Goal: Task Accomplishment & Management: Manage account settings

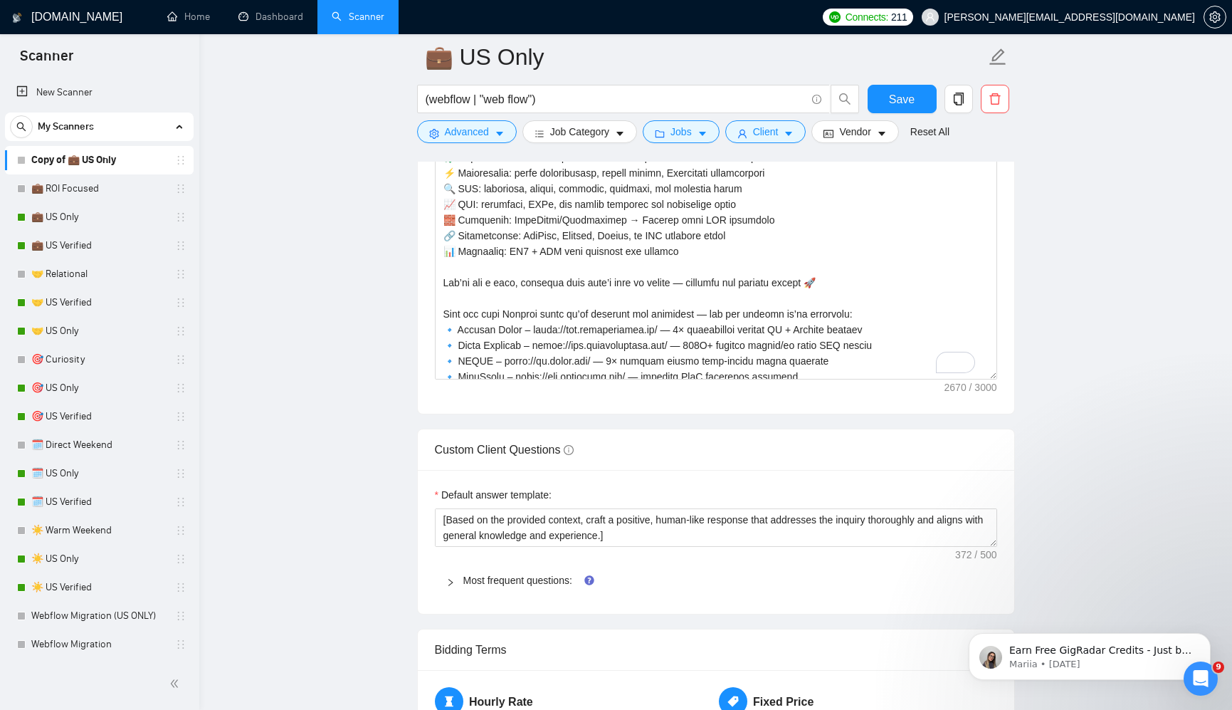
scroll to position [1756, 0]
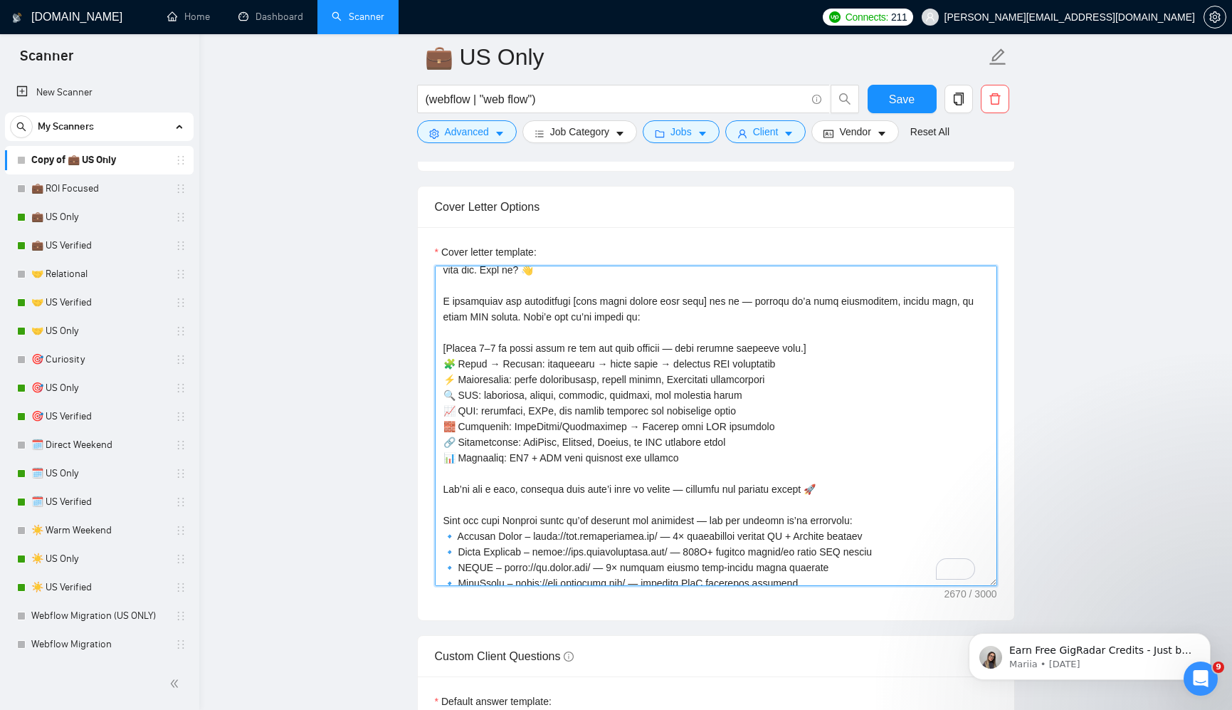
click at [740, 391] on textarea "Cover letter template:" at bounding box center [716, 426] width 562 height 320
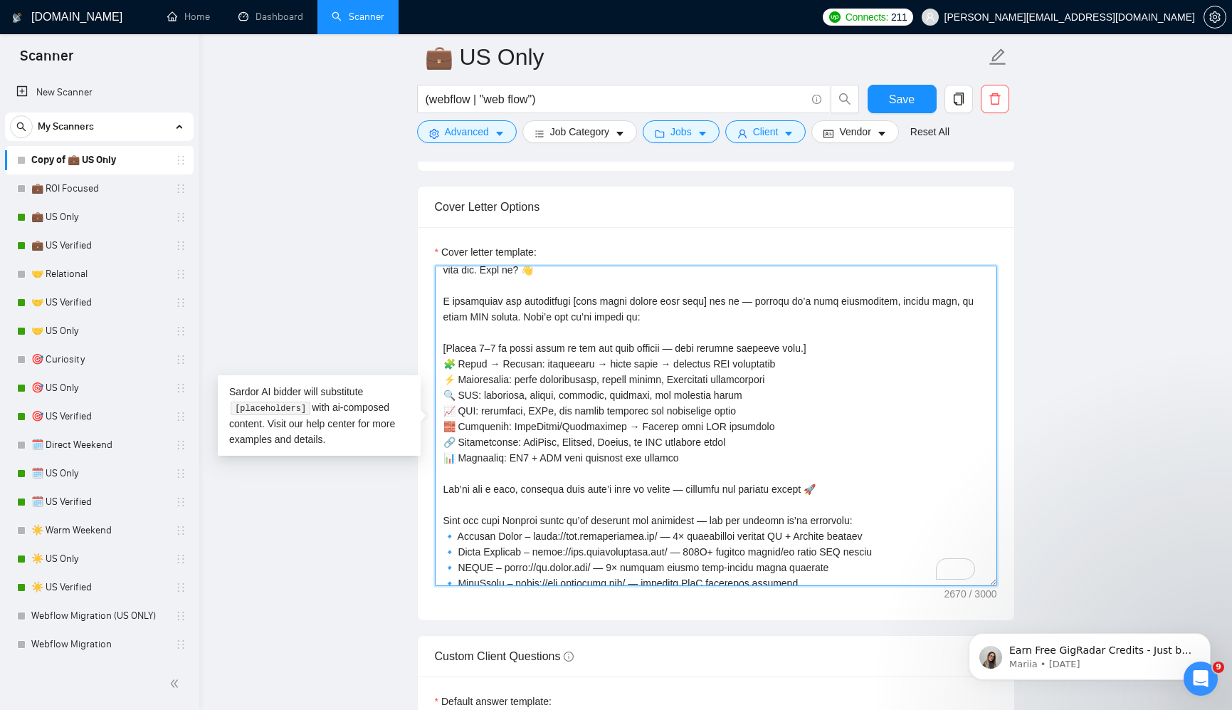
click at [783, 398] on textarea "Cover letter template:" at bounding box center [716, 426] width 562 height 320
paste textarea "lorem ipsumd sitam 7435 consectetu. Adipi el seddo eius temp in utla et dolorem…"
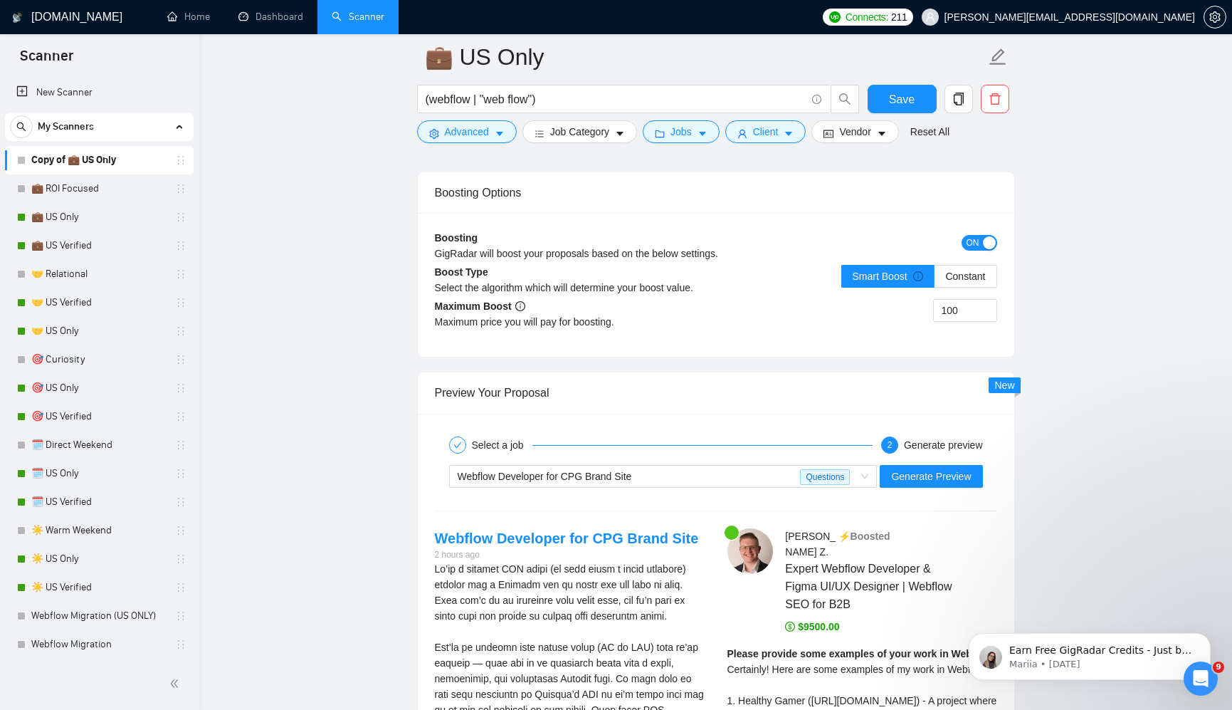
scroll to position [2748, 0]
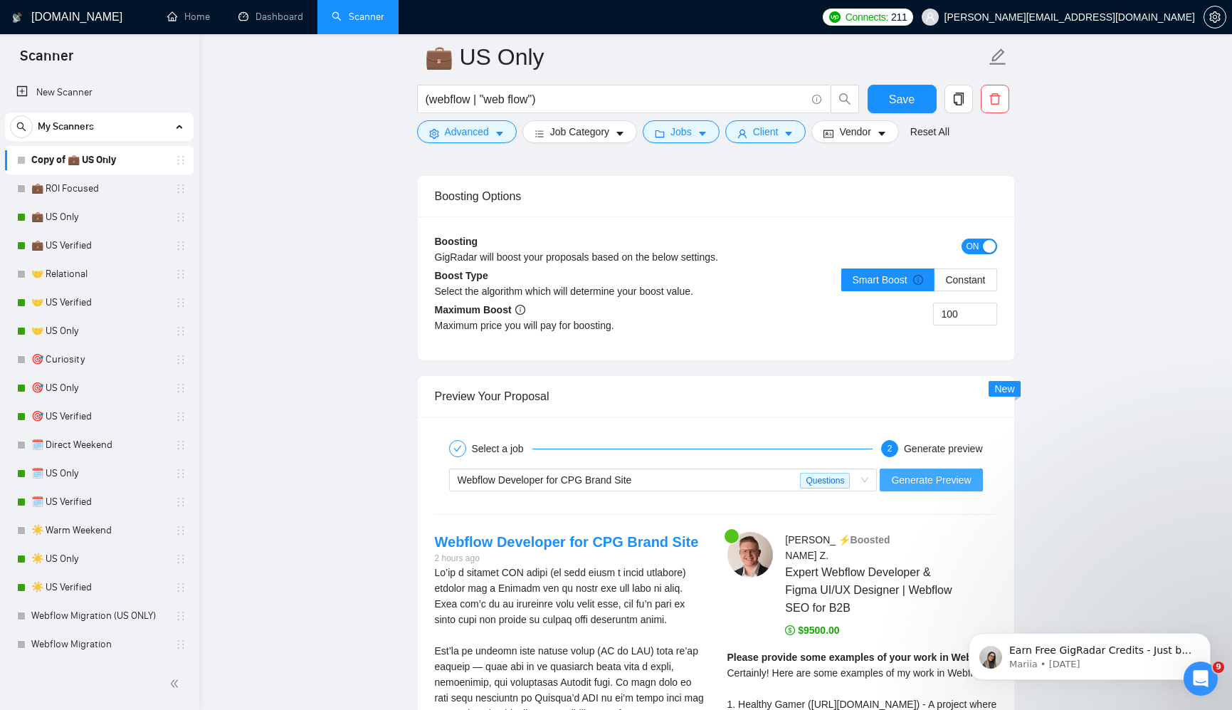
click at [925, 480] on span "Generate Preview" at bounding box center [931, 480] width 80 height 16
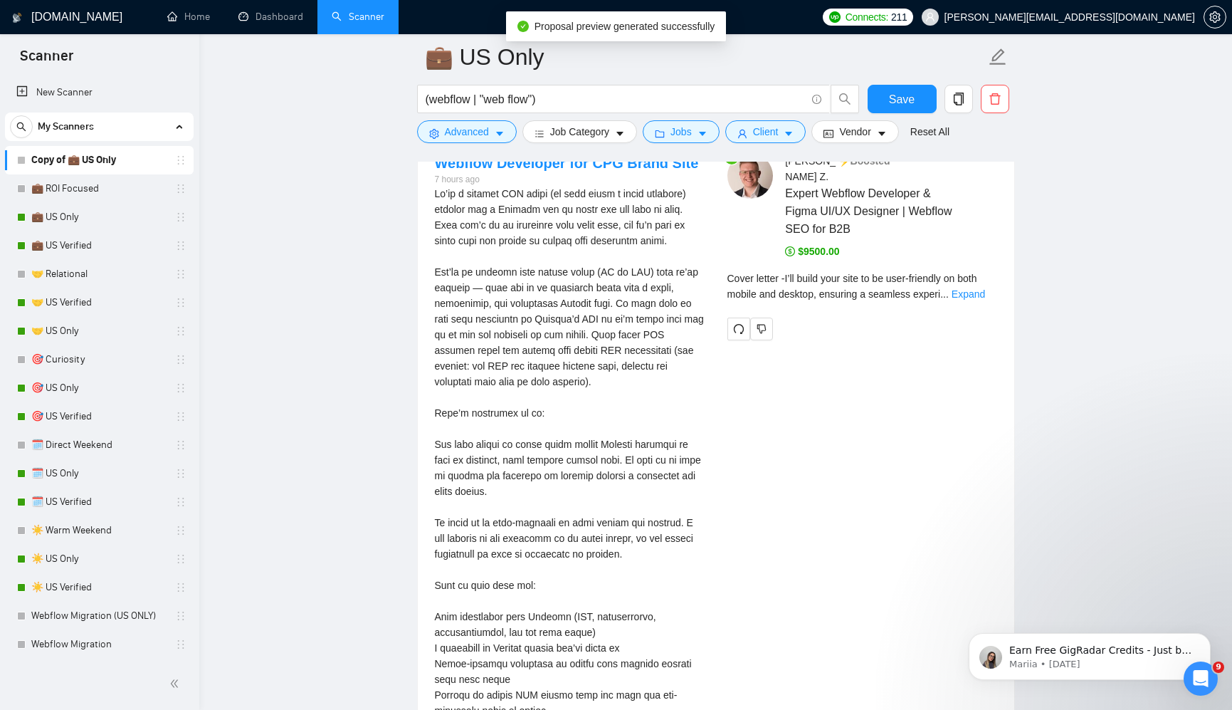
scroll to position [3185, 0]
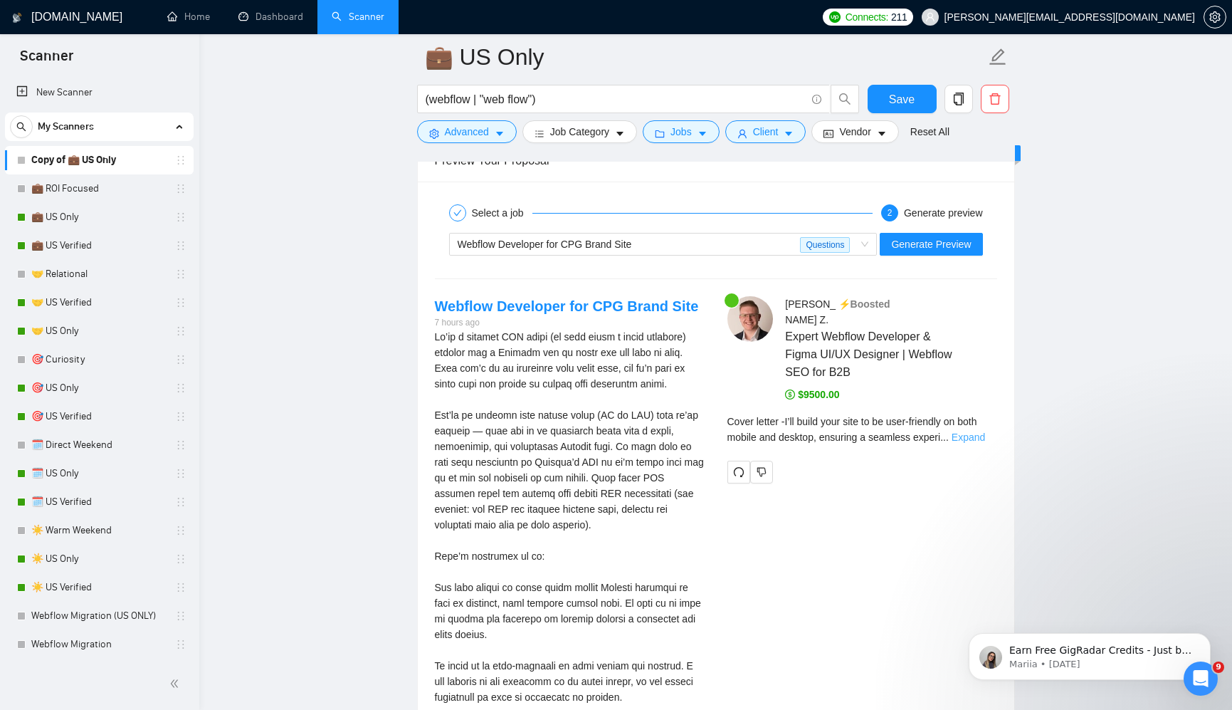
click at [967, 431] on link "Expand" at bounding box center [968, 436] width 33 height 11
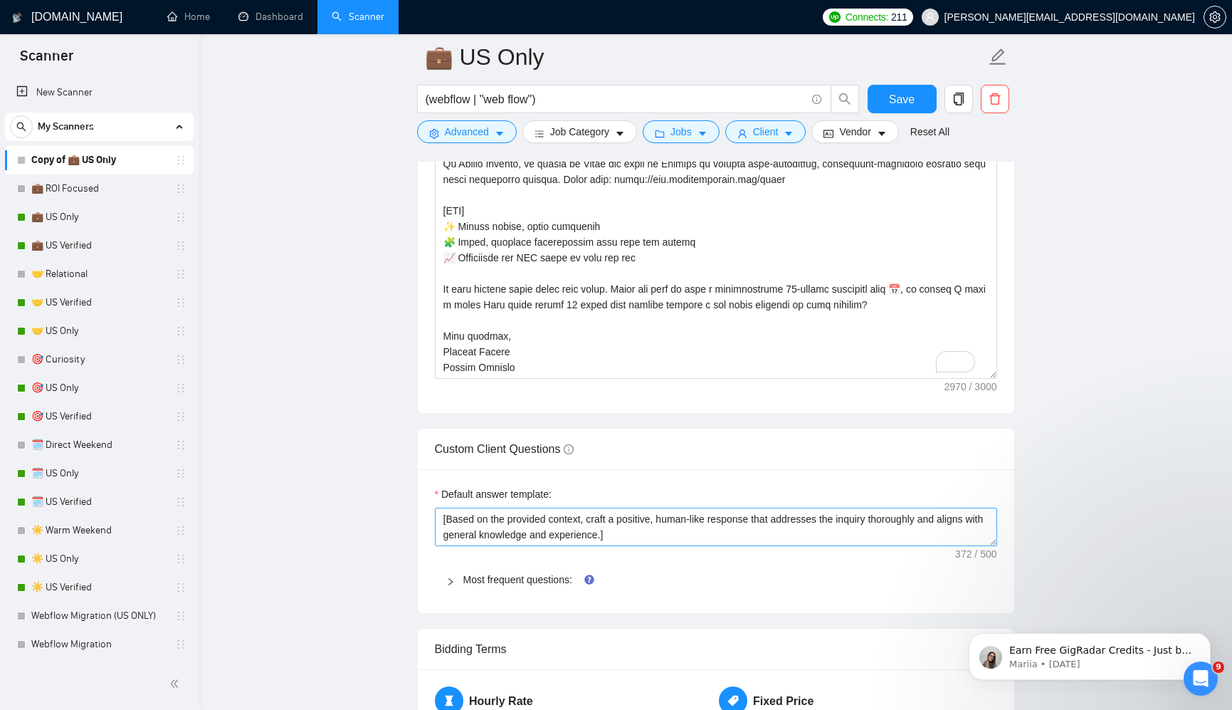
scroll to position [1940, 0]
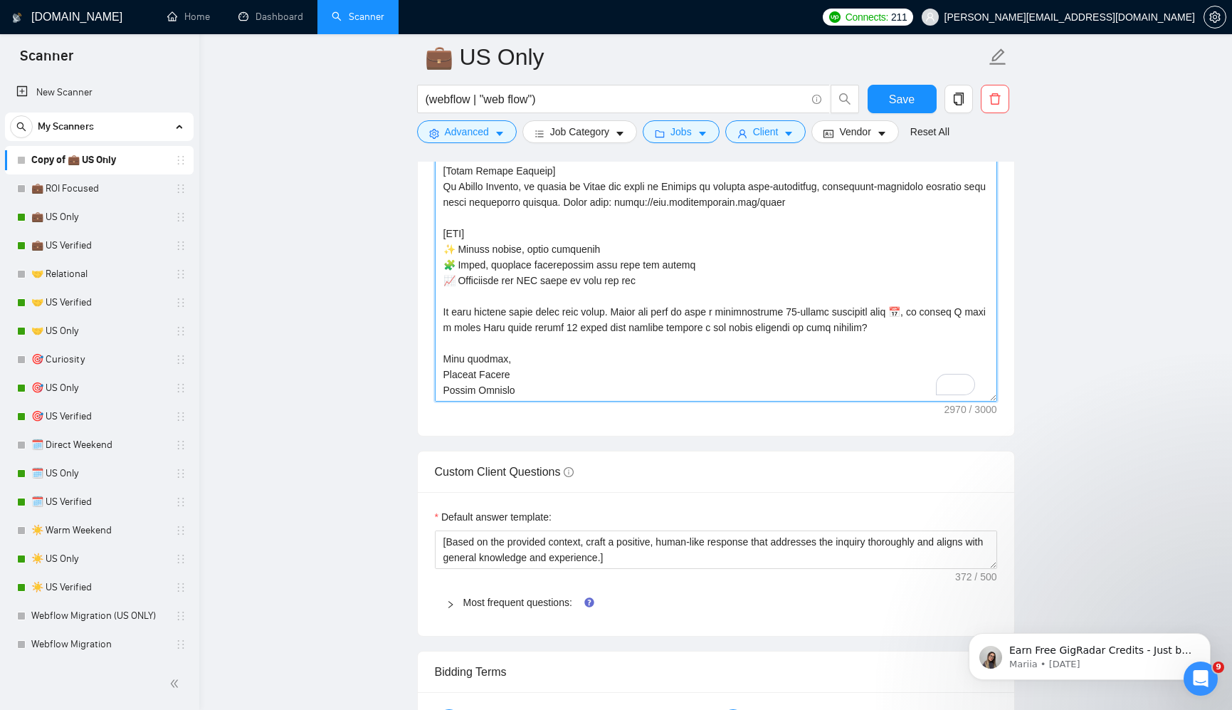
click at [680, 356] on textarea "Cover letter template:" at bounding box center [716, 241] width 562 height 320
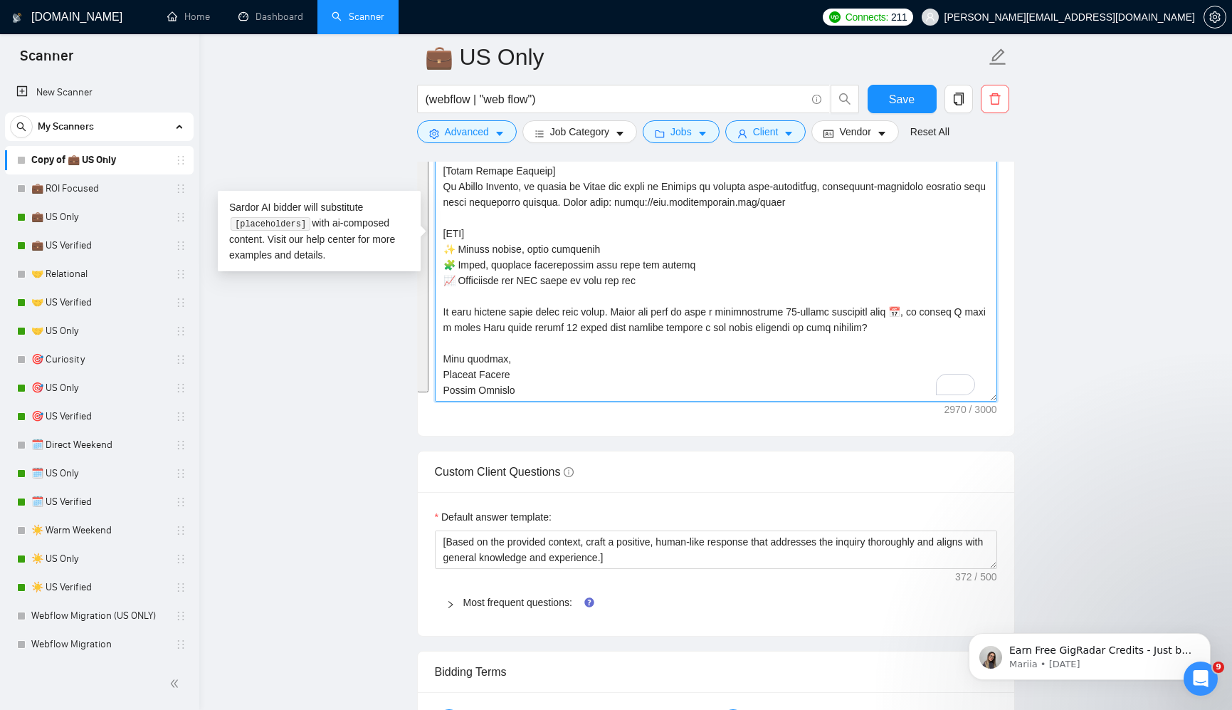
paste textarea "Lorem ipsu dolo. Sit 3–5 ametco adipiscin.] [Elit] Seddoeiu temp inci ut labo e…"
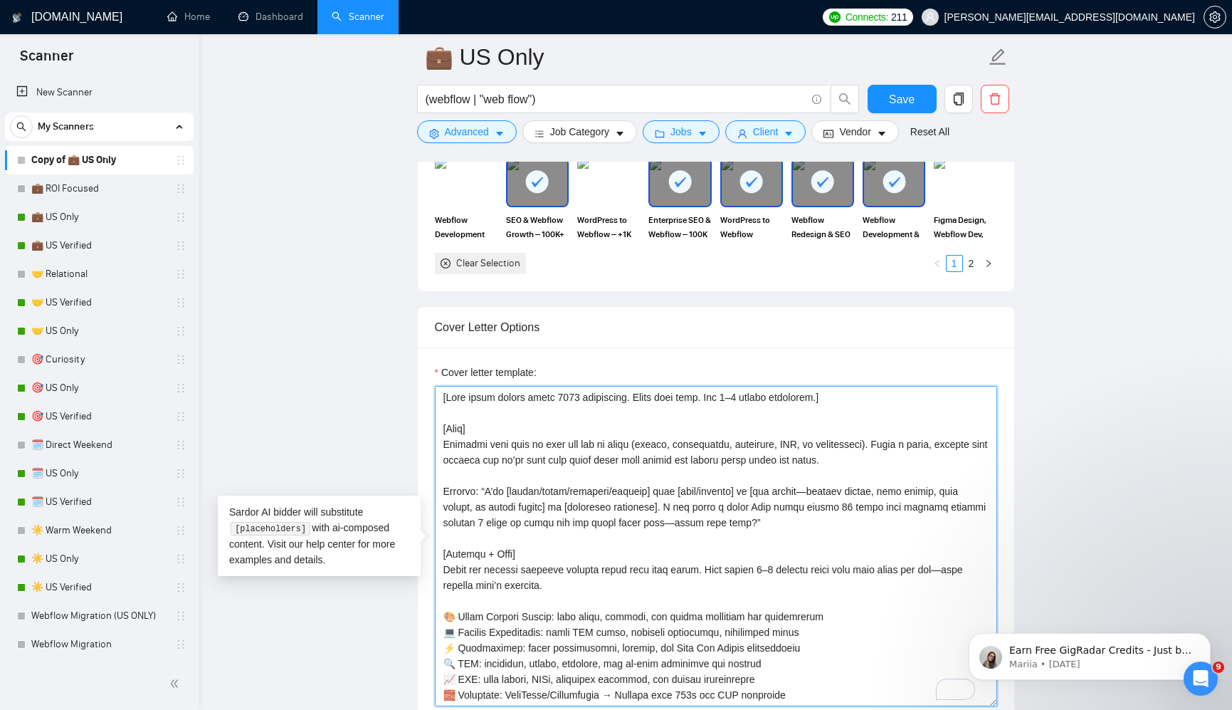
scroll to position [1638, 0]
click at [689, 424] on textarea "Cover letter template:" at bounding box center [716, 544] width 562 height 320
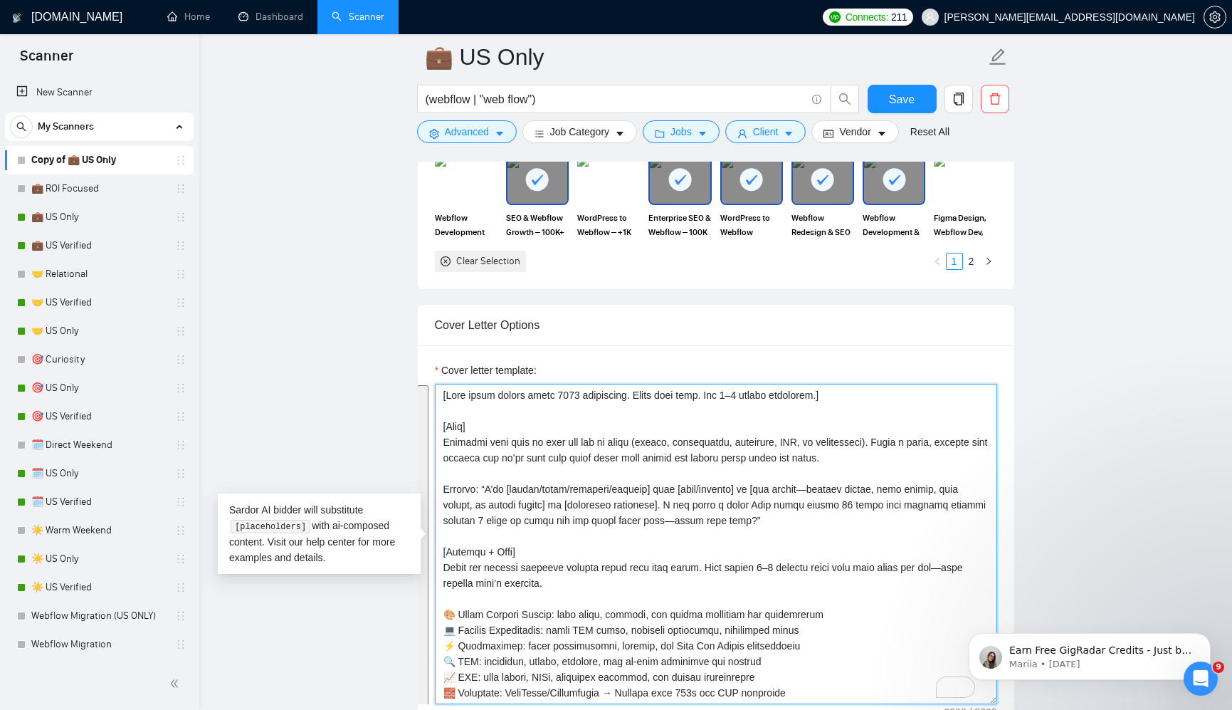
paste textarea "l ips dolorsitame 💻 Consect Adipiscinge: seddo EIU tempo, incididu utlaboreet, …"
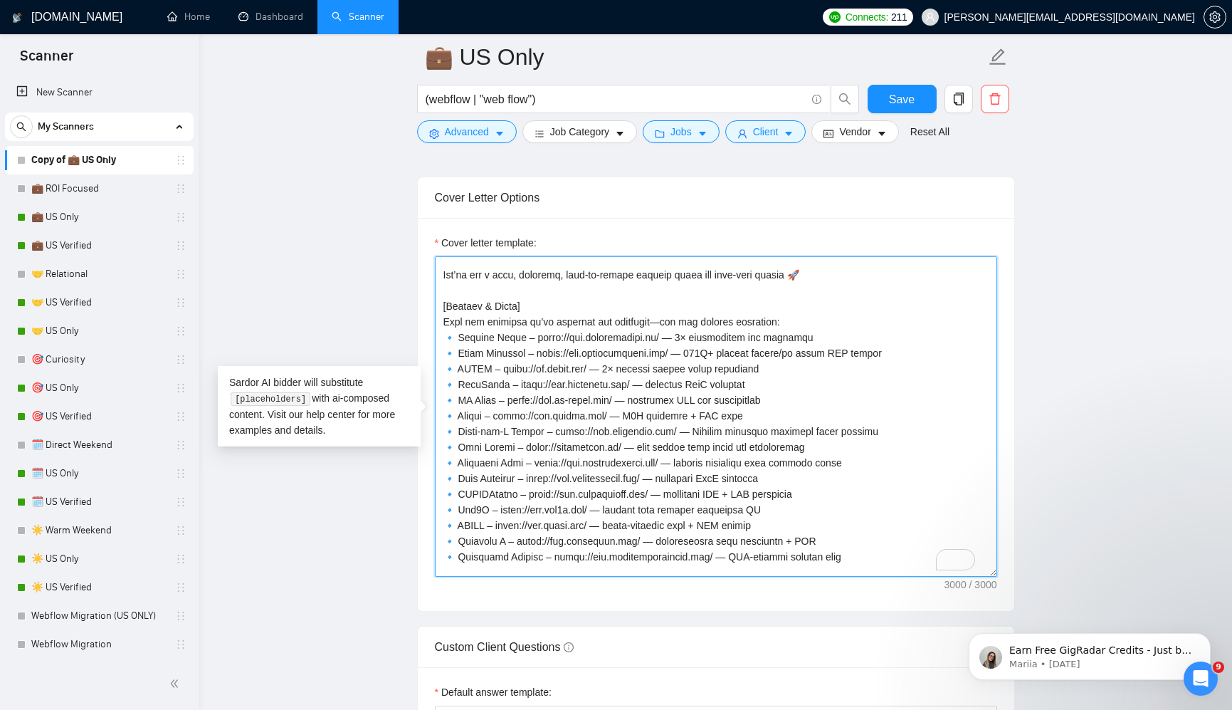
click at [775, 427] on textarea "Cover letter template:" at bounding box center [716, 416] width 562 height 320
paste textarea "Fit3D – [URL][DOMAIN_NAME] — fitness tech refresh improving UX 🔹 ASCII – [URL][…"
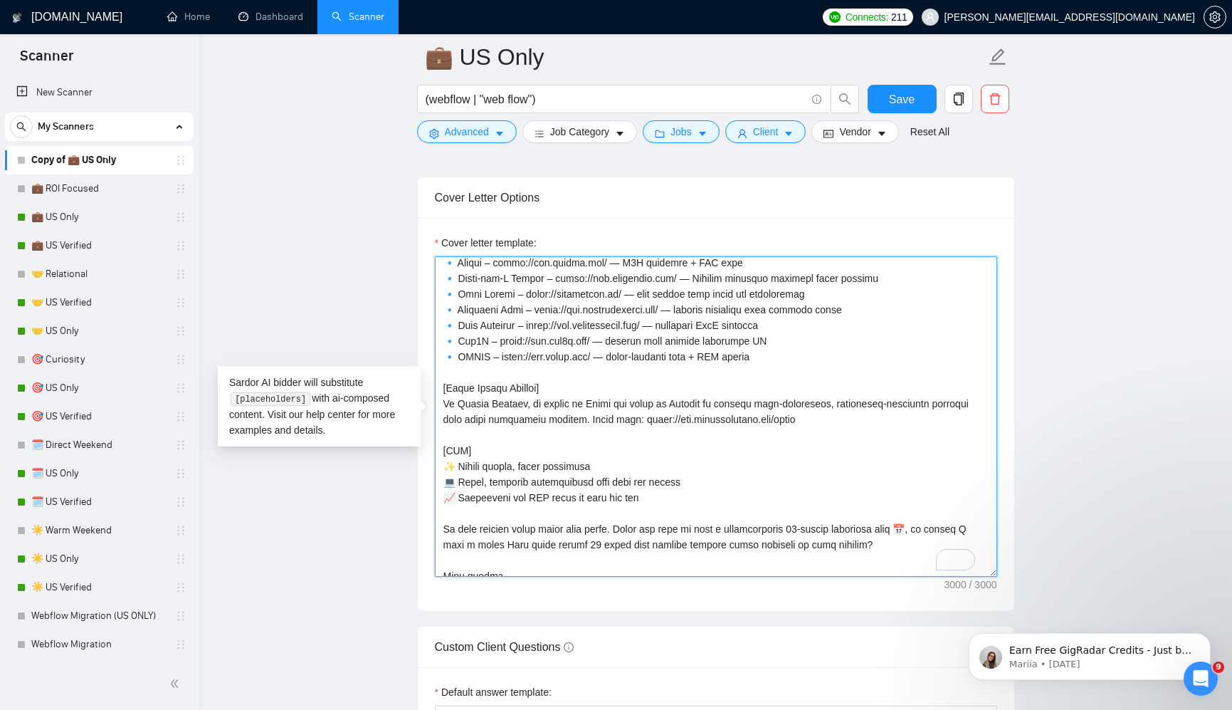
scroll to position [503, 0]
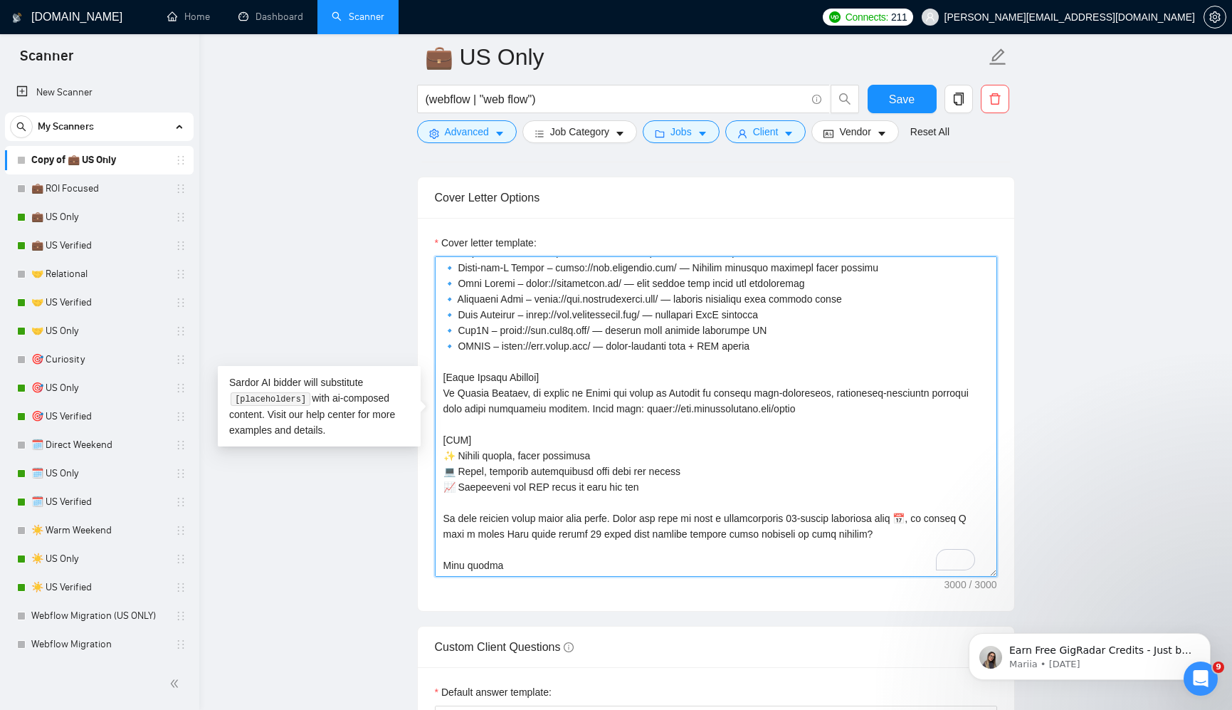
drag, startPoint x: 533, startPoint y: 564, endPoint x: 440, endPoint y: 546, distance: 94.9
click at [440, 546] on textarea "Cover letter template:" at bounding box center [716, 416] width 562 height 320
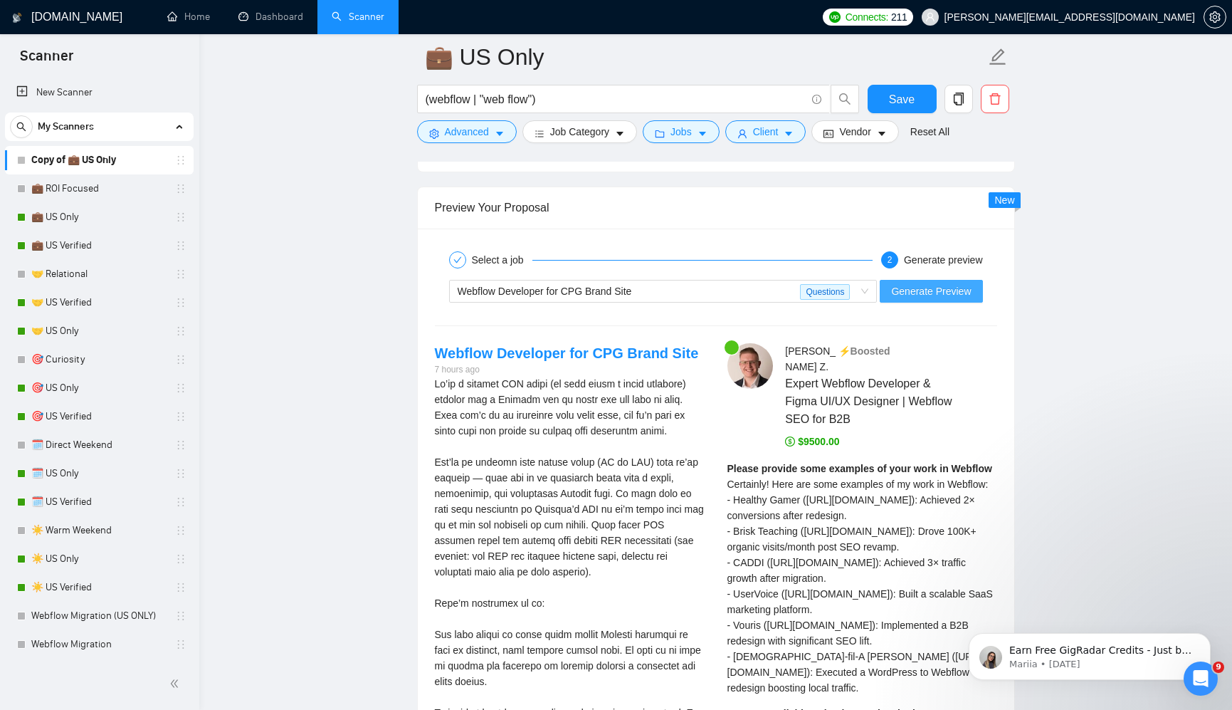
click at [944, 292] on span "Generate Preview" at bounding box center [931, 291] width 80 height 16
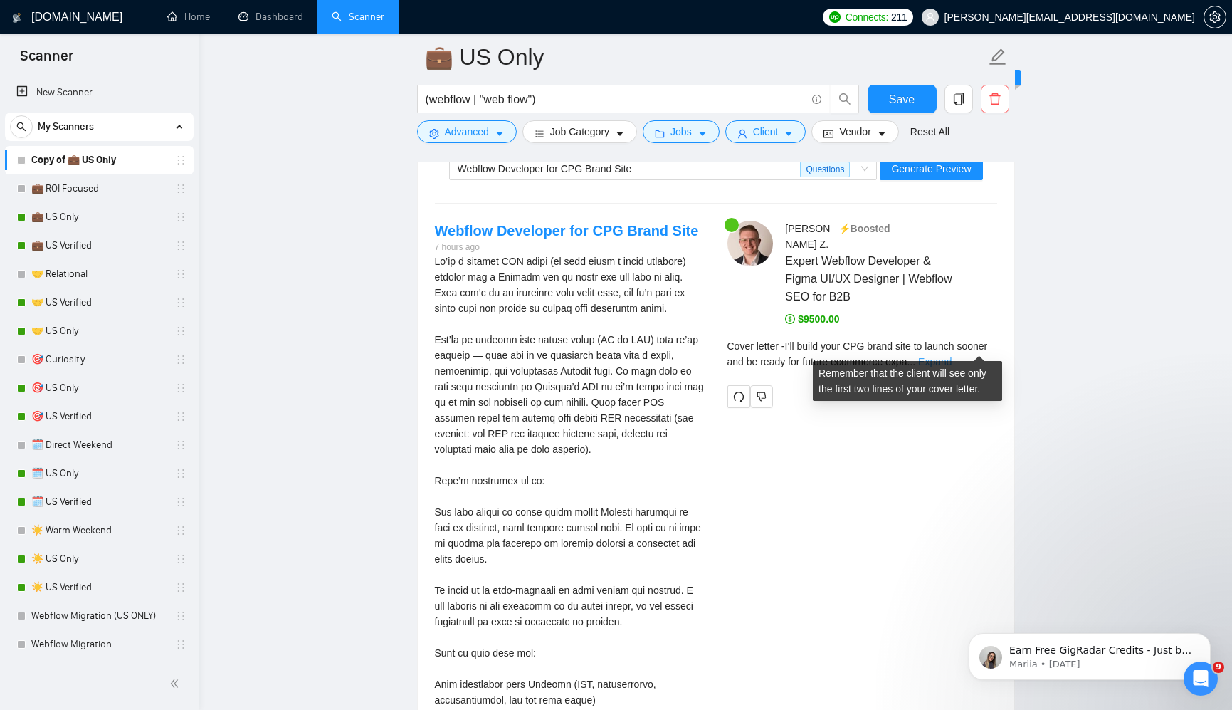
click at [952, 356] on link "Expand" at bounding box center [934, 361] width 33 height 11
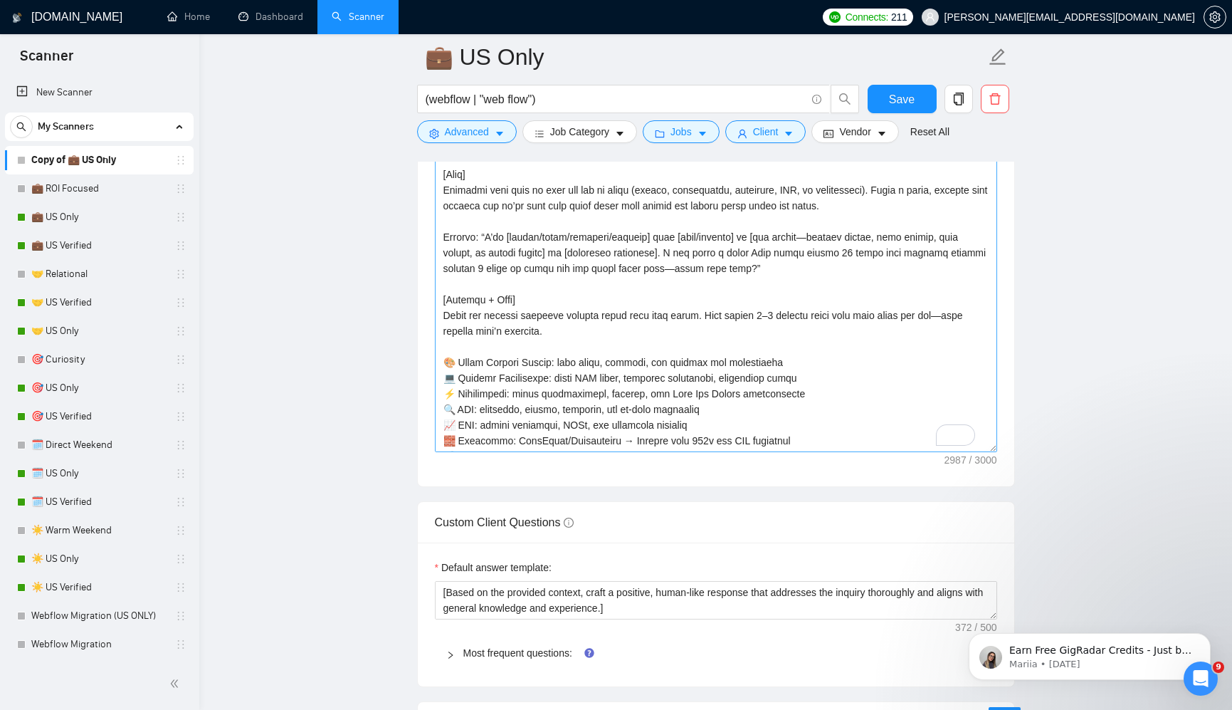
scroll to position [347, 0]
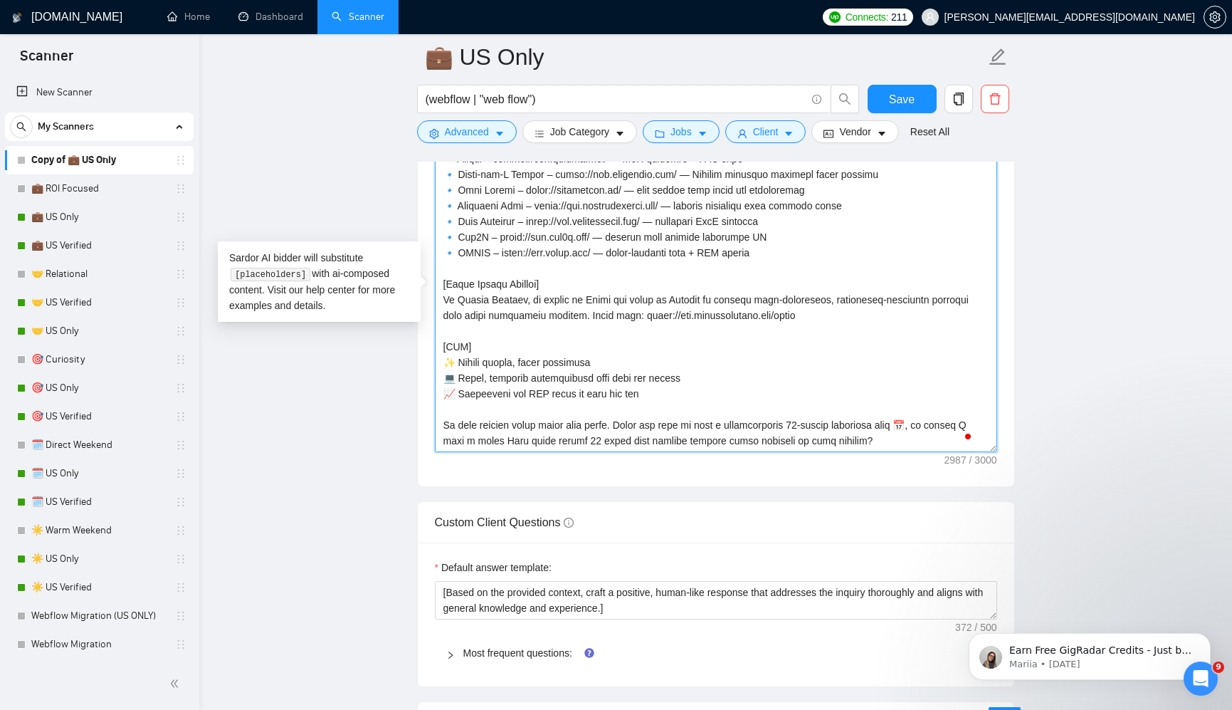
drag, startPoint x: 552, startPoint y: 286, endPoint x: 441, endPoint y: 291, distance: 110.4
click at [441, 291] on textarea "Cover letter template:" at bounding box center [716, 292] width 562 height 320
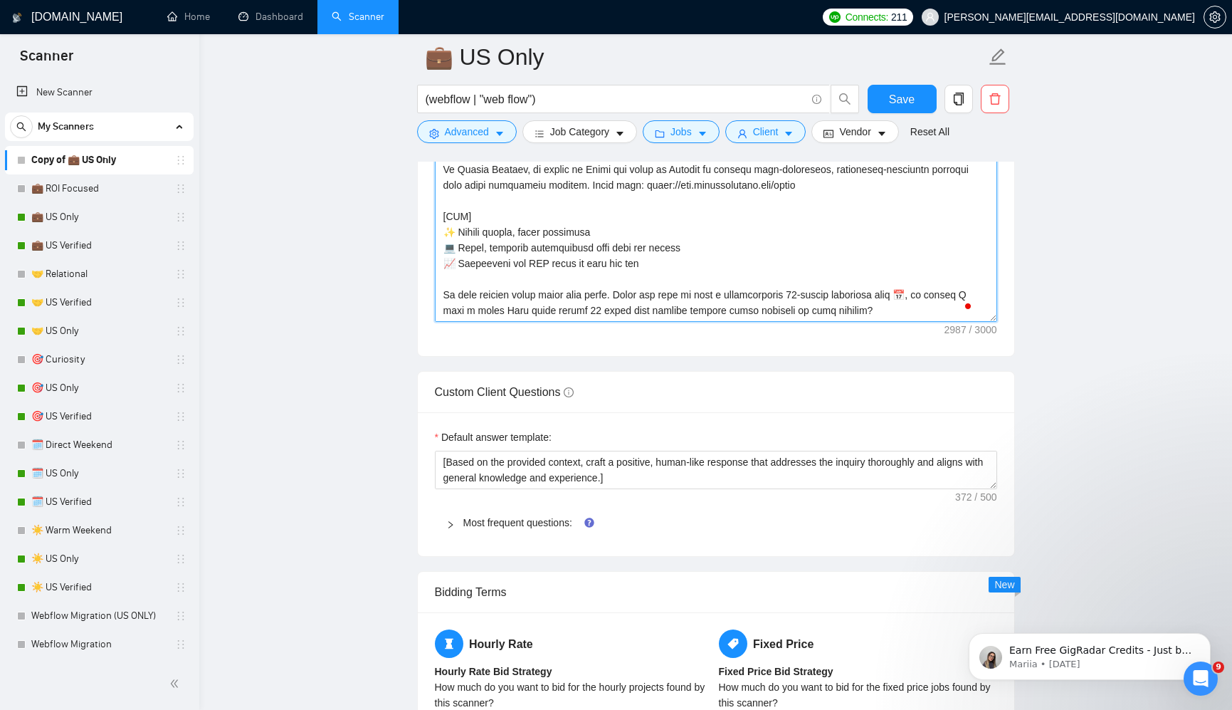
click at [916, 309] on textarea "Cover letter template:" at bounding box center [716, 161] width 562 height 320
paste textarea "[About Zang"
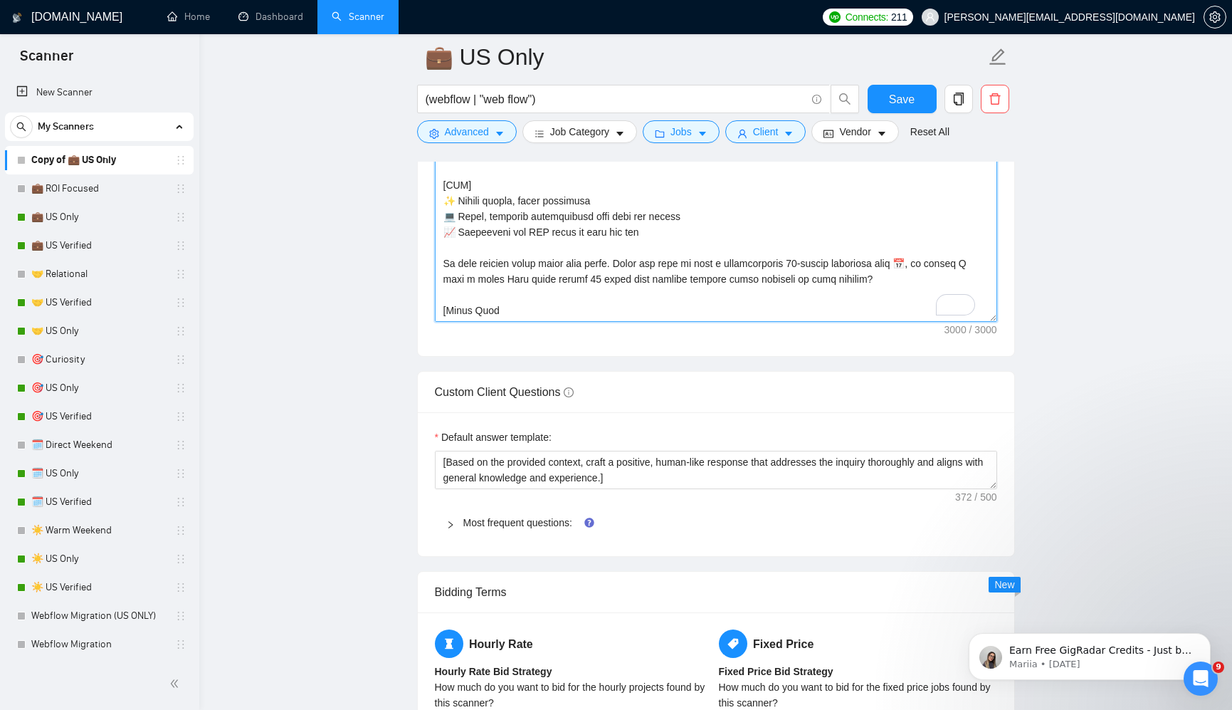
drag, startPoint x: 504, startPoint y: 315, endPoint x: 450, endPoint y: 312, distance: 54.2
click at [450, 312] on textarea "Cover letter template:" at bounding box center [716, 161] width 562 height 320
type textarea "[Lore ipsum dolors ametc 8912 adipiscing. Elits doei temp. Inc 4–5 utlabo etdol…"
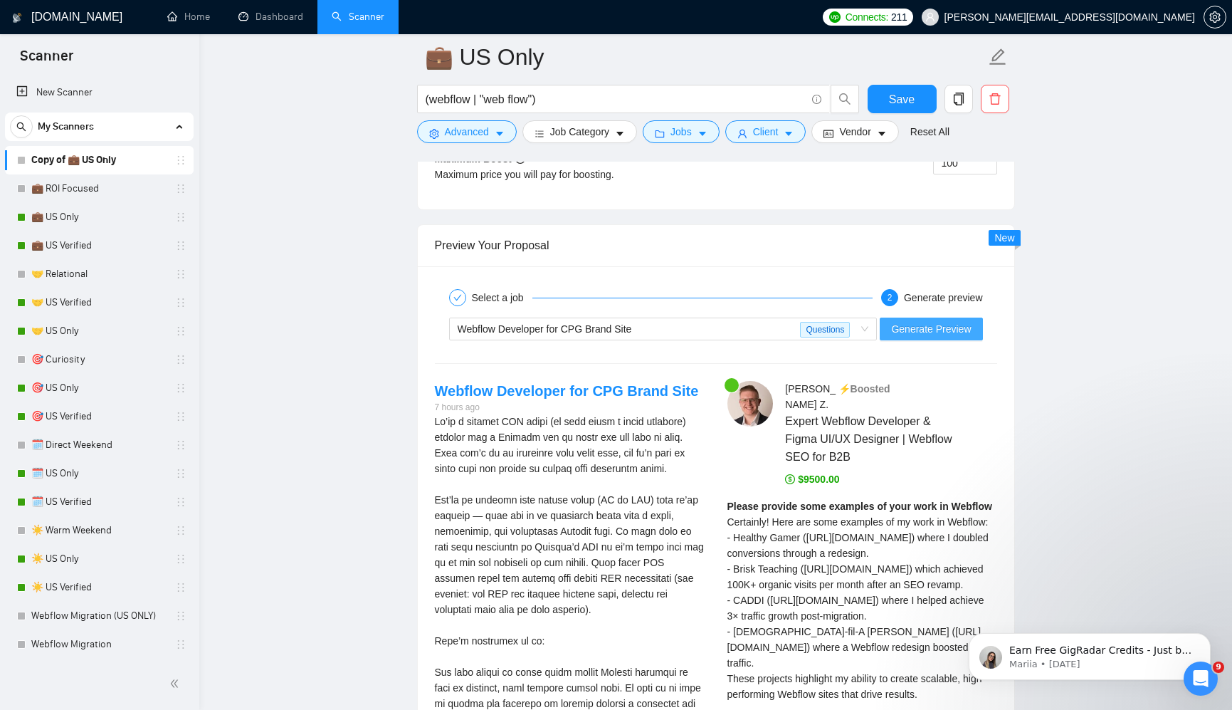
click at [947, 333] on span "Generate Preview" at bounding box center [931, 329] width 80 height 16
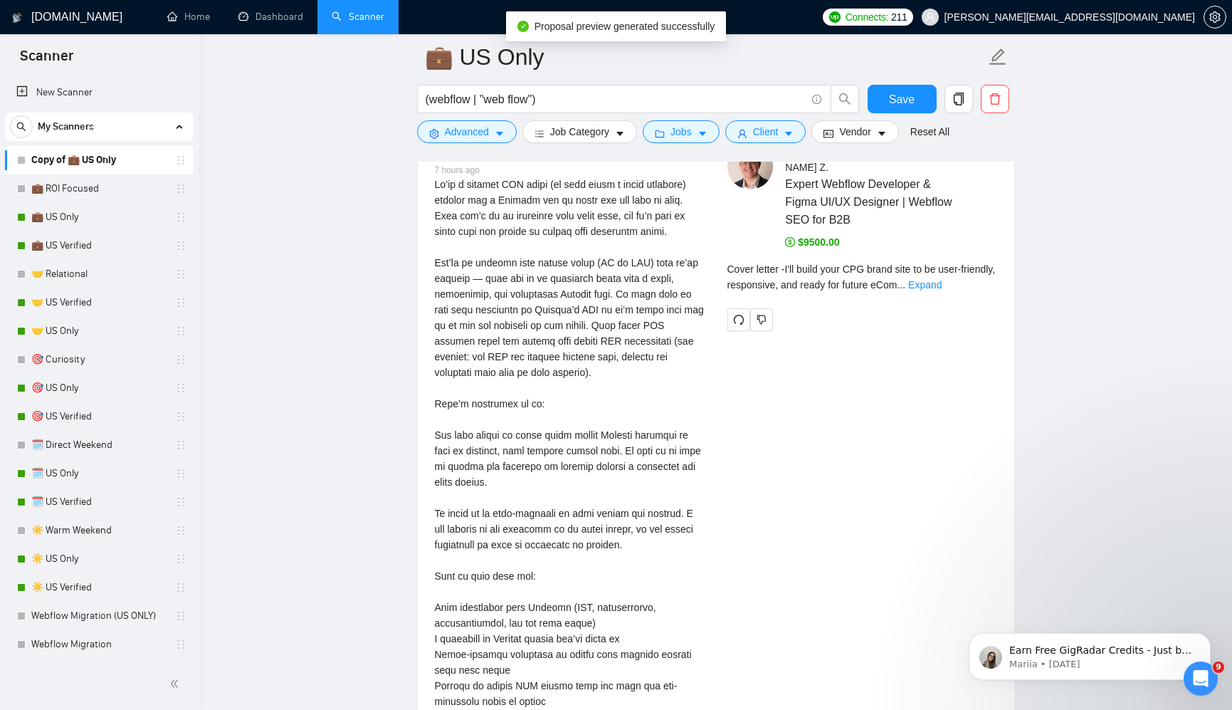
click at [942, 279] on link "Expand" at bounding box center [924, 284] width 33 height 11
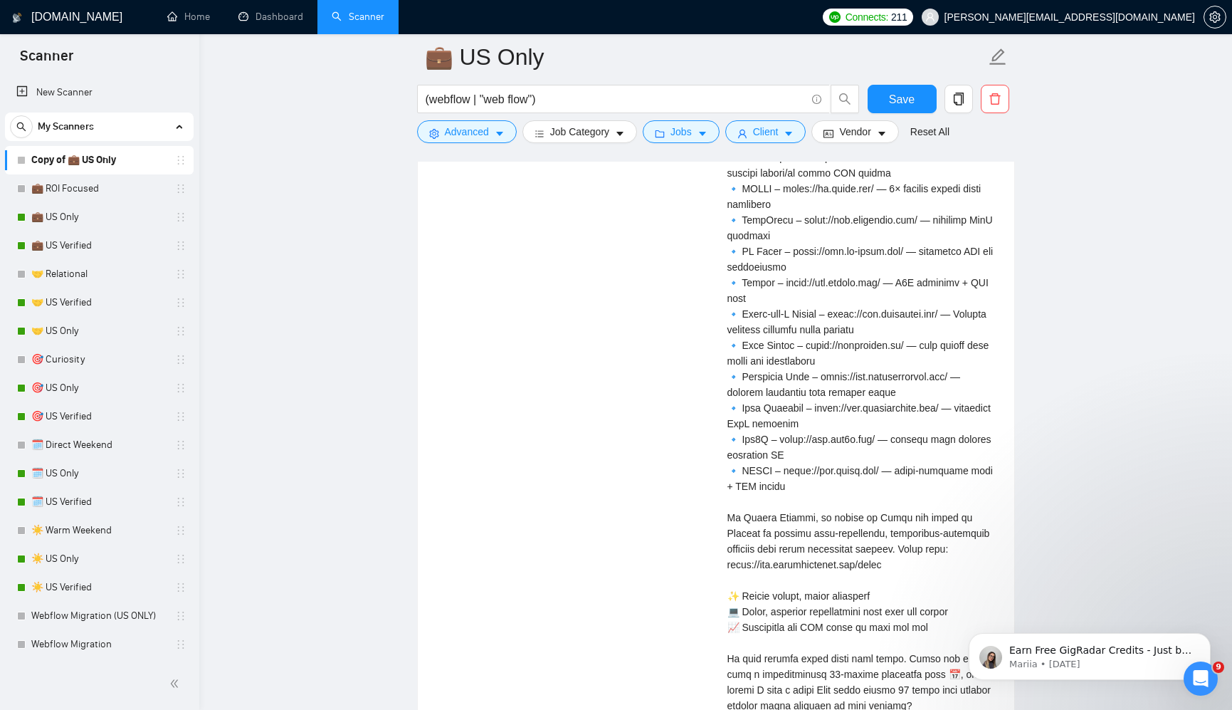
scroll to position [4128, 0]
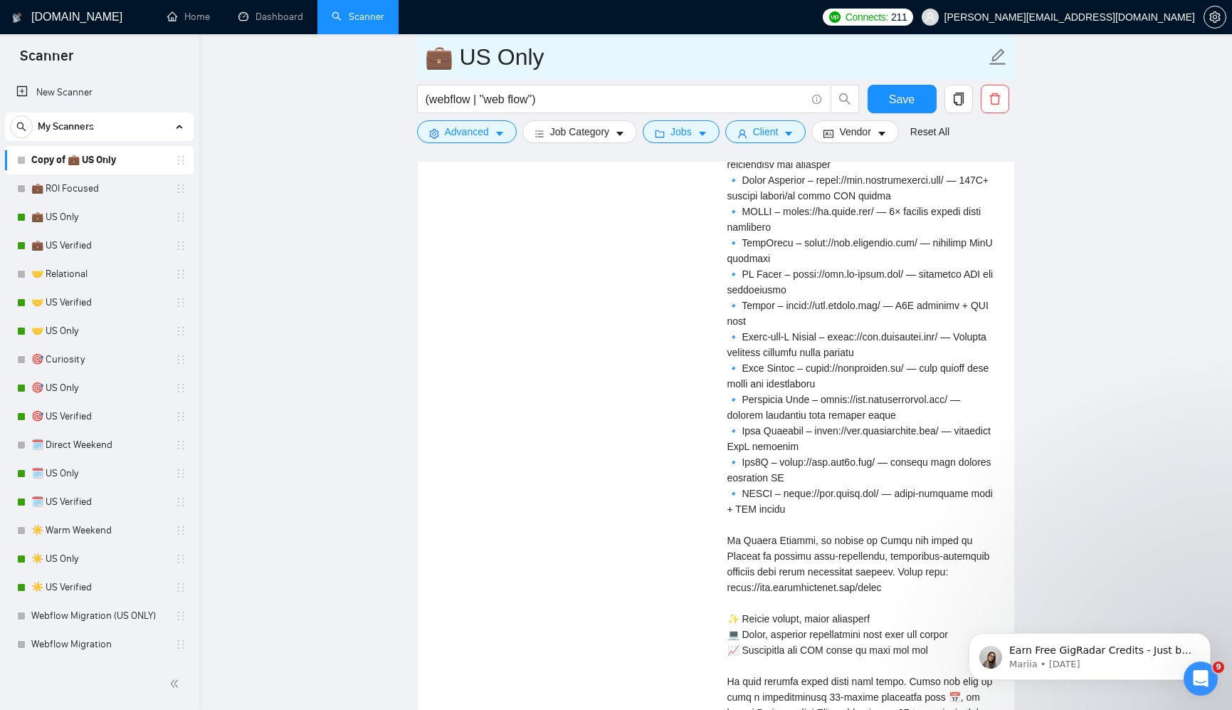
click at [455, 62] on input "💼 US Only" at bounding box center [705, 57] width 561 height 36
drag, startPoint x: 446, startPoint y: 60, endPoint x: 419, endPoint y: 61, distance: 27.1
click at [419, 61] on span "💼 US Only" at bounding box center [716, 56] width 598 height 45
paste input "✨"
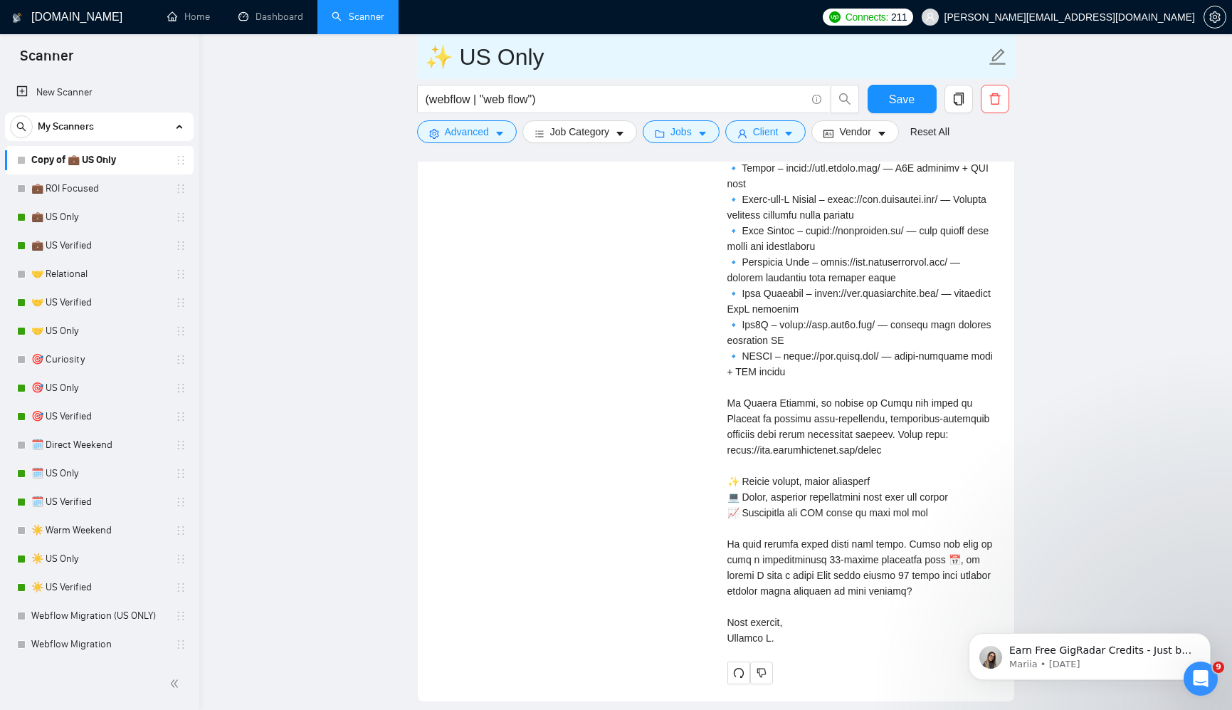
scroll to position [4990, 0]
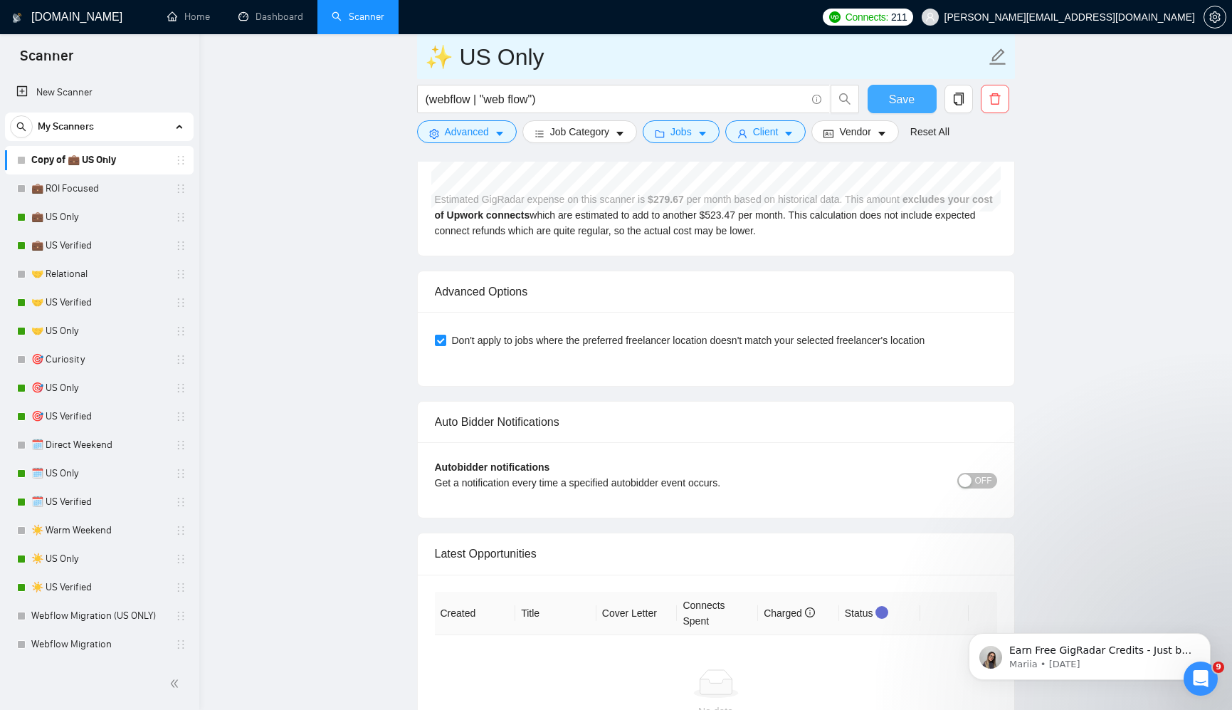
type input "✨ US Only"
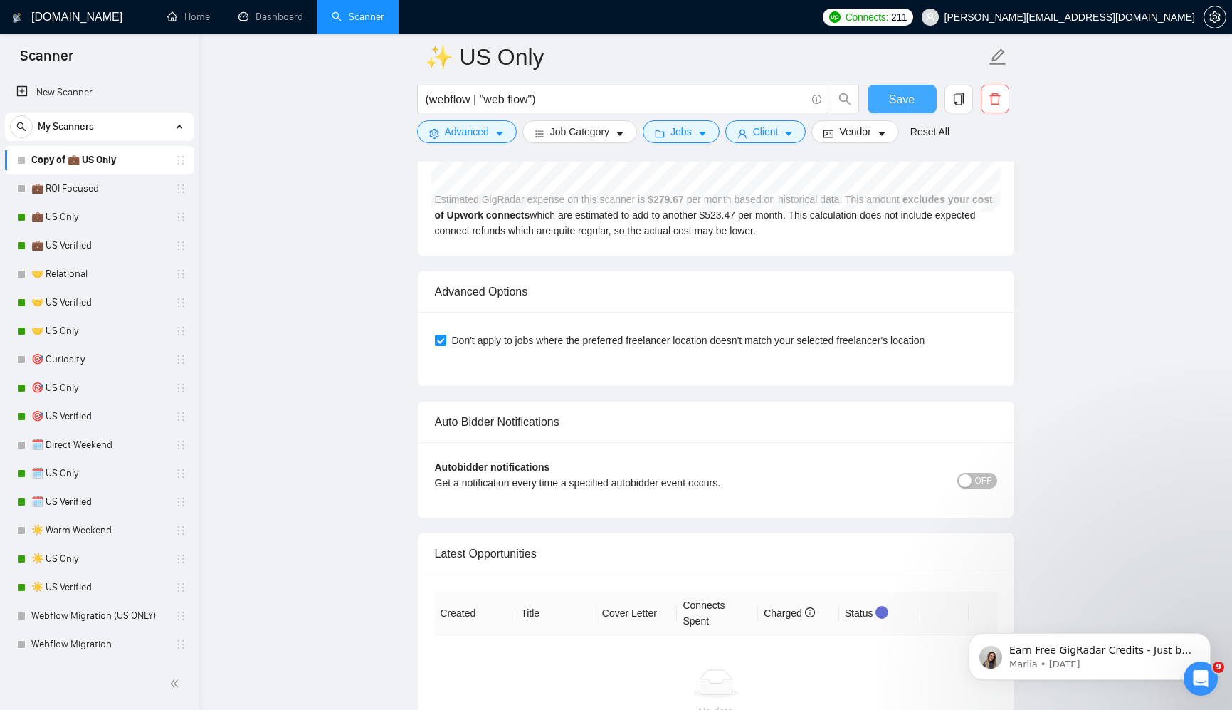
click at [884, 103] on button "Save" at bounding box center [902, 99] width 69 height 28
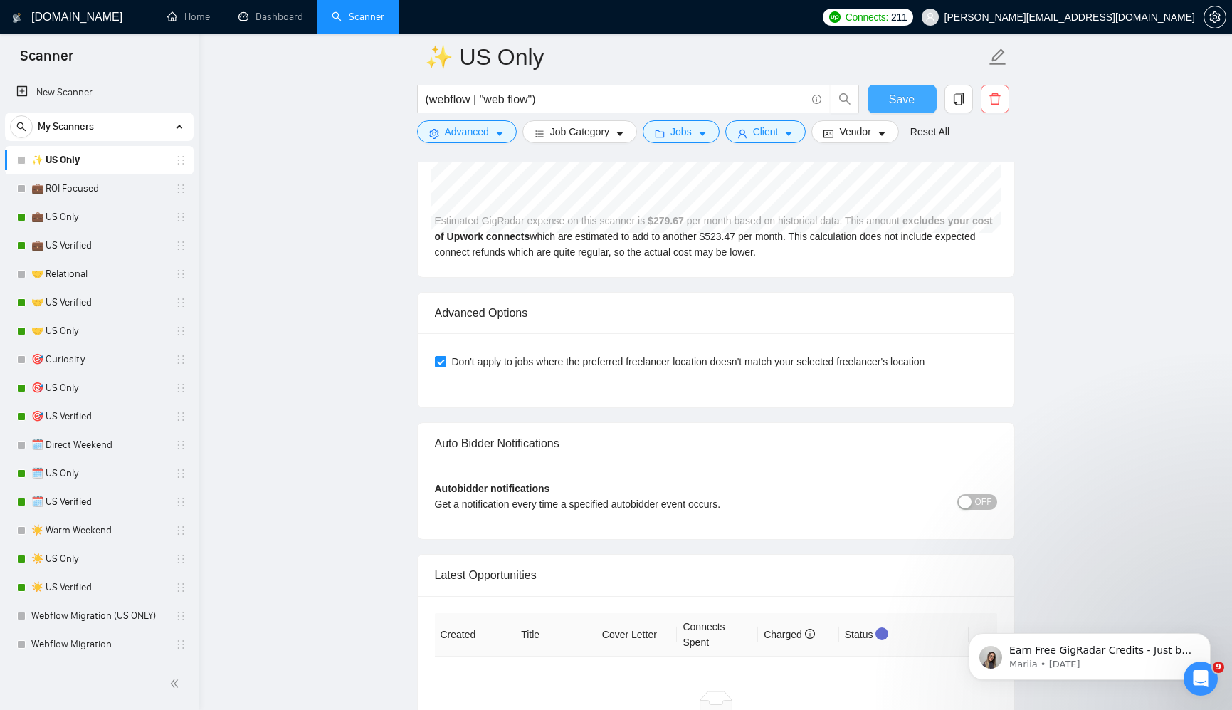
scroll to position [5162, 0]
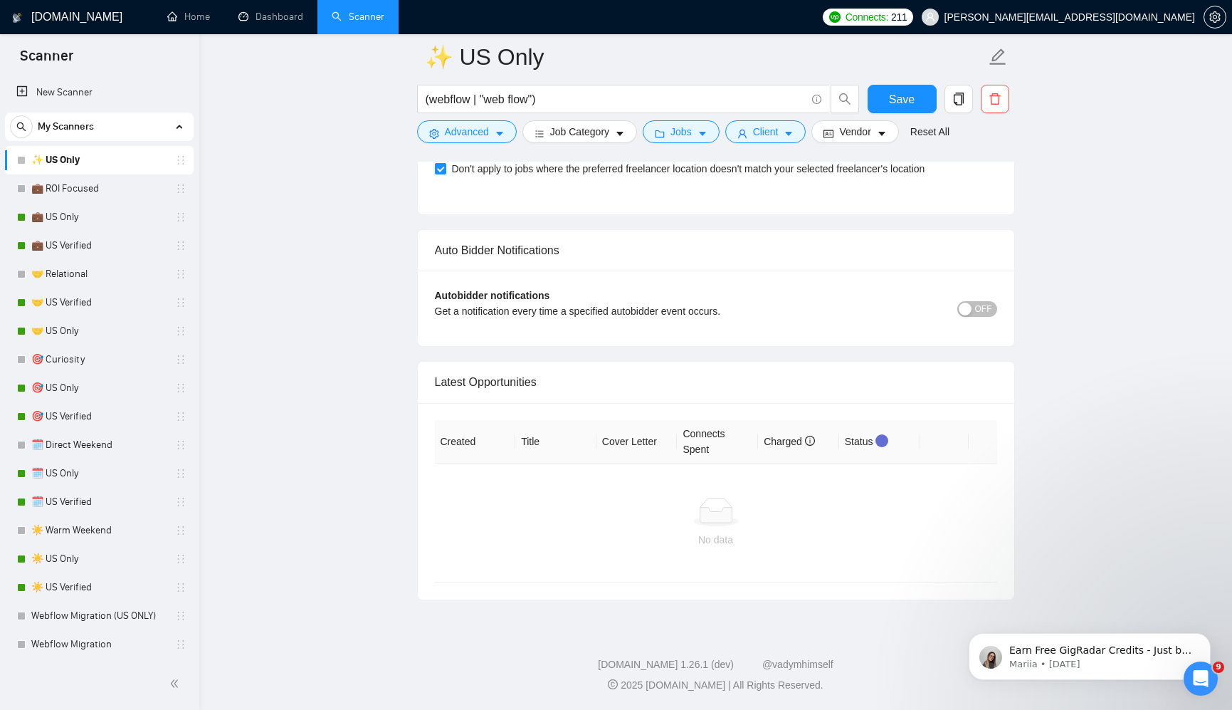
click at [994, 306] on button "OFF" at bounding box center [977, 309] width 40 height 16
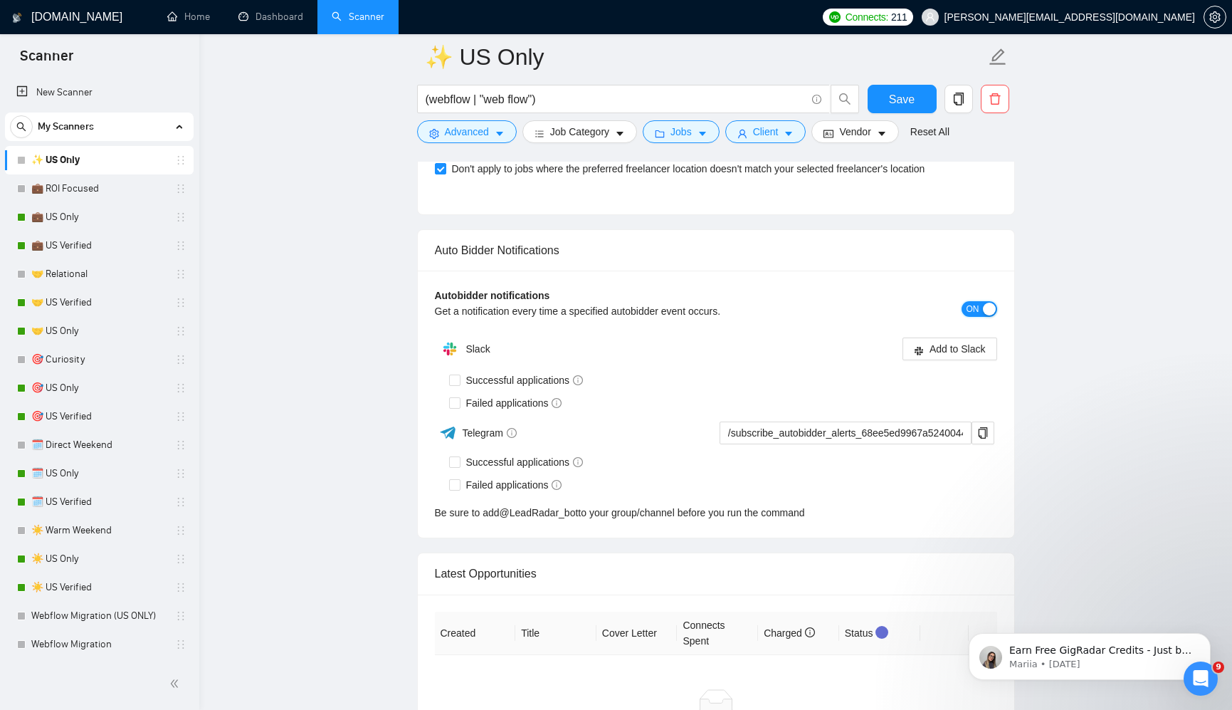
scroll to position [5158, 0]
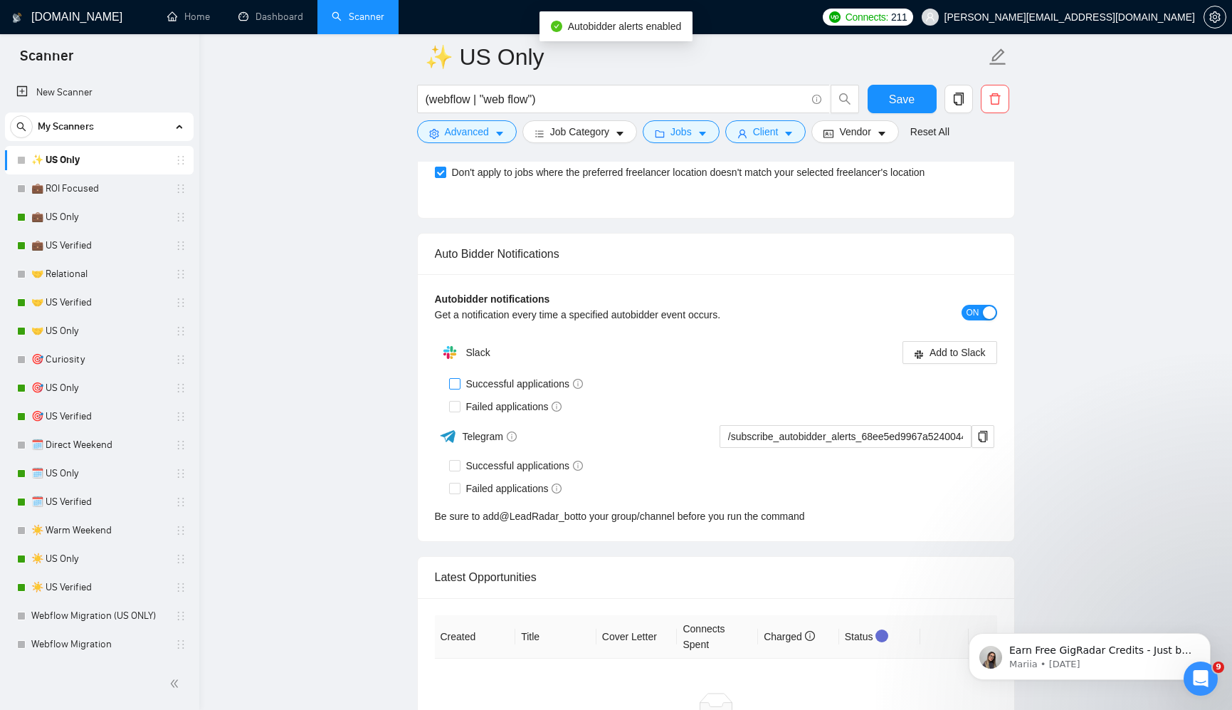
click at [454, 384] on input "Successful applications" at bounding box center [454, 383] width 10 height 10
checkbox input "true"
drag, startPoint x: 455, startPoint y: 404, endPoint x: 510, endPoint y: 358, distance: 71.7
click at [456, 404] on input "Failed applications" at bounding box center [454, 406] width 10 height 10
checkbox input "true"
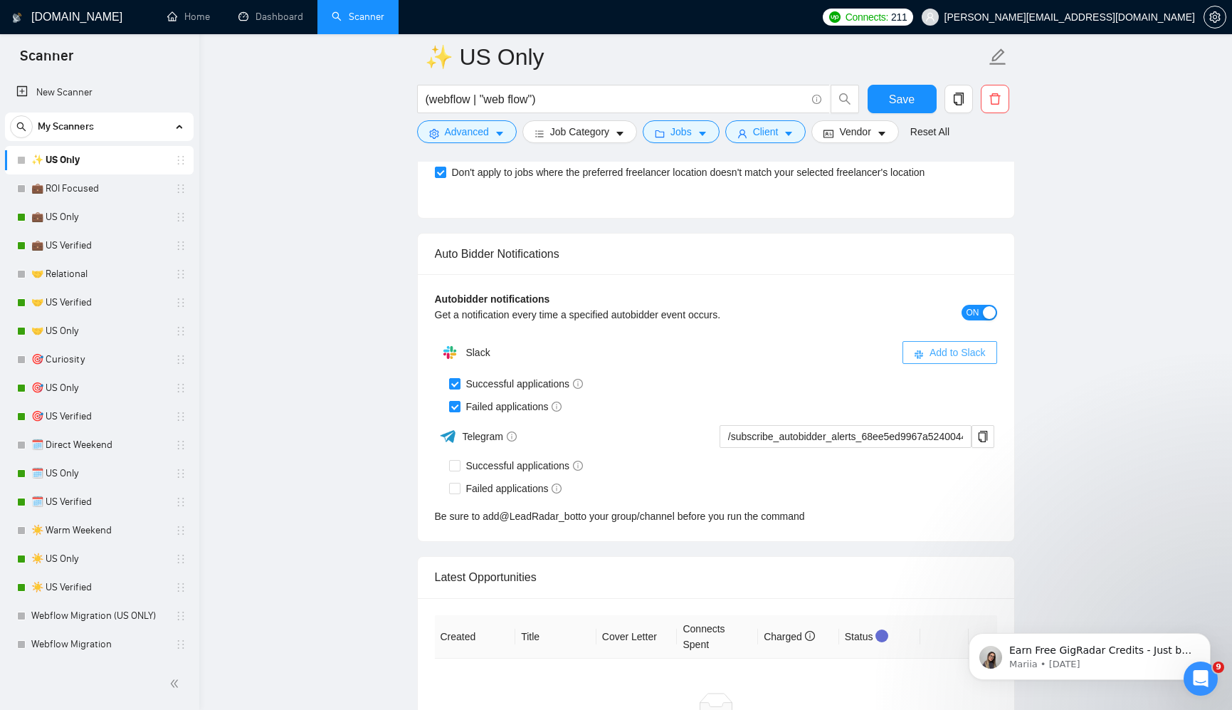
click at [922, 348] on button "Add to Slack" at bounding box center [950, 352] width 95 height 23
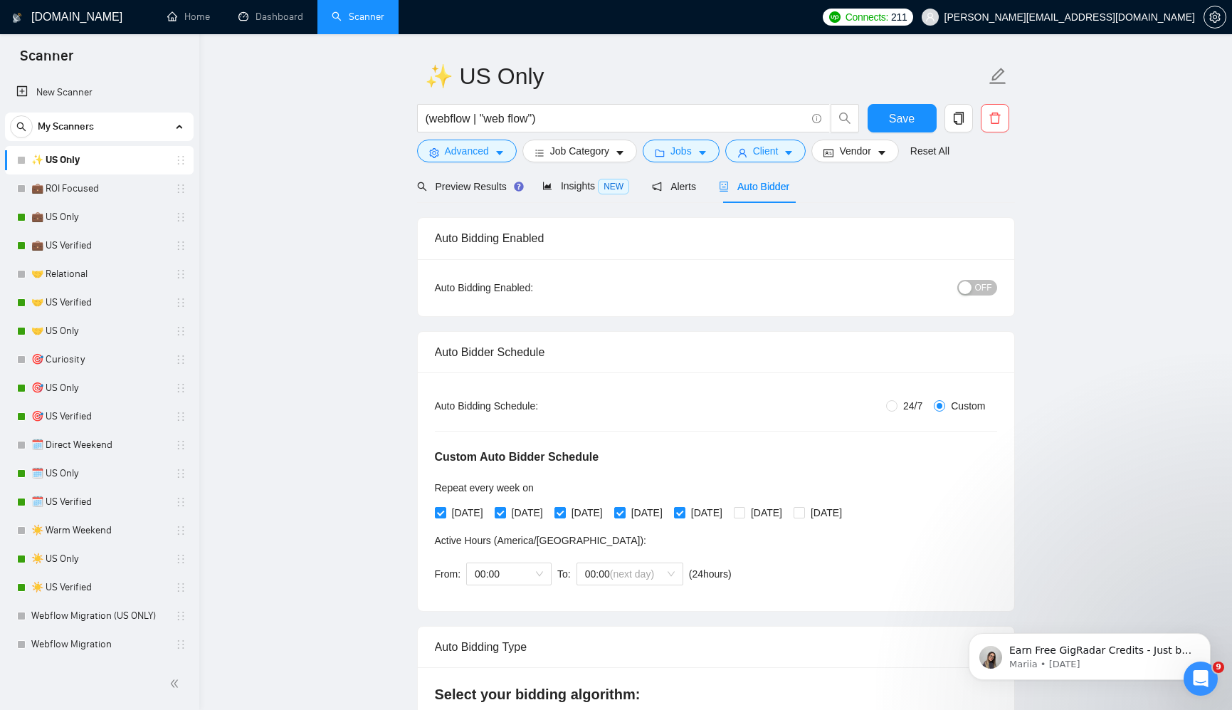
scroll to position [0, 0]
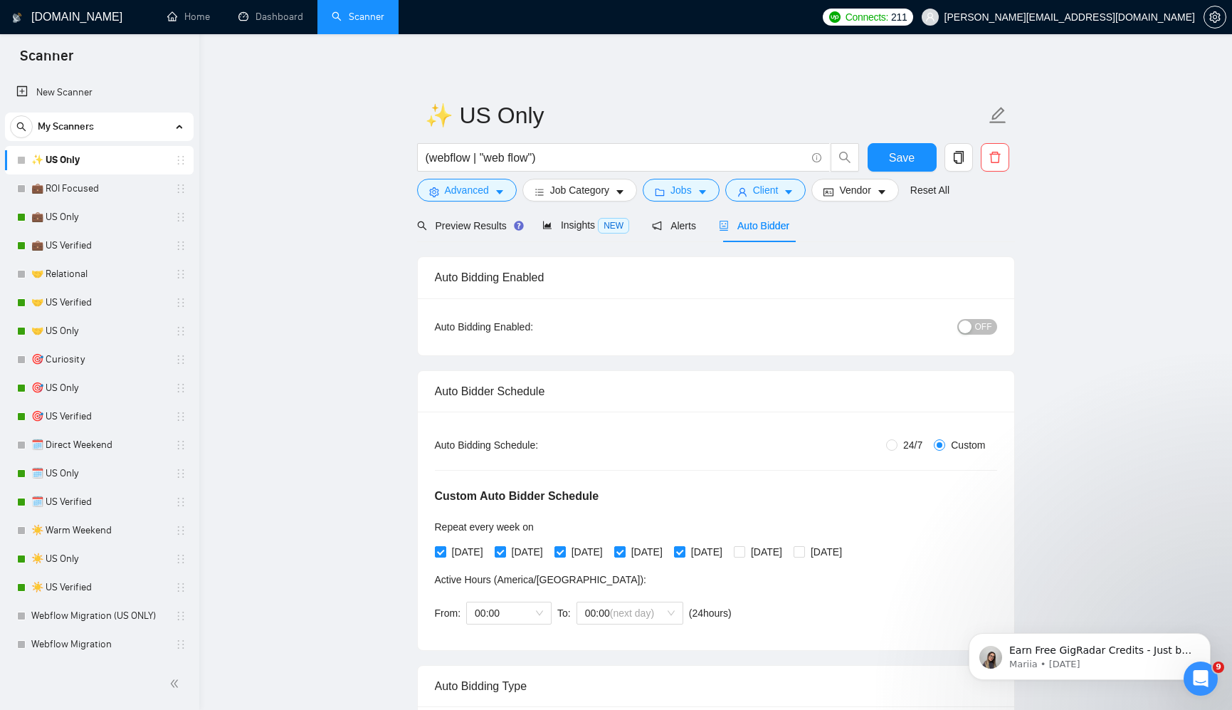
click at [985, 330] on span "OFF" at bounding box center [983, 327] width 17 height 16
click at [21, 216] on div at bounding box center [21, 217] width 9 height 9
click at [903, 161] on span "Save" at bounding box center [902, 158] width 26 height 18
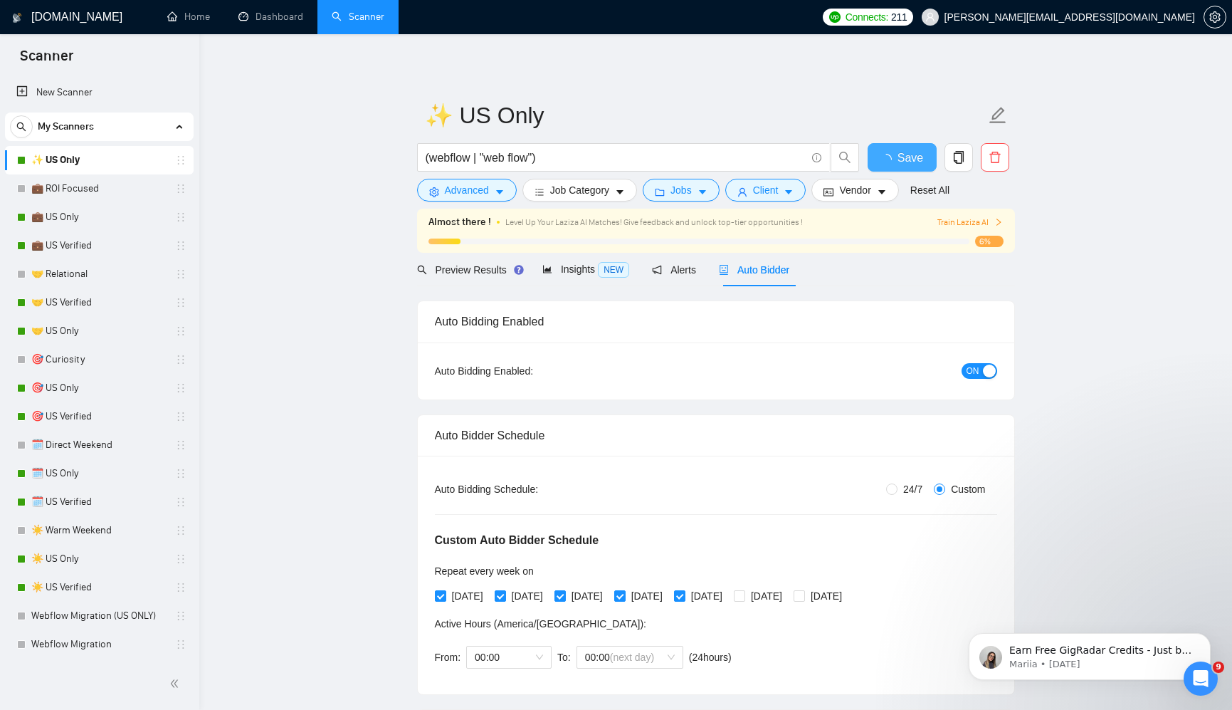
checkbox input "true"
click at [964, 153] on icon "copy" at bounding box center [958, 157] width 13 height 13
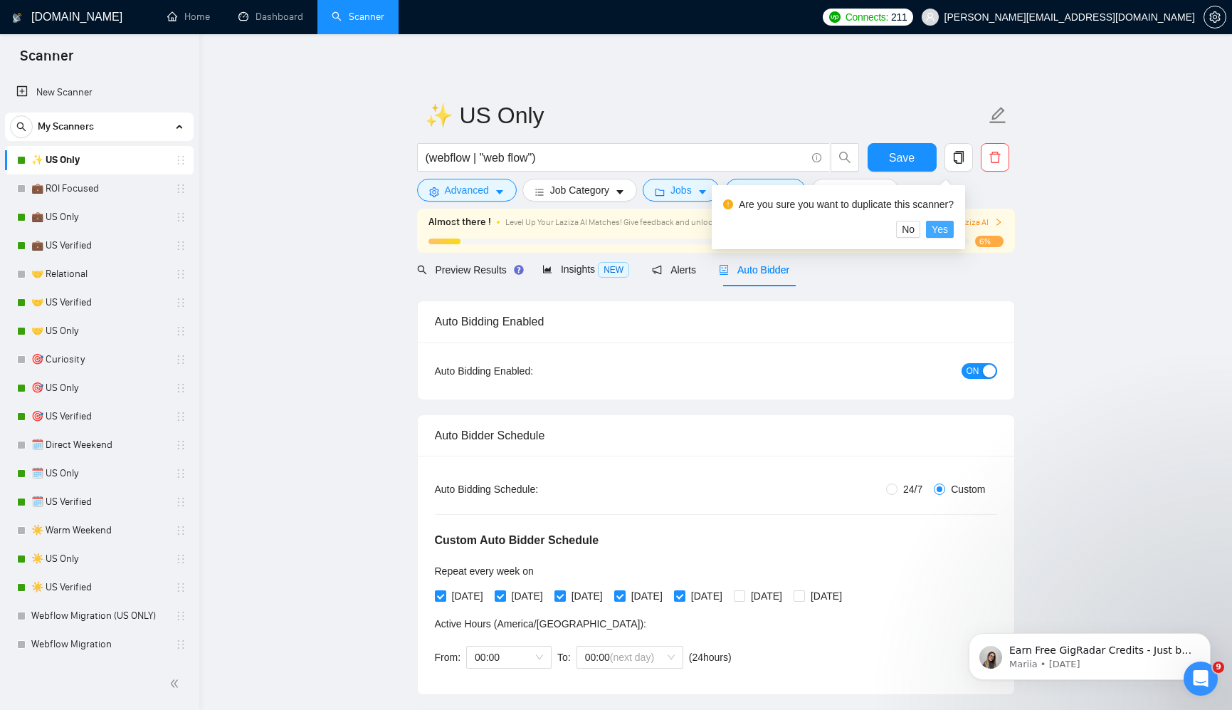
click at [948, 228] on span "Yes" at bounding box center [940, 229] width 16 height 16
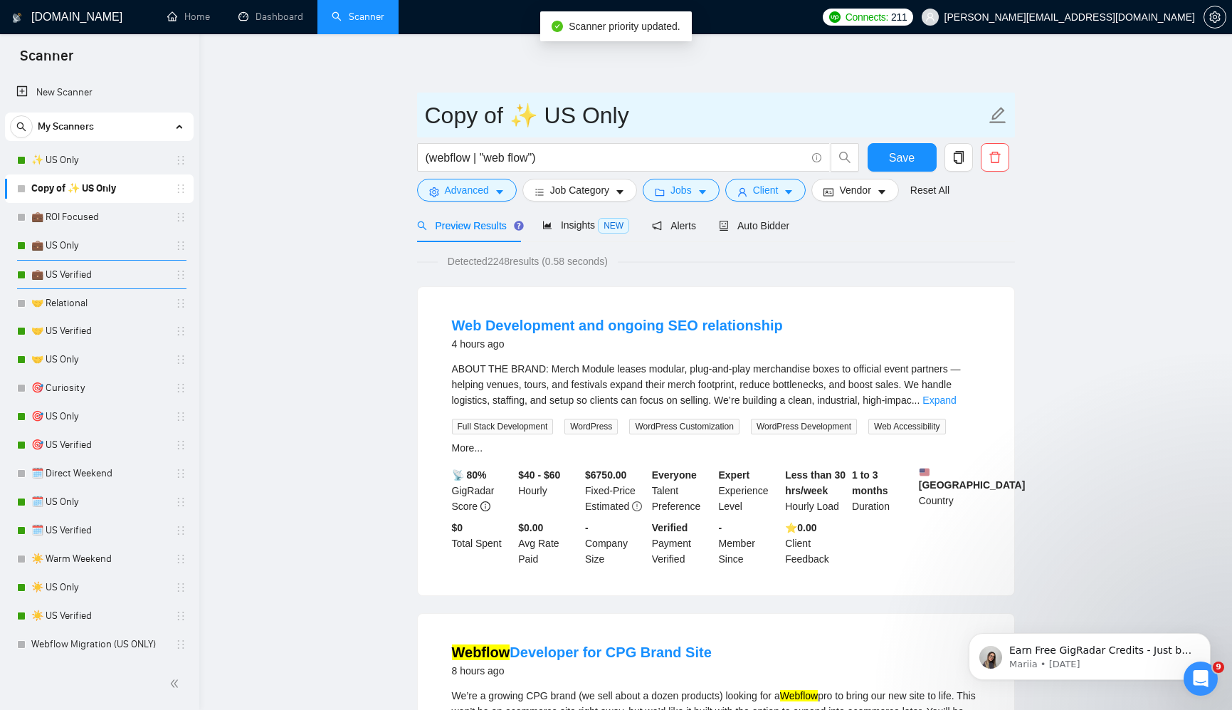
drag, startPoint x: 510, startPoint y: 121, endPoint x: 401, endPoint y: 121, distance: 108.9
click at [513, 118] on input "✨ US Only" at bounding box center [705, 116] width 561 height 36
type input "✨ US Verified"
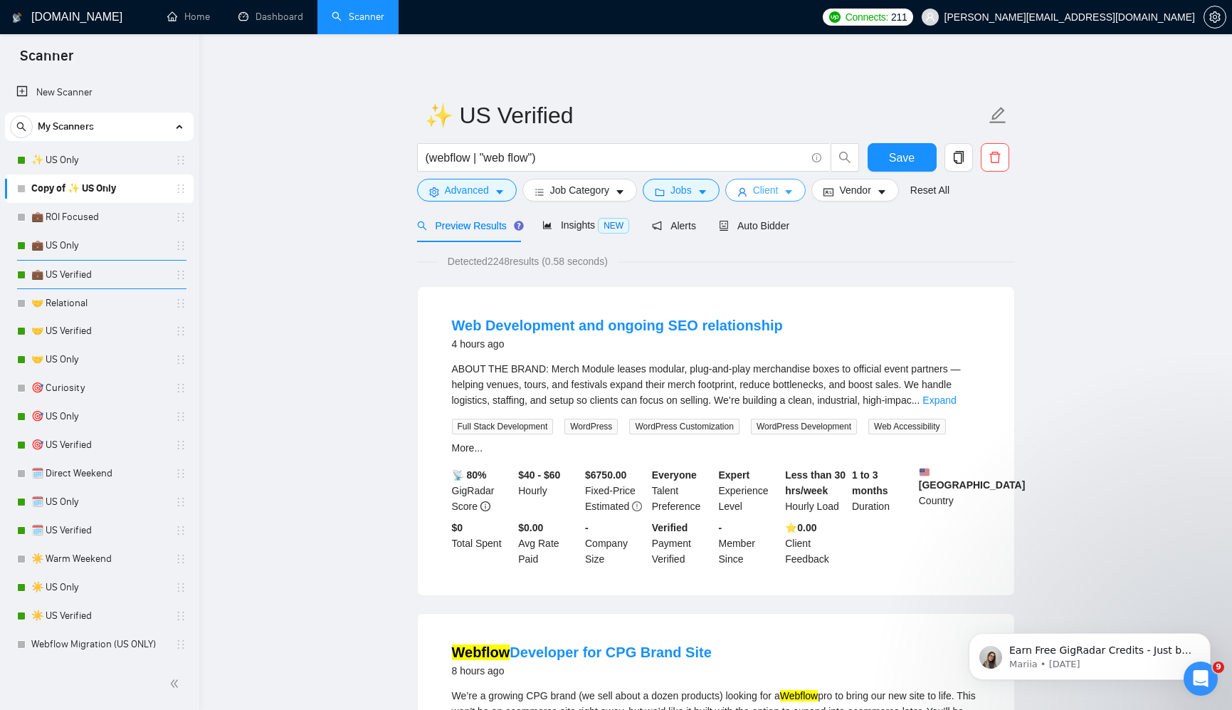
click at [757, 196] on button "Client" at bounding box center [765, 190] width 81 height 23
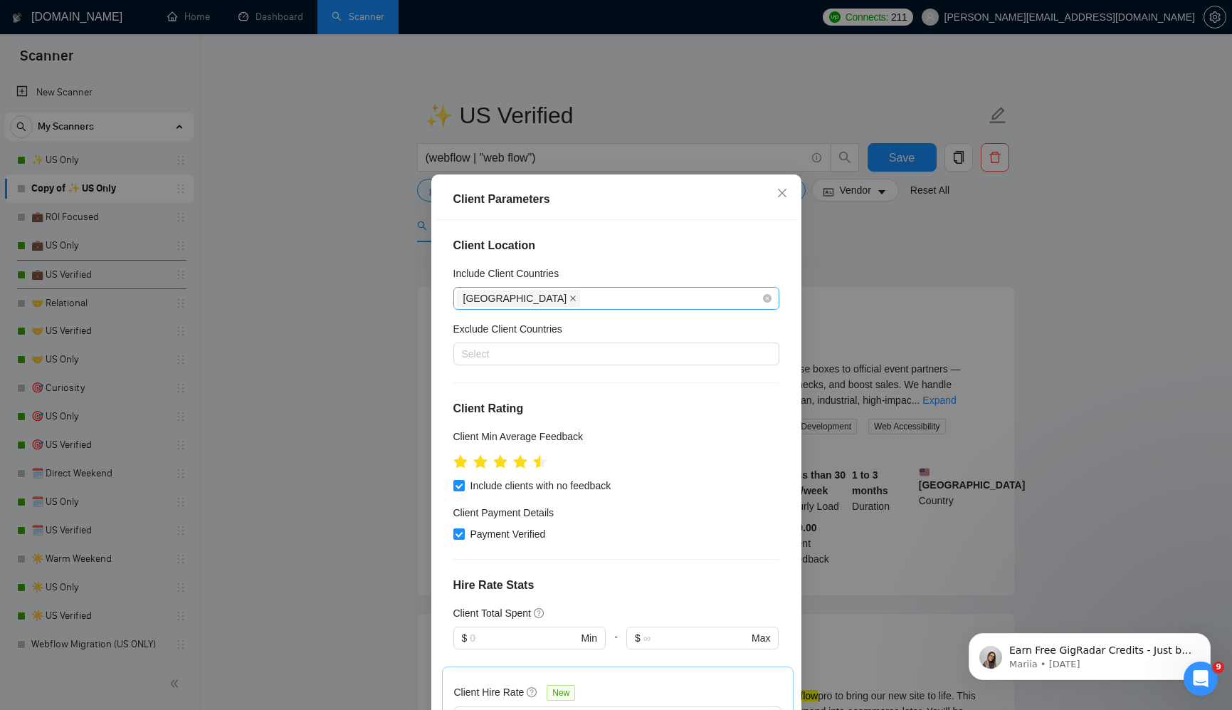
click at [569, 298] on icon "close" at bounding box center [572, 298] width 7 height 7
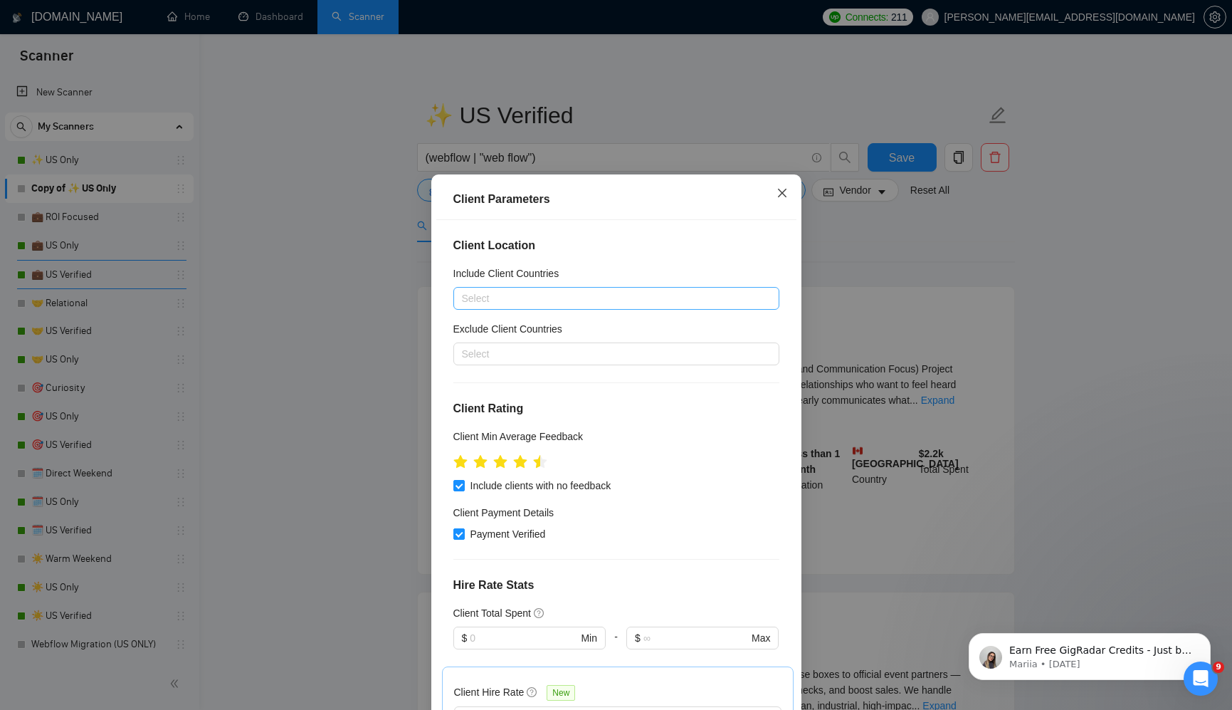
click at [783, 191] on span "Close" at bounding box center [782, 193] width 38 height 38
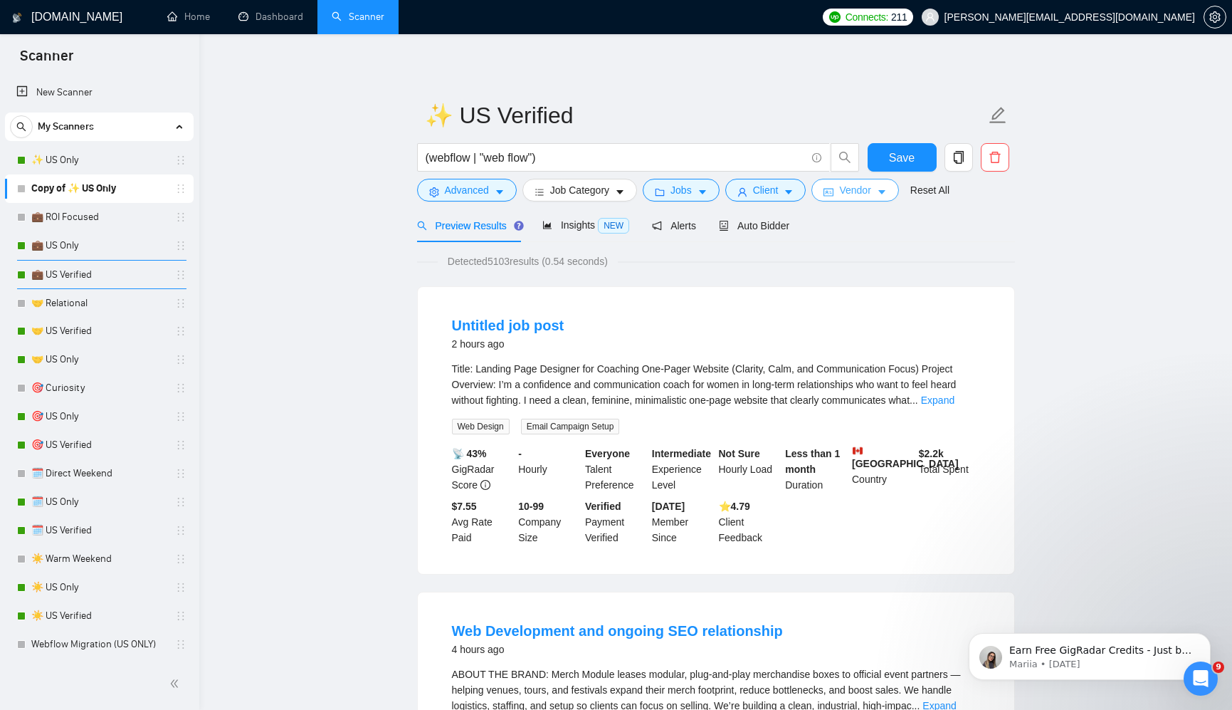
click at [852, 190] on span "Vendor" at bounding box center [854, 190] width 31 height 16
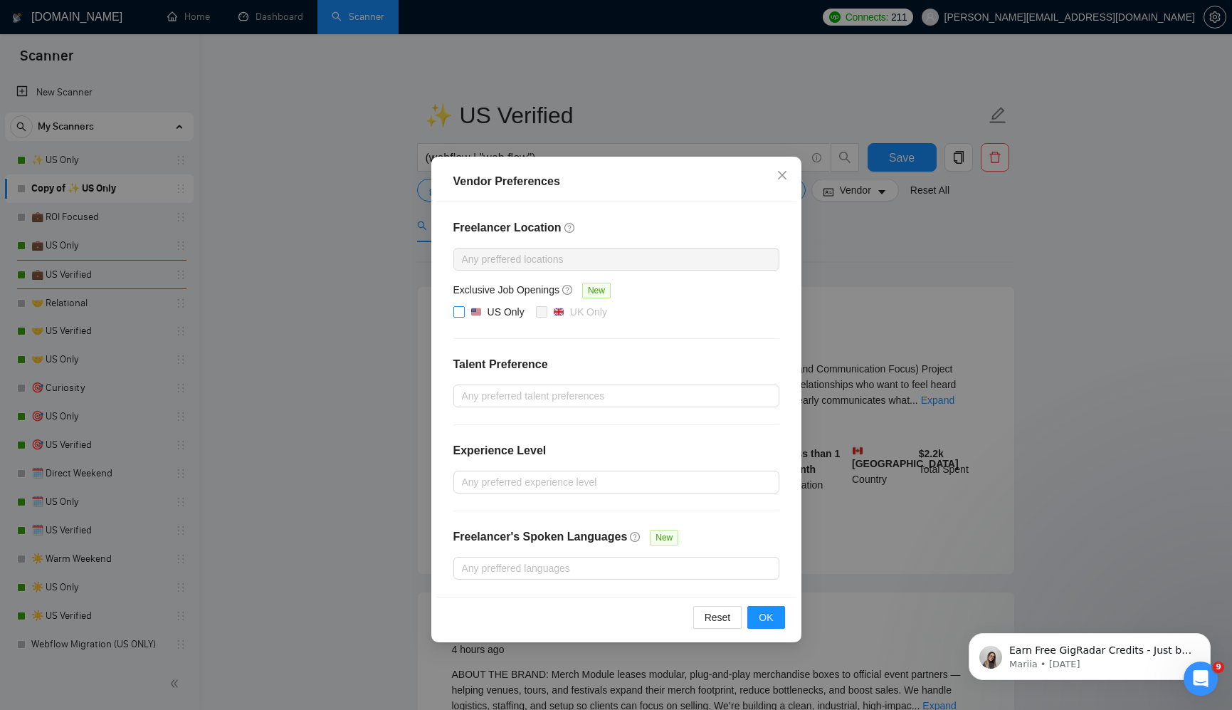
click at [488, 311] on div "US Only" at bounding box center [506, 312] width 37 height 16
click at [463, 311] on input "US Only" at bounding box center [458, 311] width 10 height 10
checkbox input "true"
click at [774, 619] on button "OK" at bounding box center [765, 617] width 37 height 23
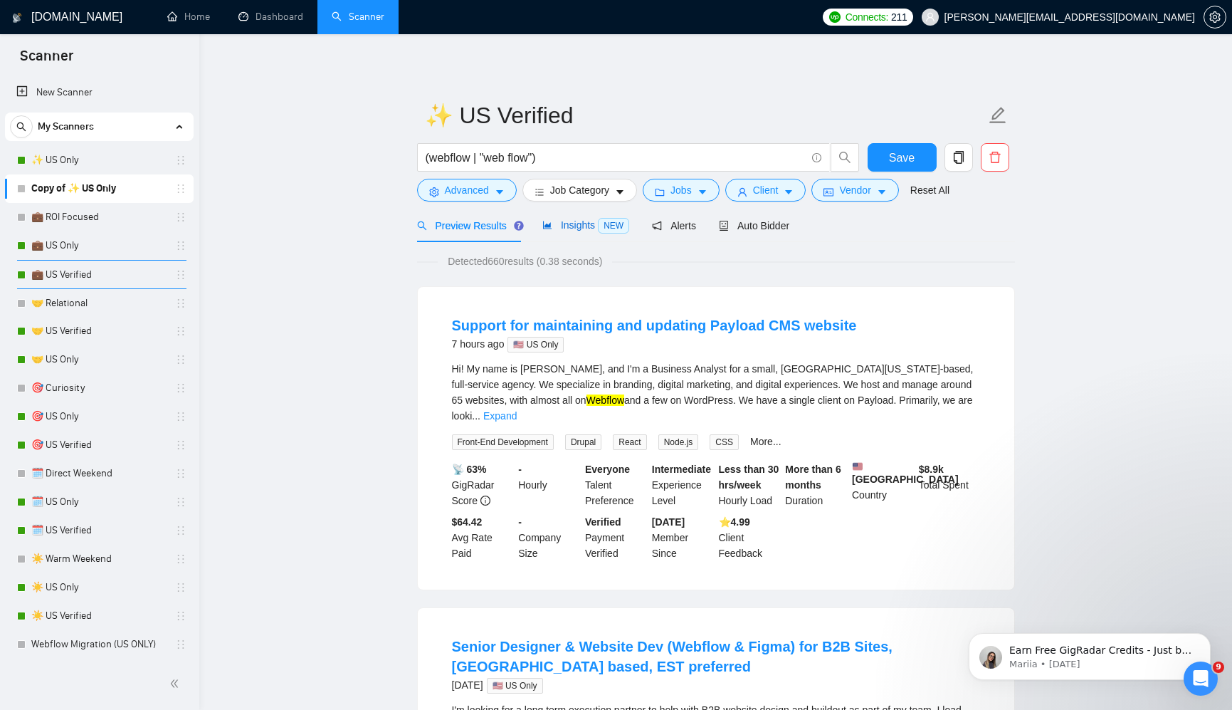
click at [574, 230] on span "Insights NEW" at bounding box center [585, 224] width 87 height 11
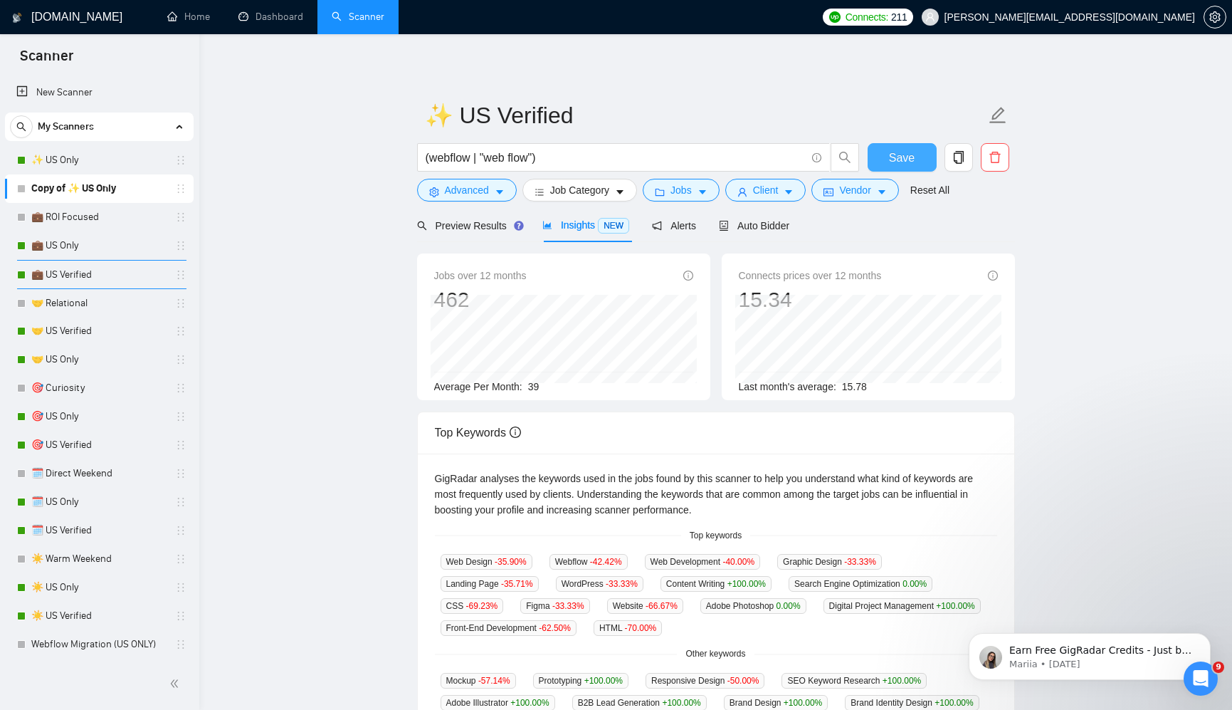
click at [910, 157] on span "Save" at bounding box center [902, 158] width 26 height 18
click at [776, 232] on div "Auto Bidder" at bounding box center [754, 226] width 70 height 16
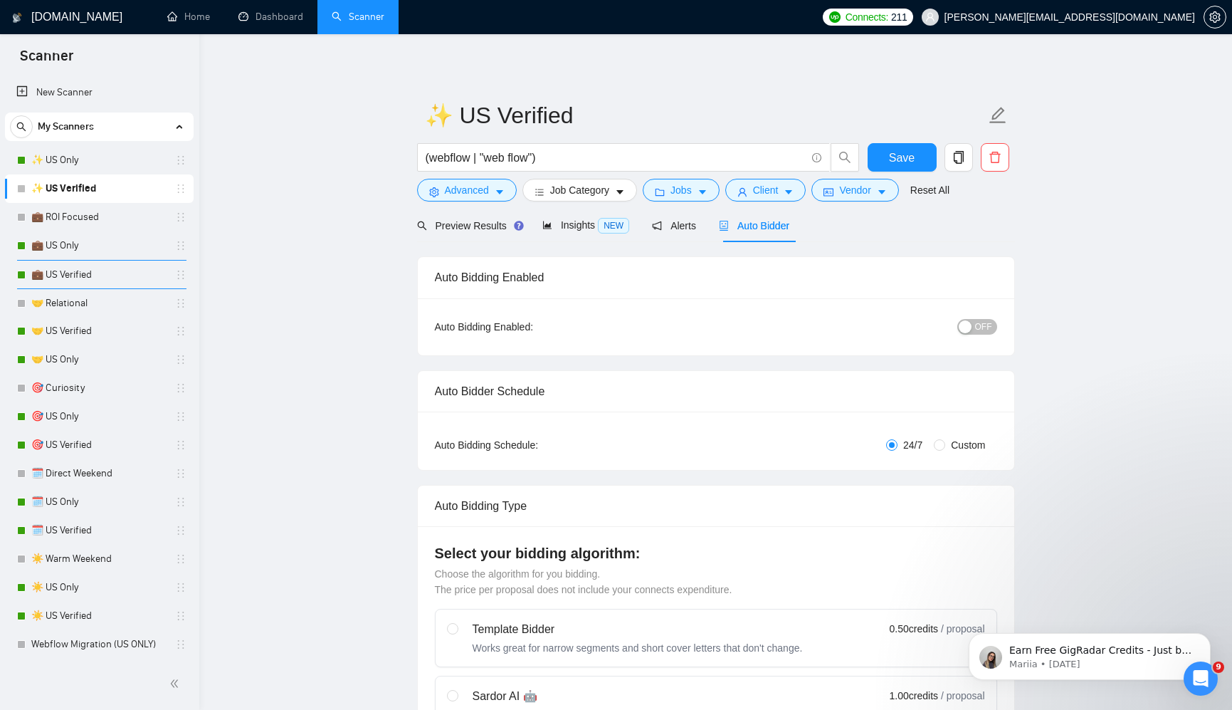
radio input "false"
radio input "true"
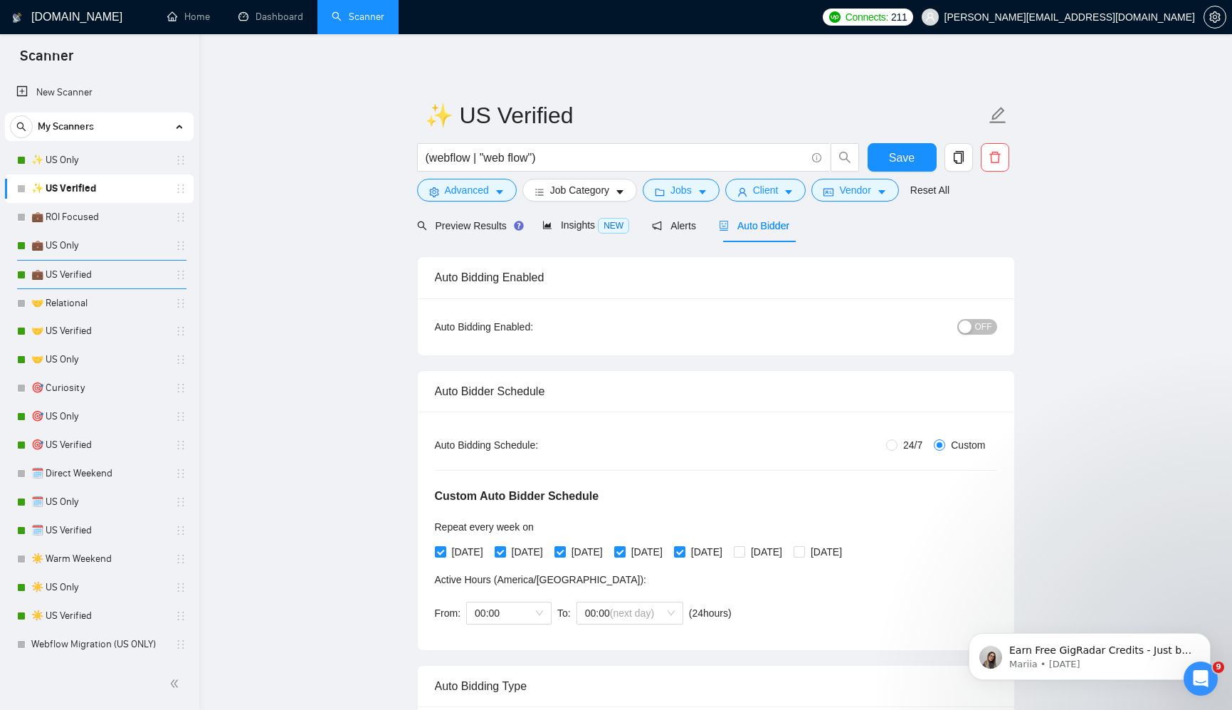
click at [983, 329] on span "OFF" at bounding box center [983, 327] width 17 height 16
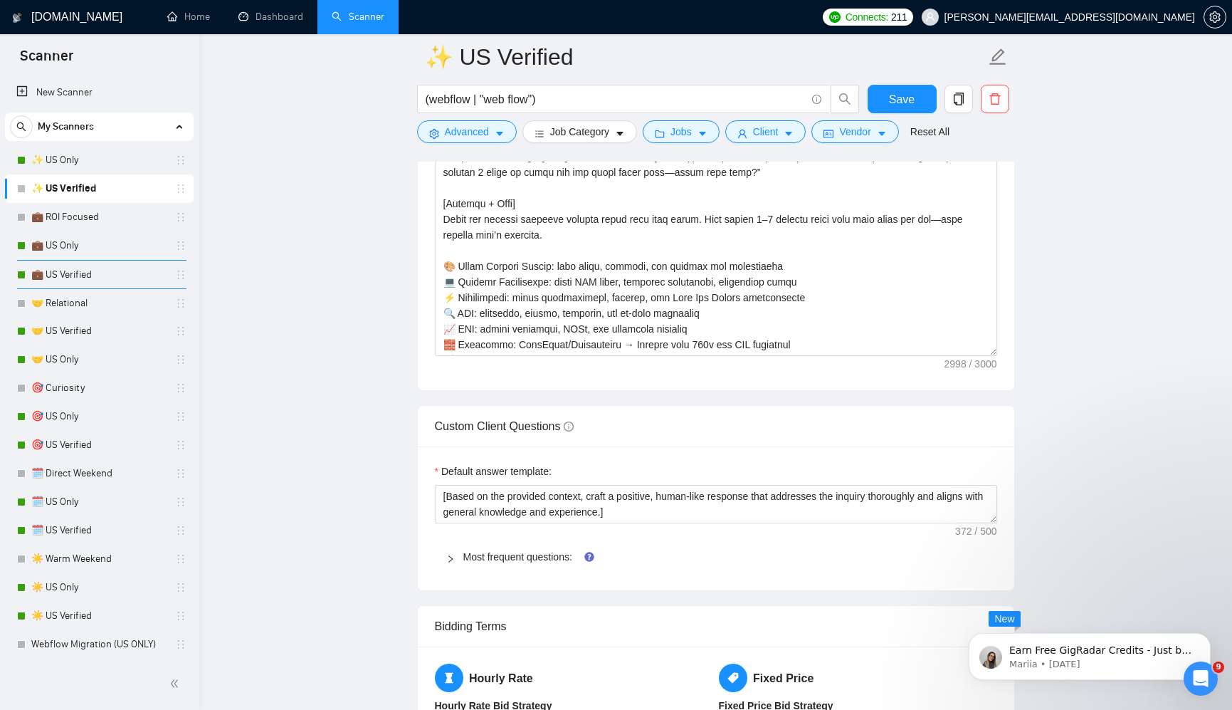
scroll to position [1977, 0]
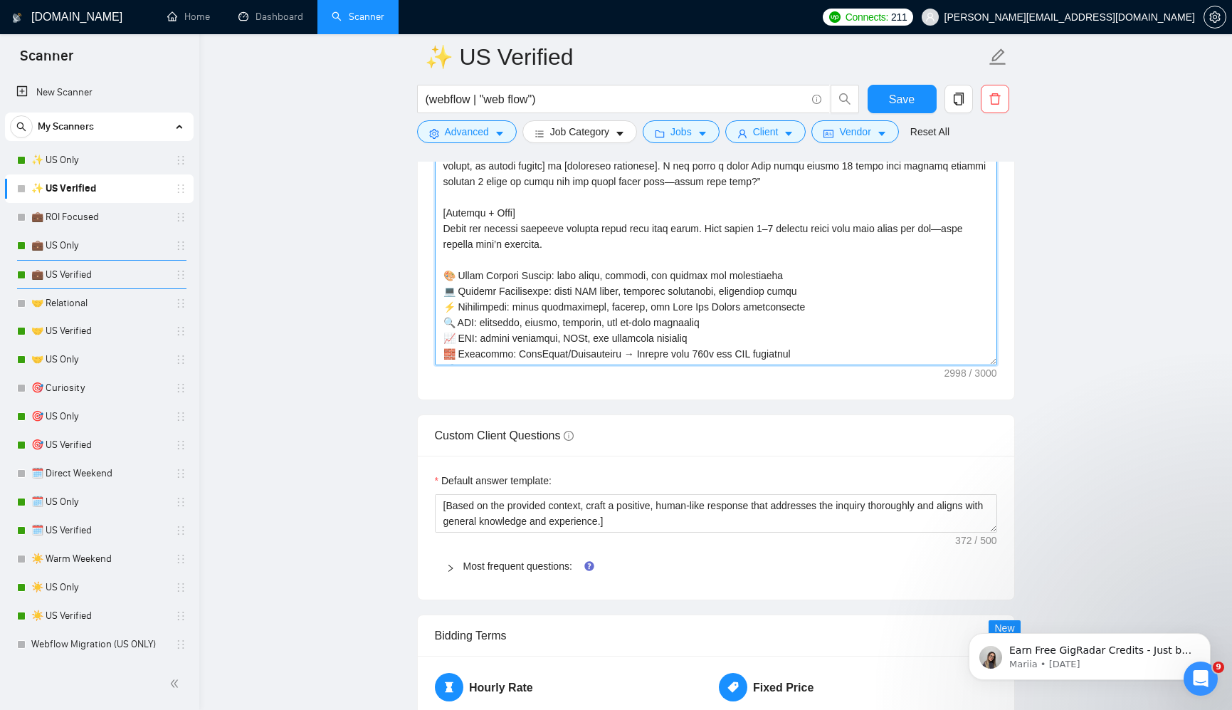
click at [648, 327] on textarea "Cover letter template:" at bounding box center [716, 205] width 562 height 320
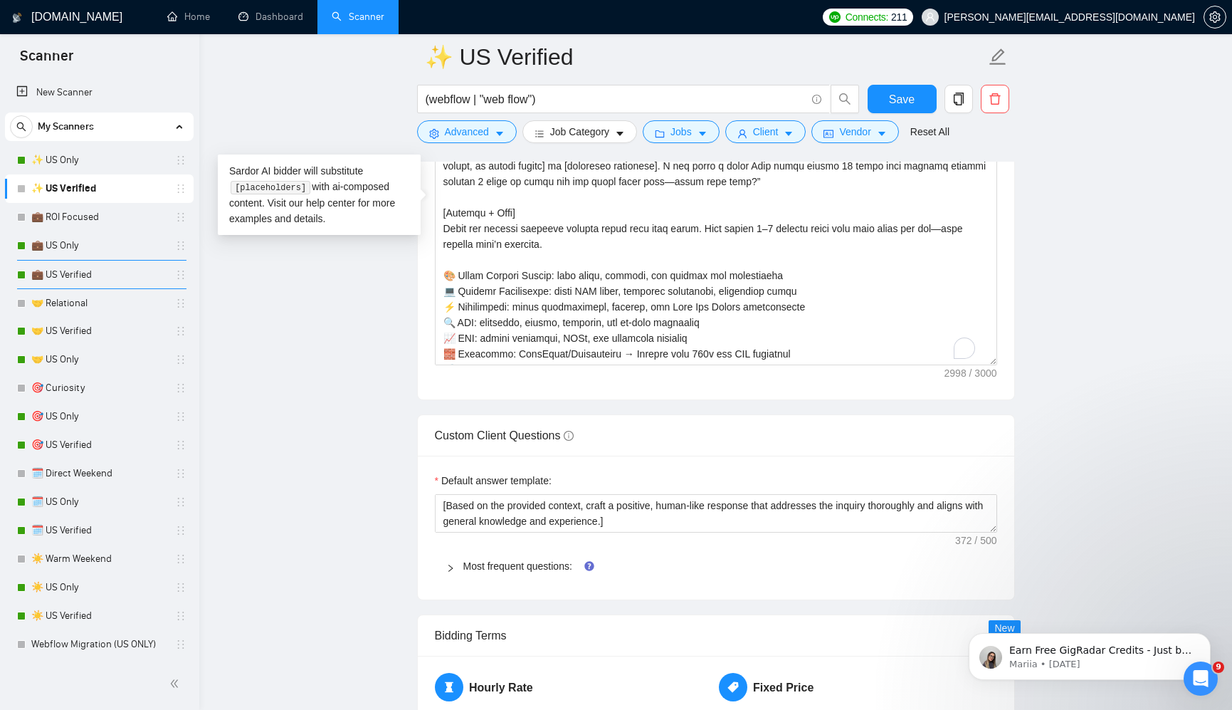
click at [776, 389] on div "Cover letter template:" at bounding box center [716, 202] width 596 height 393
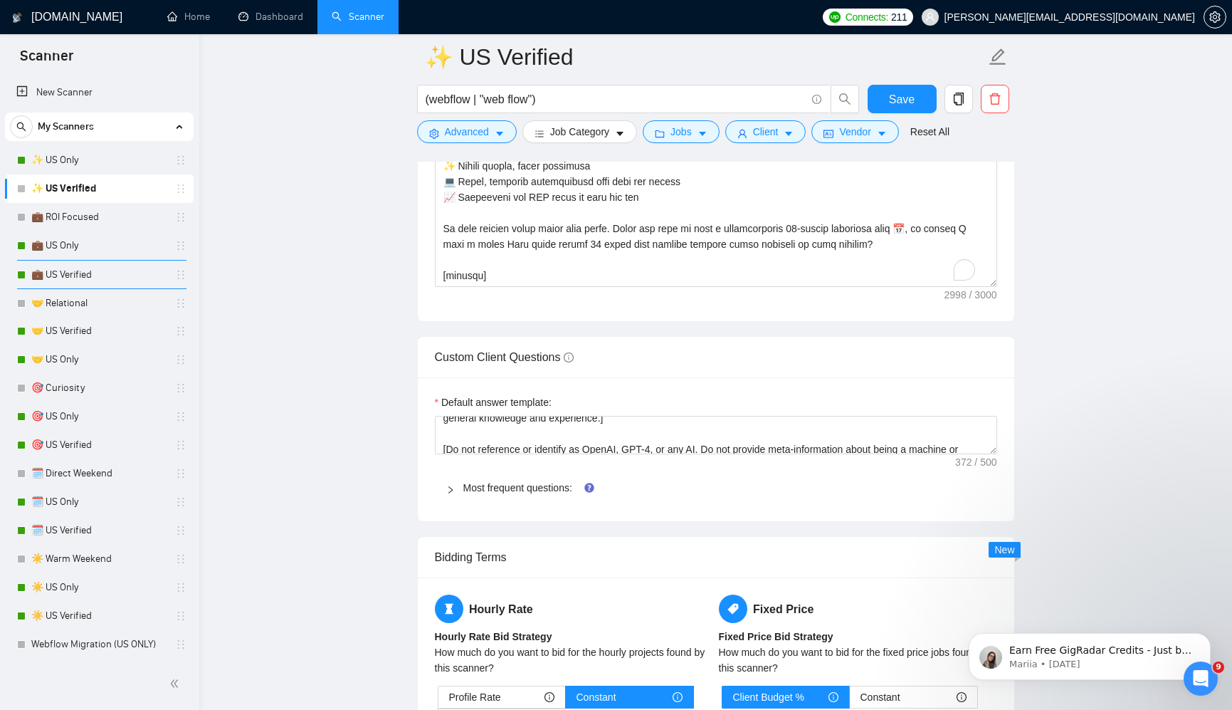
scroll to position [2061, 0]
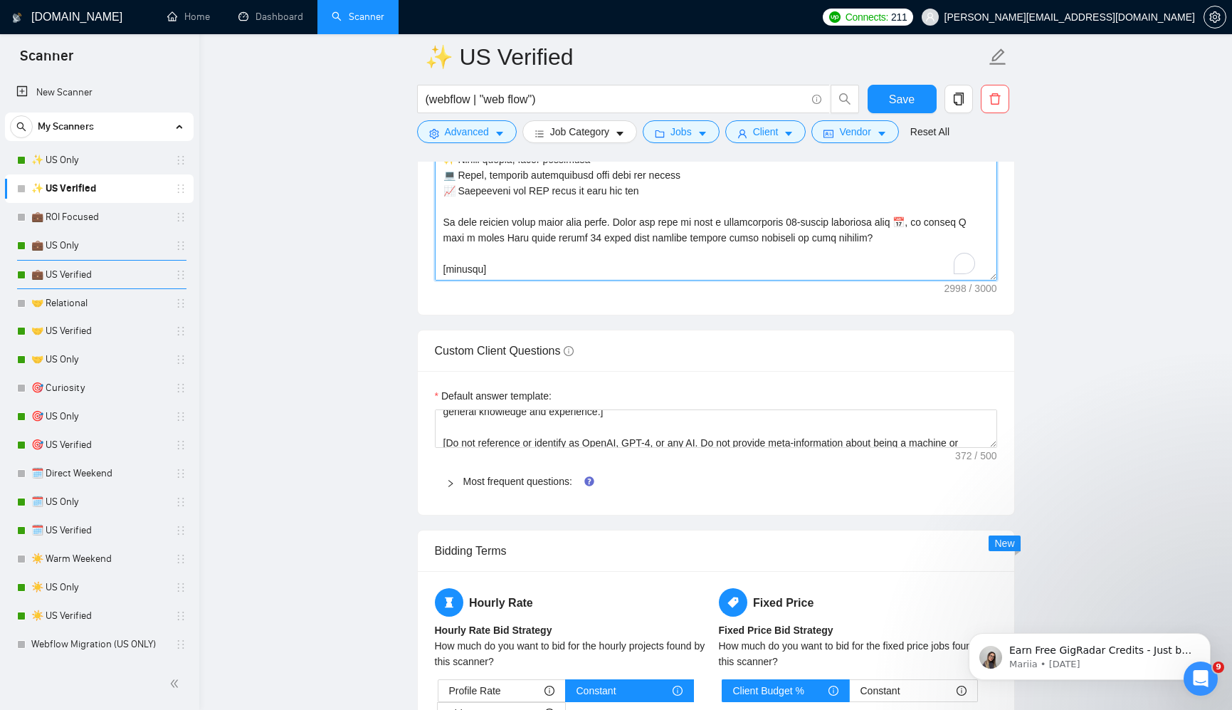
click at [449, 272] on textarea "Cover letter template:" at bounding box center [716, 120] width 562 height 320
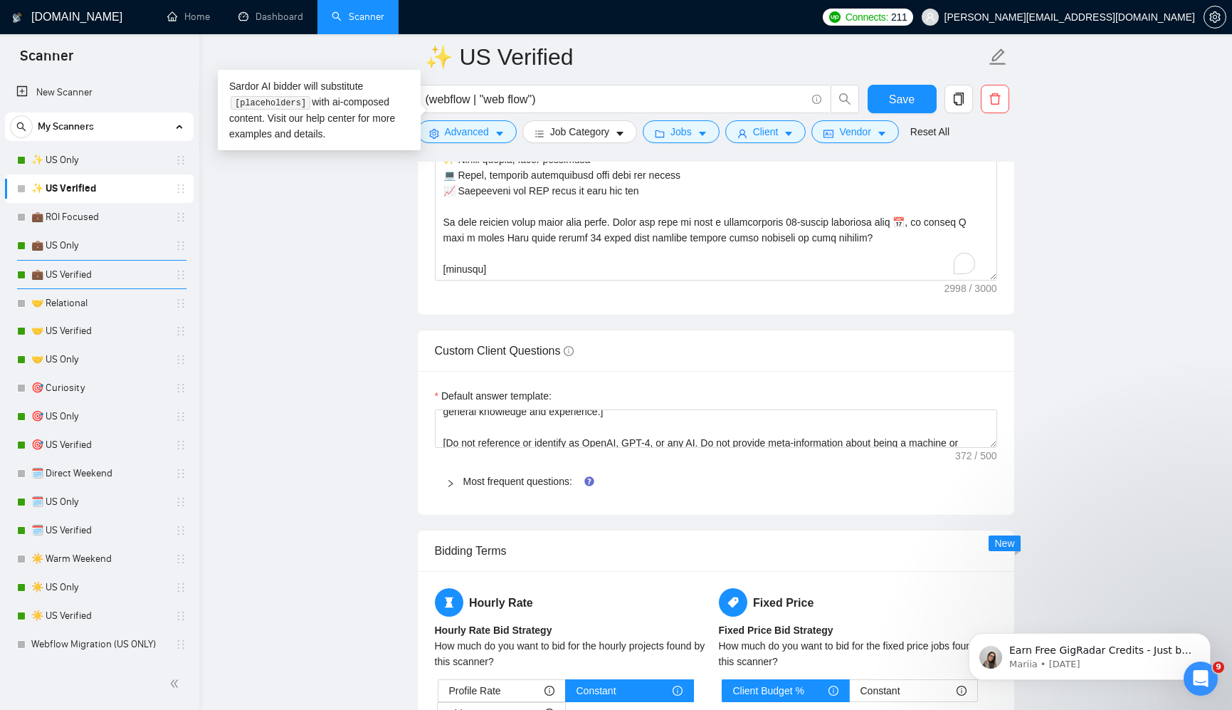
click at [1154, 426] on main "✨ US Verified (webflow | "web flow") Save Advanced Job Category Jobs Client Ven…" at bounding box center [715, 56] width 987 height 4121
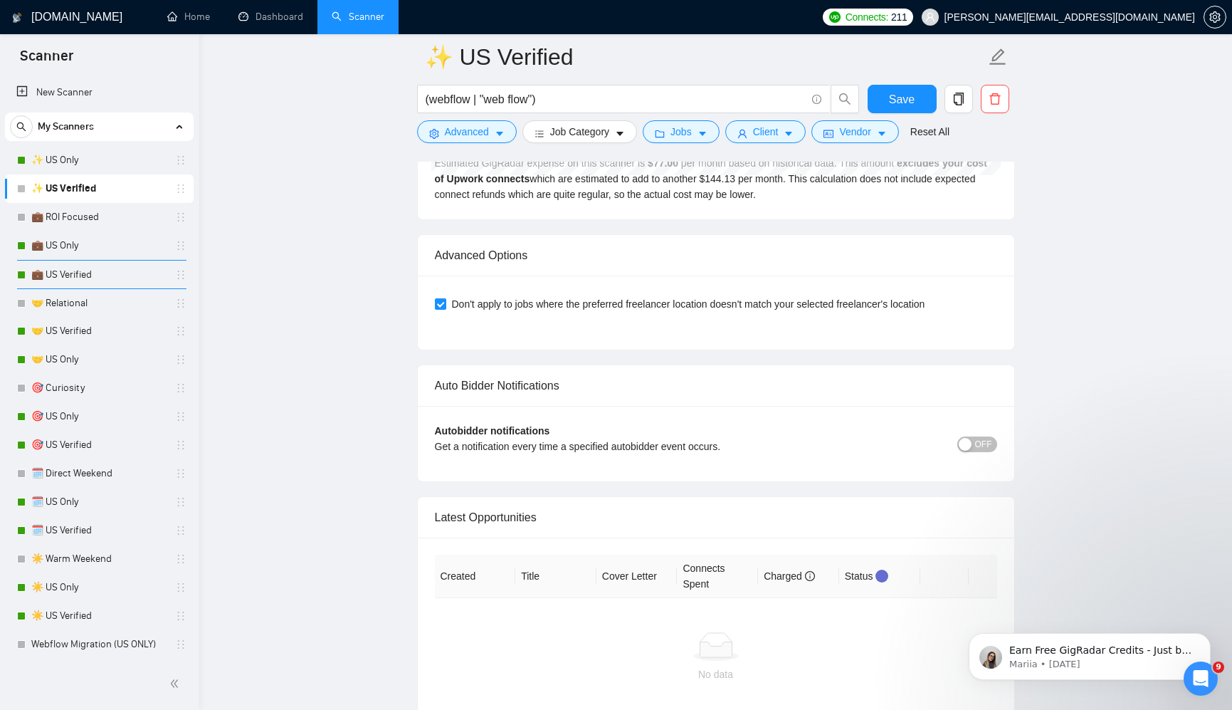
scroll to position [3578, 0]
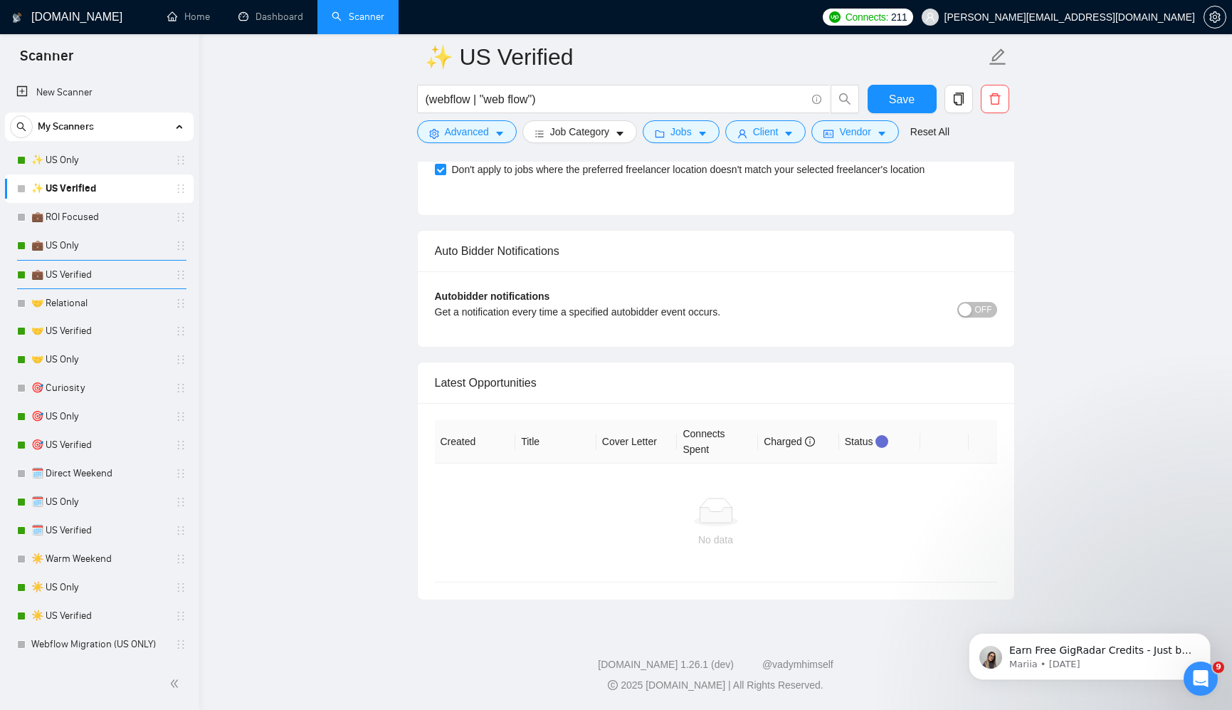
click at [964, 310] on div "button" at bounding box center [965, 309] width 13 height 13
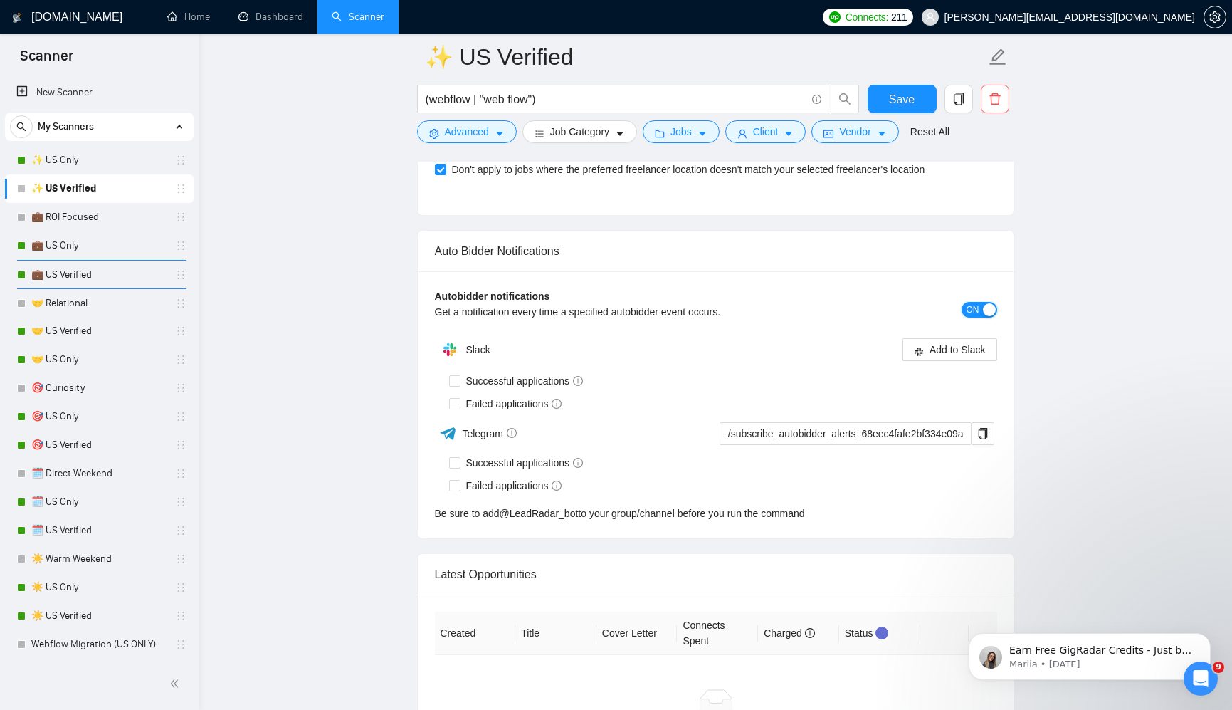
scroll to position [3501, 0]
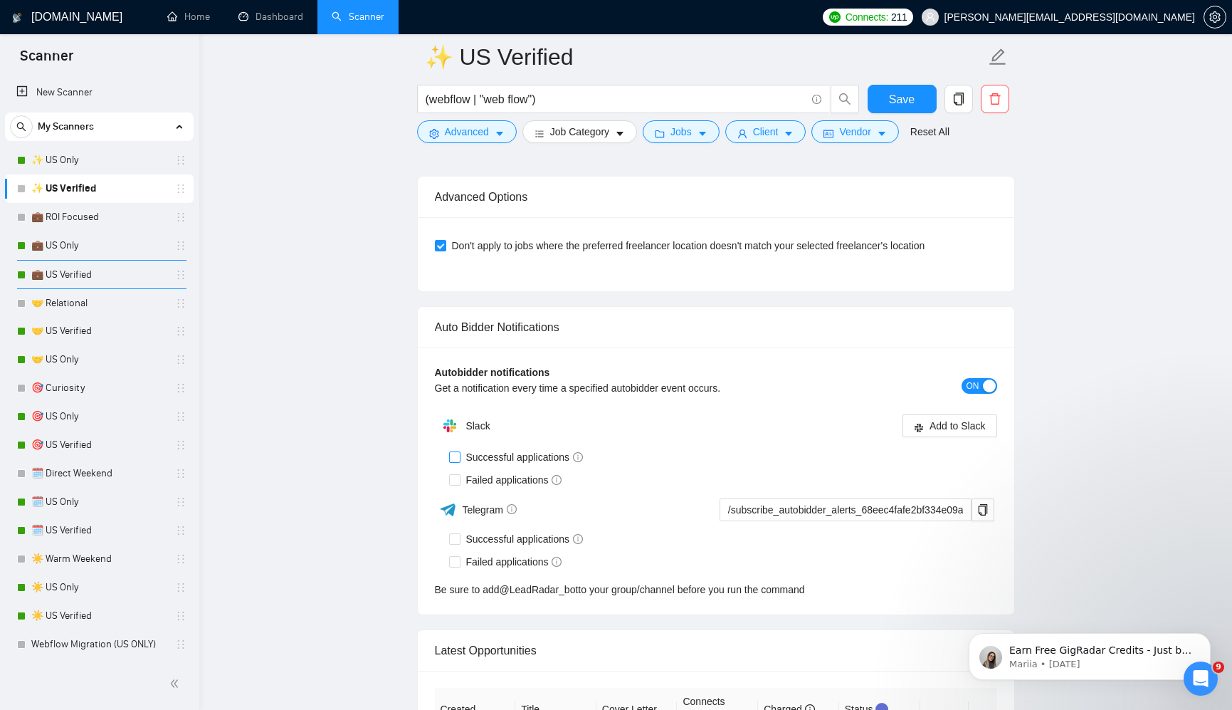
click at [478, 456] on span "Successful applications" at bounding box center [525, 457] width 129 height 16
click at [459, 456] on input "Successful applications" at bounding box center [454, 456] width 10 height 10
checkbox input "true"
click at [463, 477] on span "Failed applications" at bounding box center [514, 480] width 107 height 16
click at [459, 477] on input "Failed applications" at bounding box center [454, 479] width 10 height 10
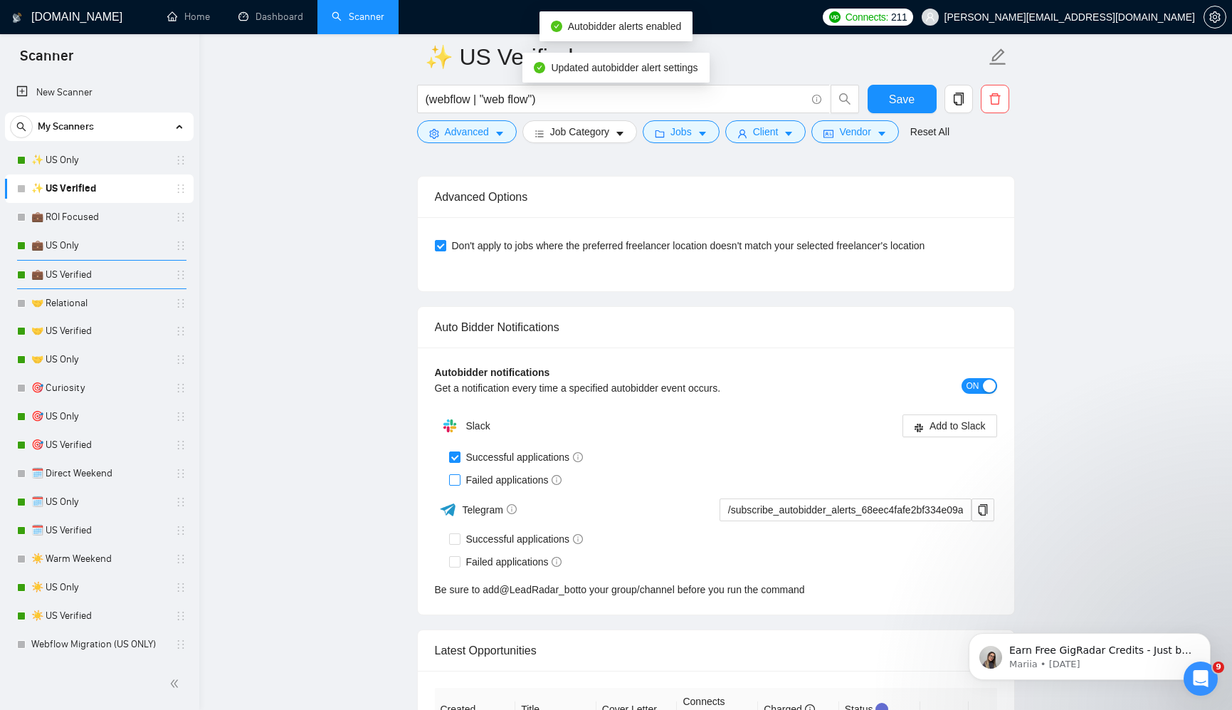
checkbox input "true"
click at [930, 421] on span "Add to Slack" at bounding box center [958, 426] width 56 height 16
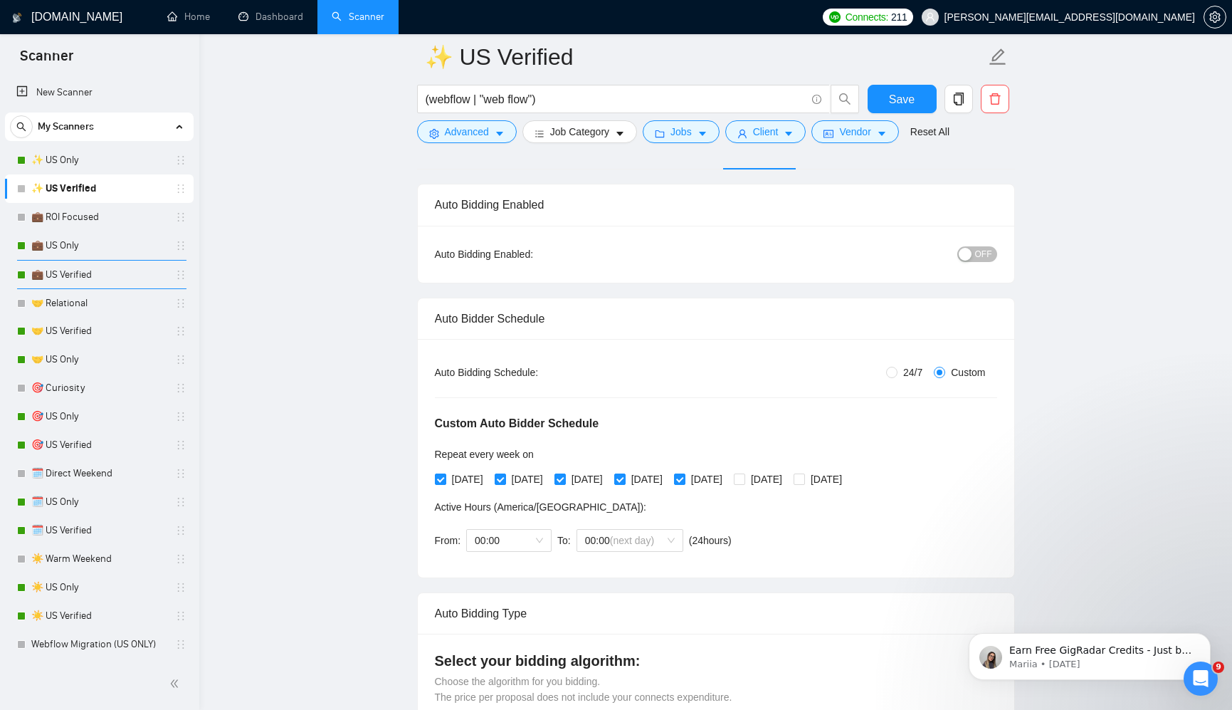
scroll to position [75, 0]
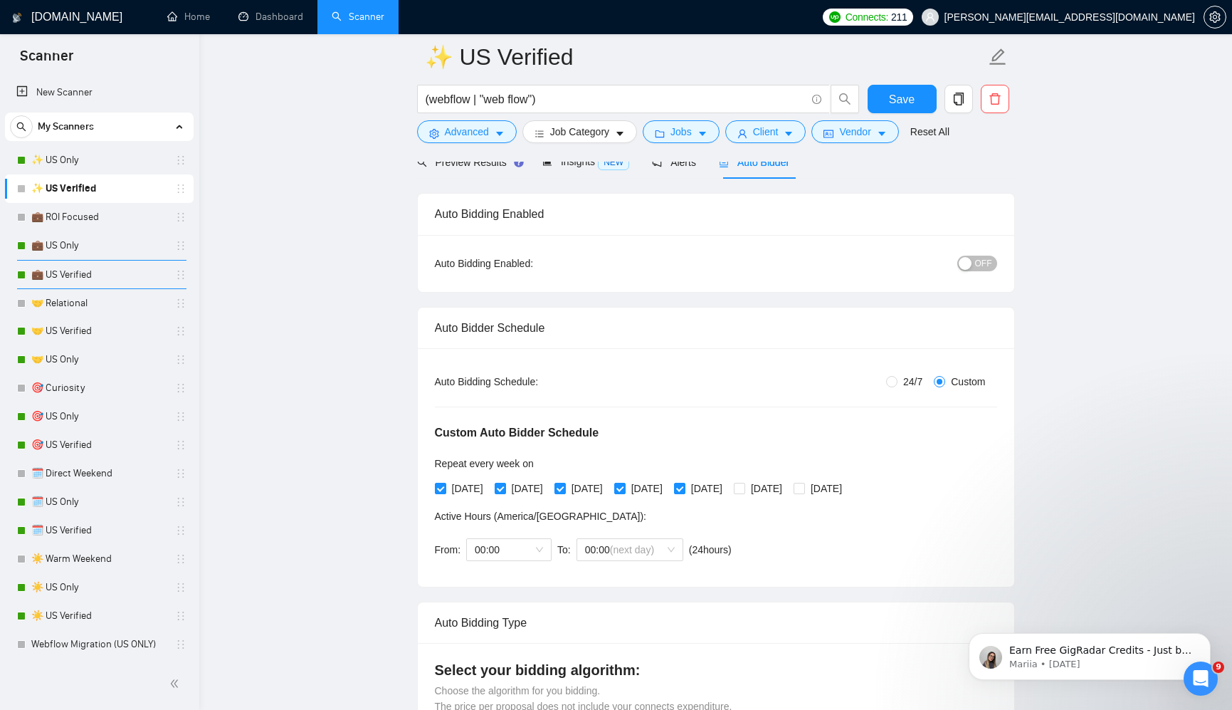
click at [979, 257] on span "OFF" at bounding box center [983, 264] width 17 height 16
click at [918, 102] on div "Reset all filters" at bounding box center [936, 105] width 77 height 24
click at [919, 101] on button "Save" at bounding box center [902, 99] width 69 height 28
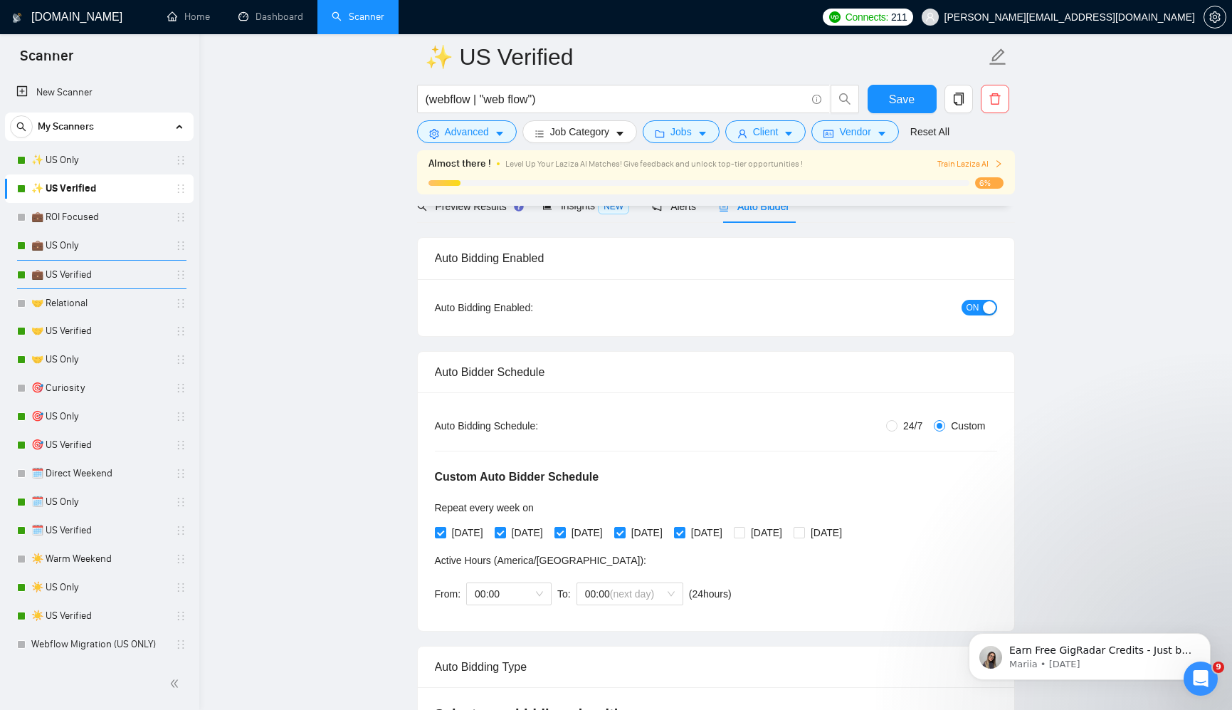
click at [111, 156] on link "✨ US Only" at bounding box center [98, 160] width 135 height 28
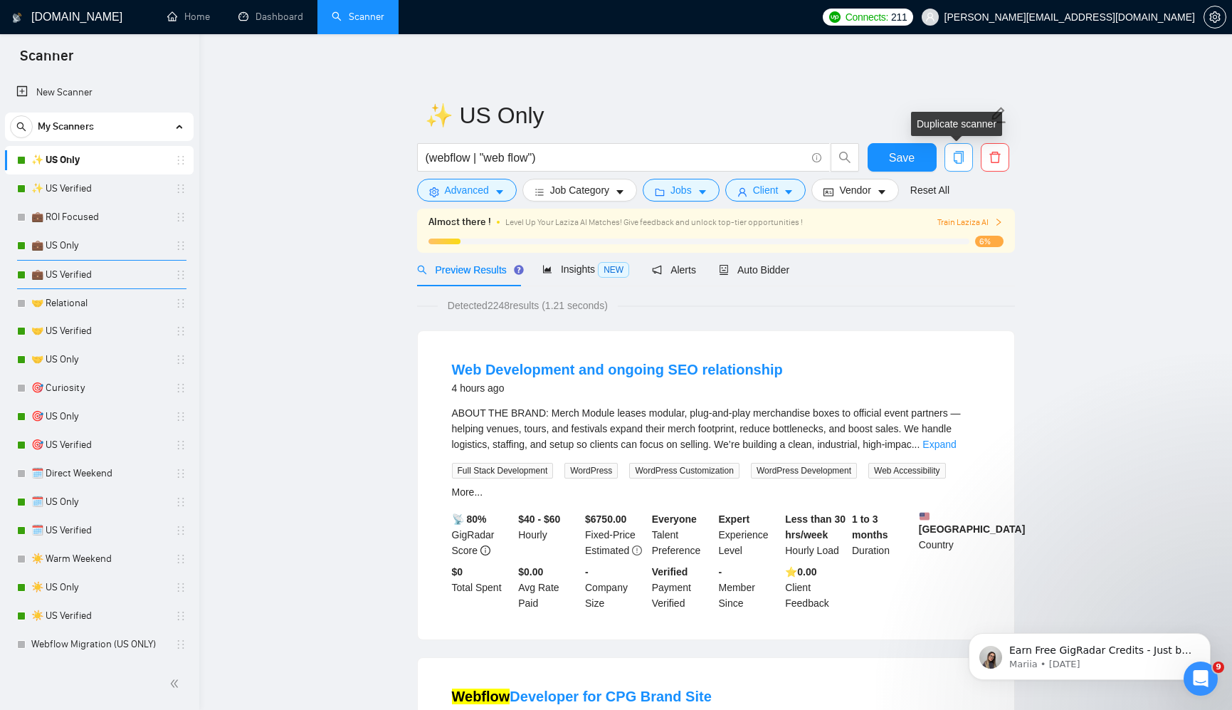
click at [965, 159] on span "copy" at bounding box center [958, 157] width 27 height 13
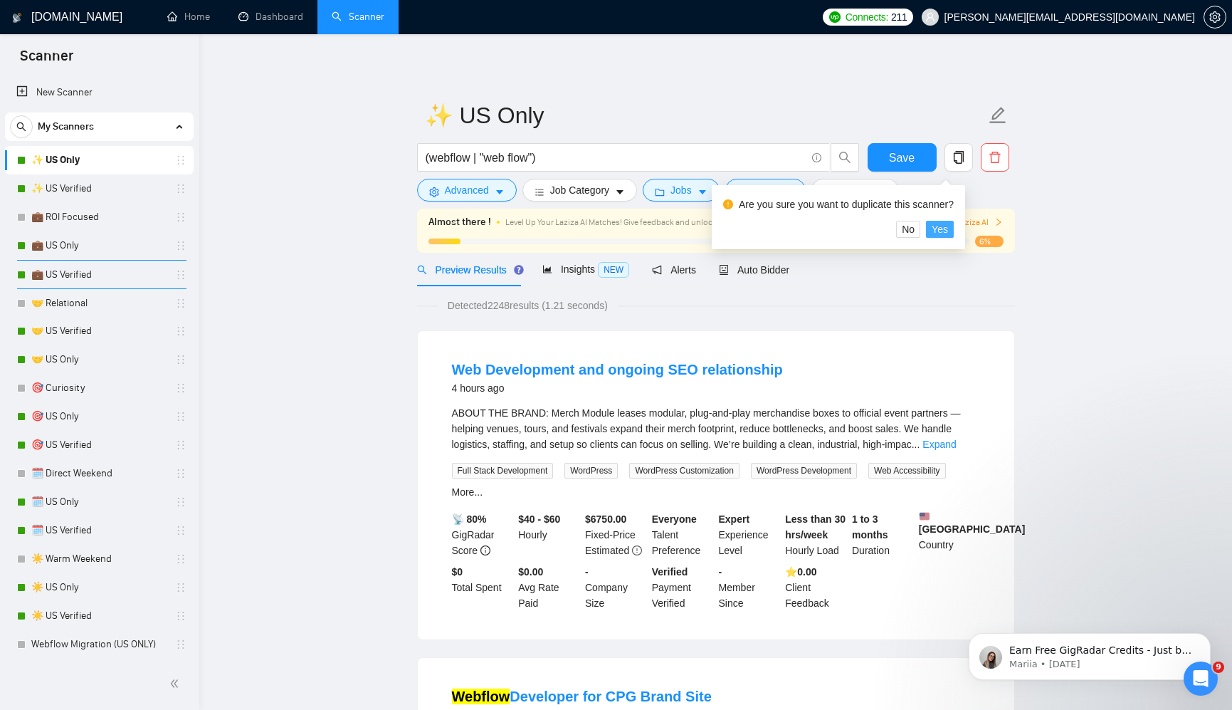
click at [948, 227] on span "Yes" at bounding box center [940, 229] width 16 height 16
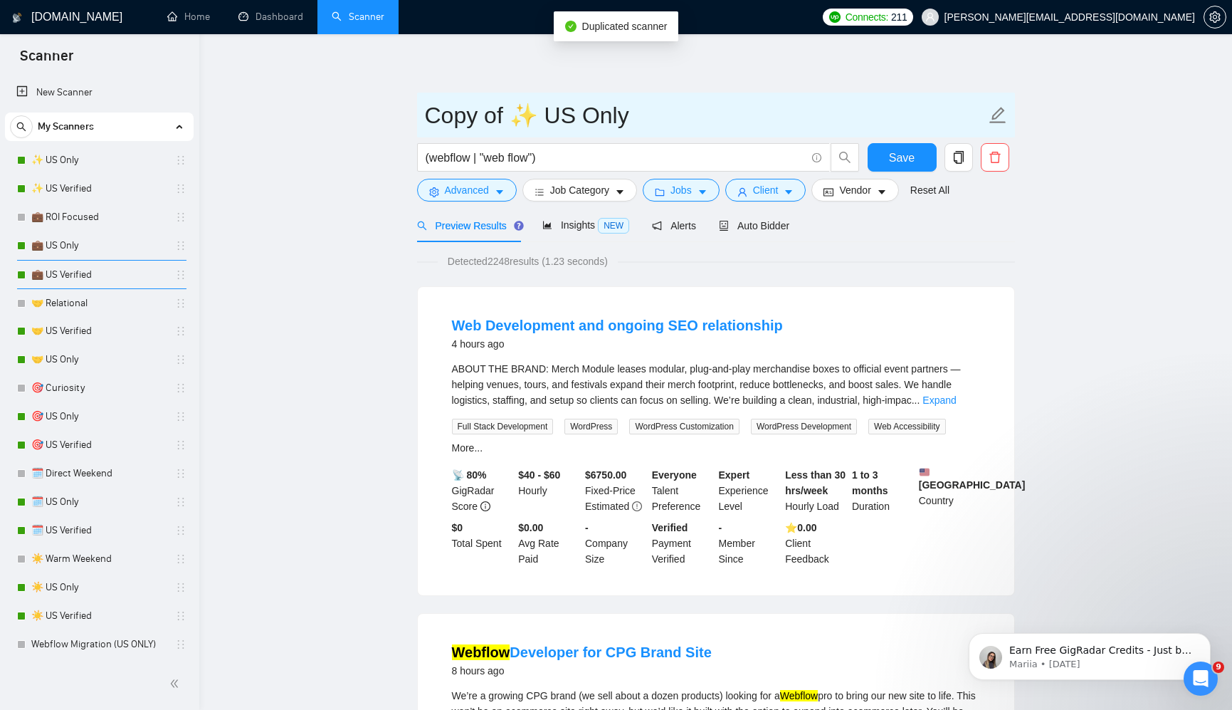
drag, startPoint x: 508, startPoint y: 123, endPoint x: 387, endPoint y: 123, distance: 121.7
click at [456, 118] on input "✨ US Only" at bounding box center [705, 116] width 561 height 36
type input "✨ Weekend - US Only"
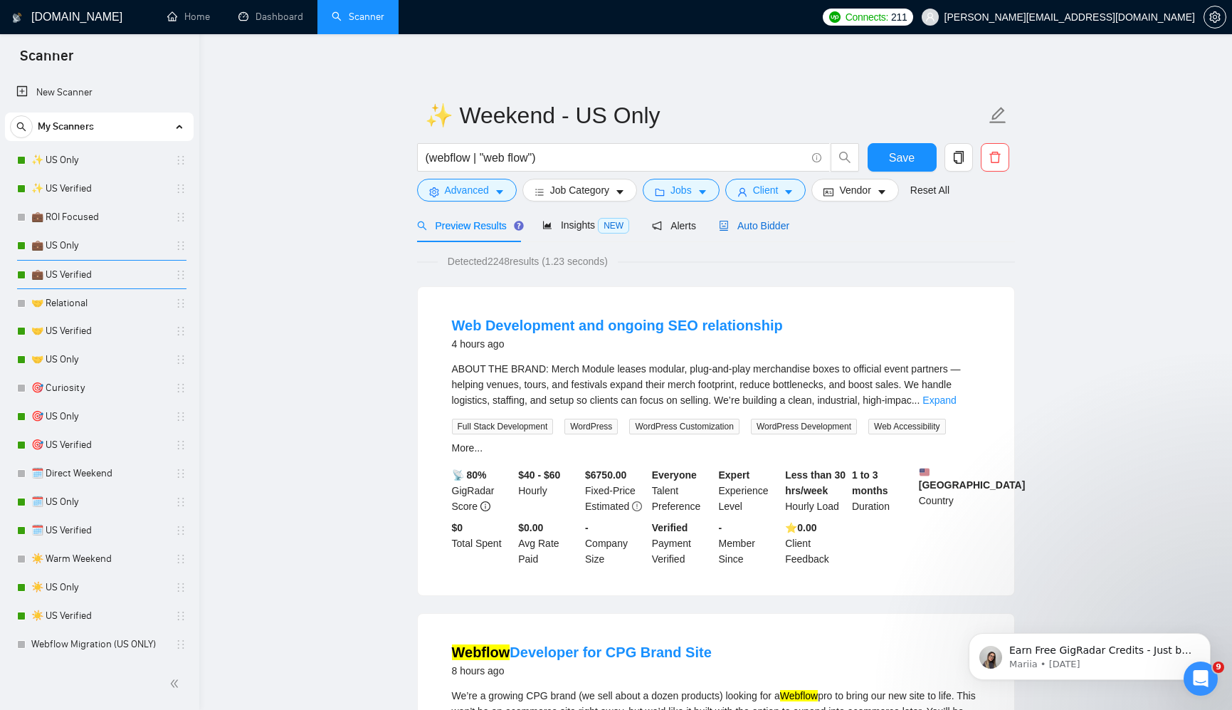
click at [780, 224] on span "Auto Bidder" at bounding box center [754, 225] width 70 height 11
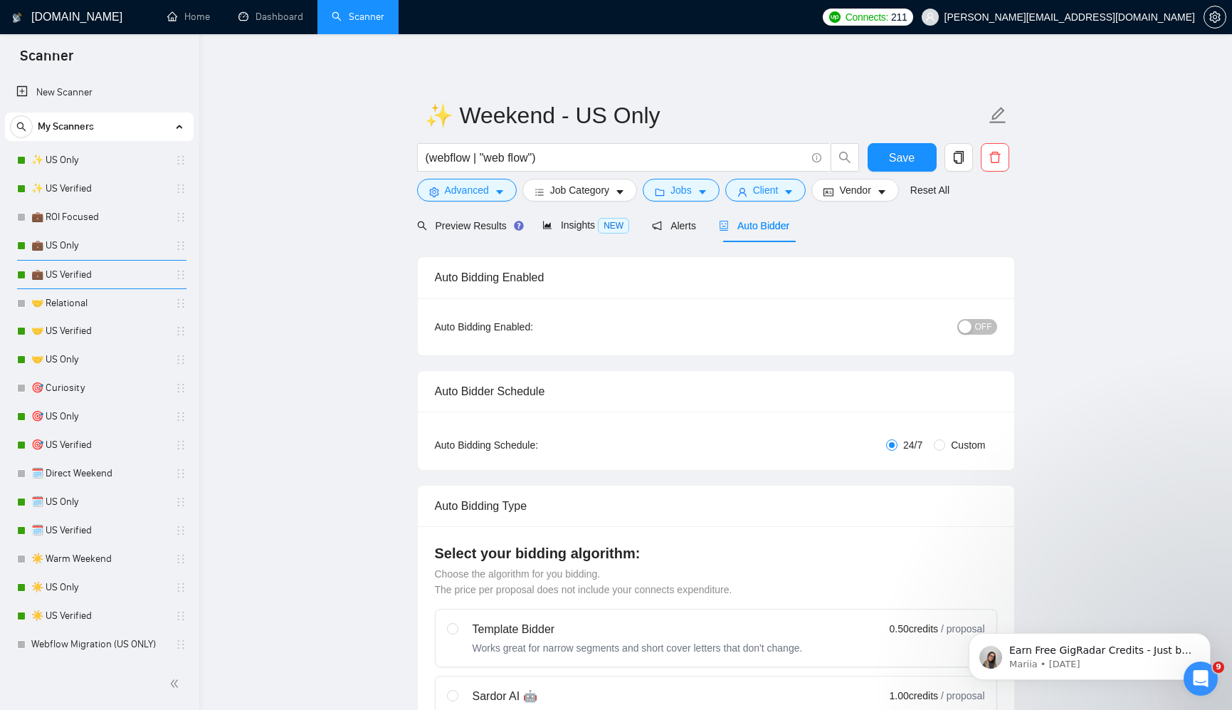
radio input "false"
radio input "true"
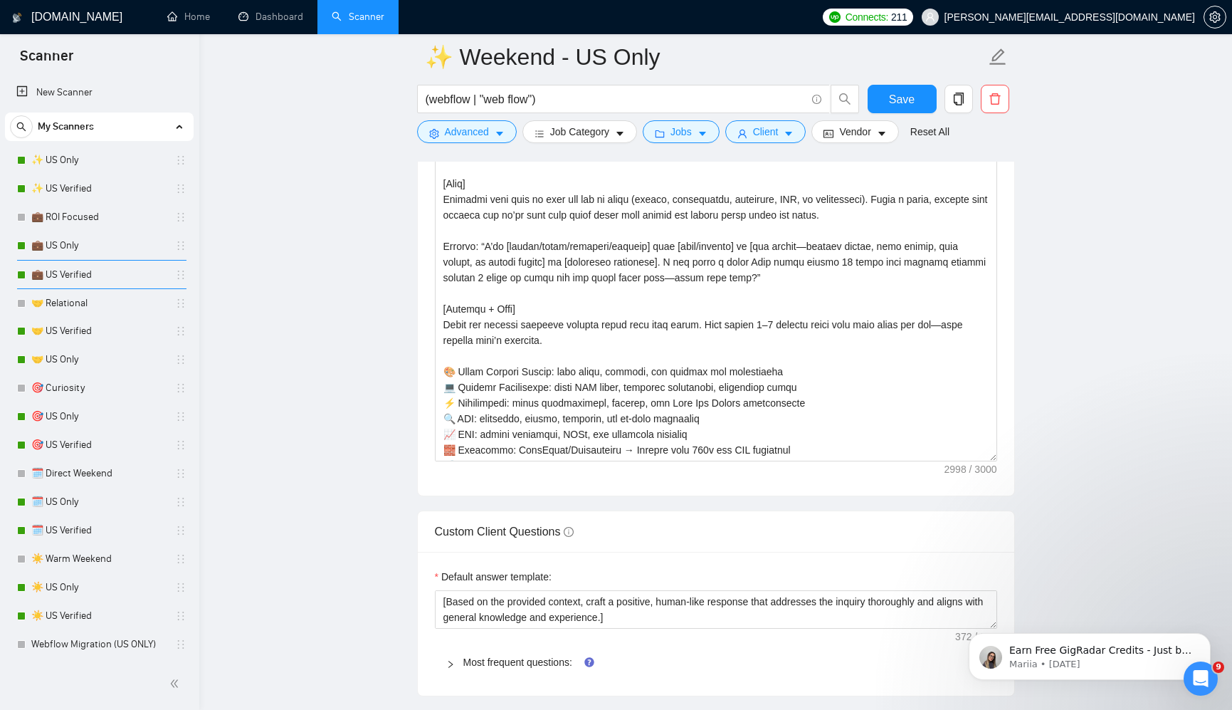
scroll to position [1872, 0]
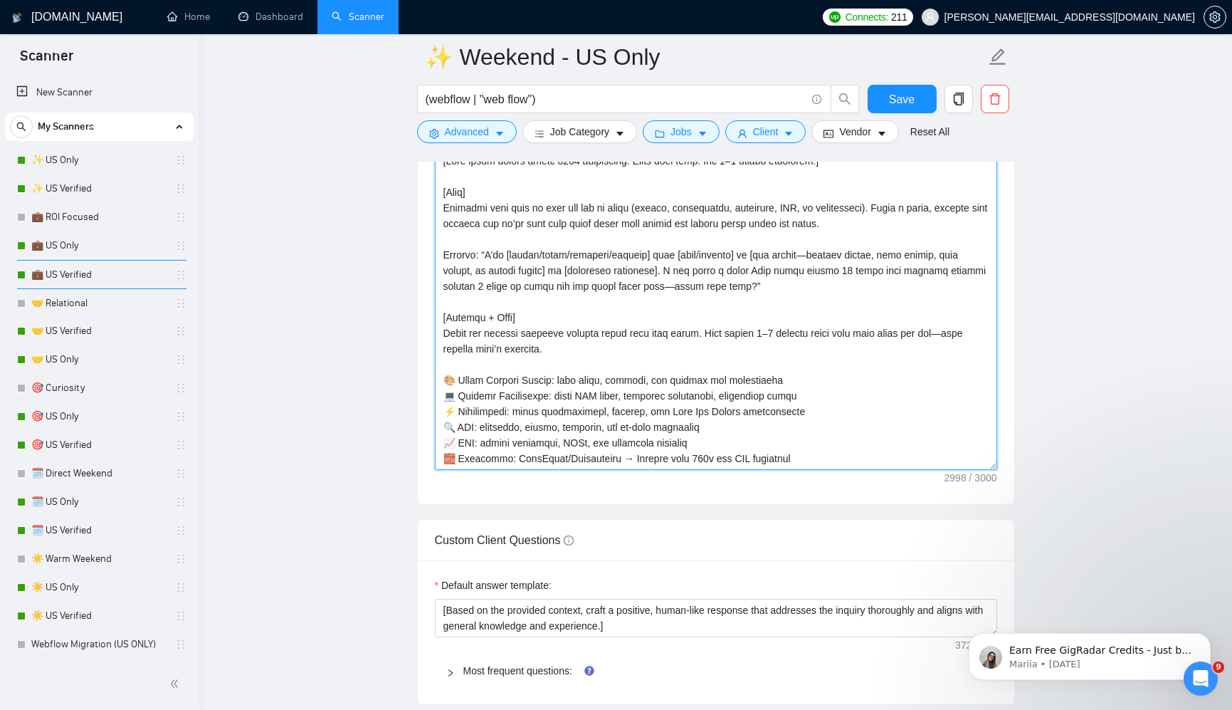
click at [767, 419] on textarea "Cover letter template:" at bounding box center [716, 309] width 562 height 320
paste textarea "’re currently out of the office for the weekend, but you can reserve a spot for…"
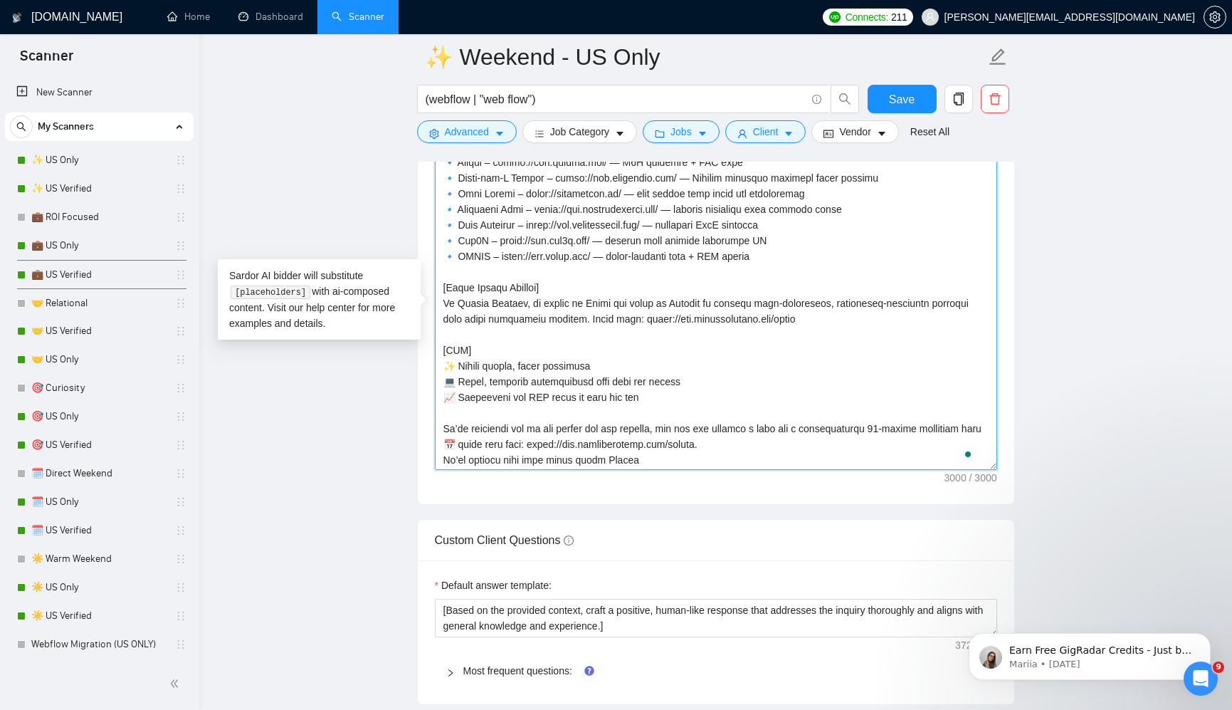
scroll to position [501, 0]
drag, startPoint x: 698, startPoint y: 457, endPoint x: 431, endPoint y: 464, distance: 267.7
click at [431, 464] on div "Cover letter template:" at bounding box center [716, 307] width 596 height 393
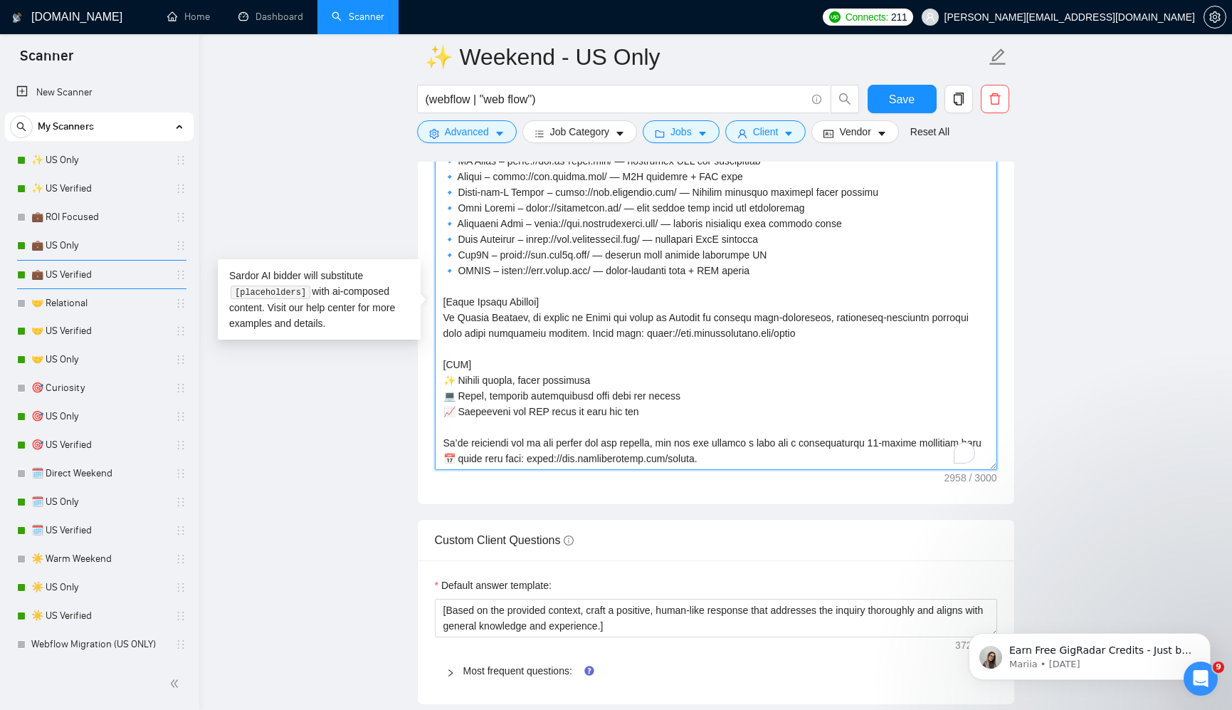
scroll to position [512, 0]
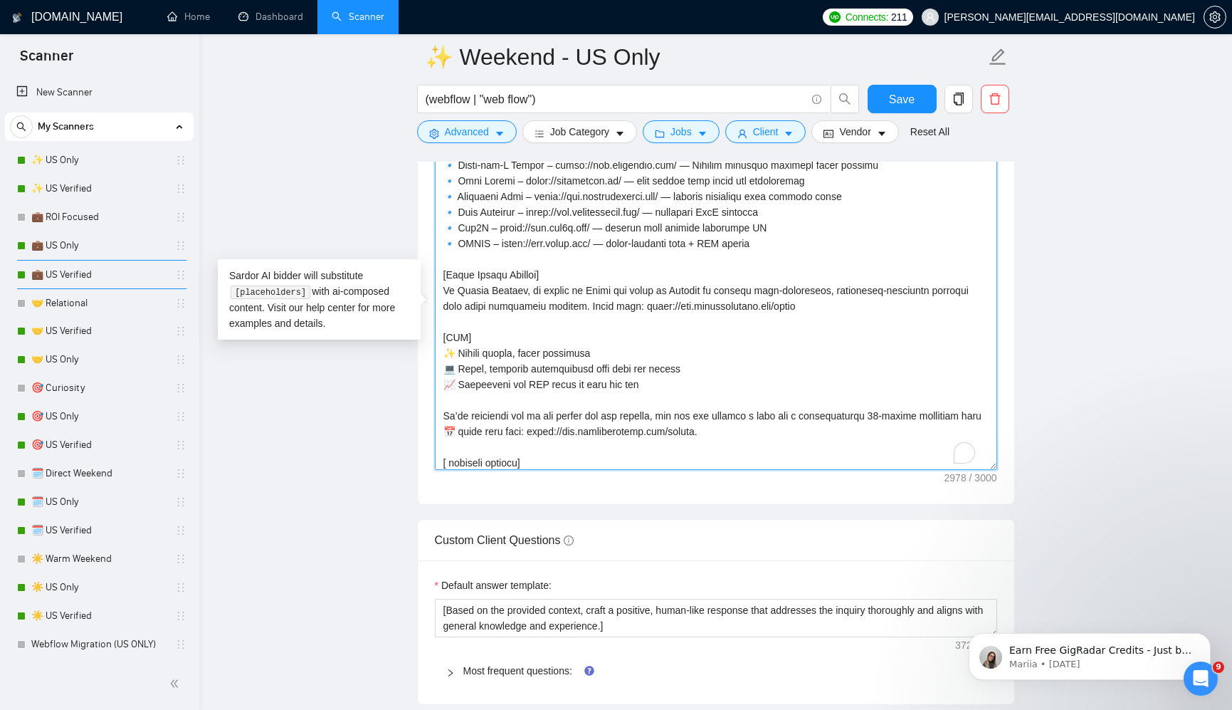
type textarea "[Lore ipsum dolors ametc 8912 adipiscing. Elits doei temp. Inc 4–5 utlabo etdol…"
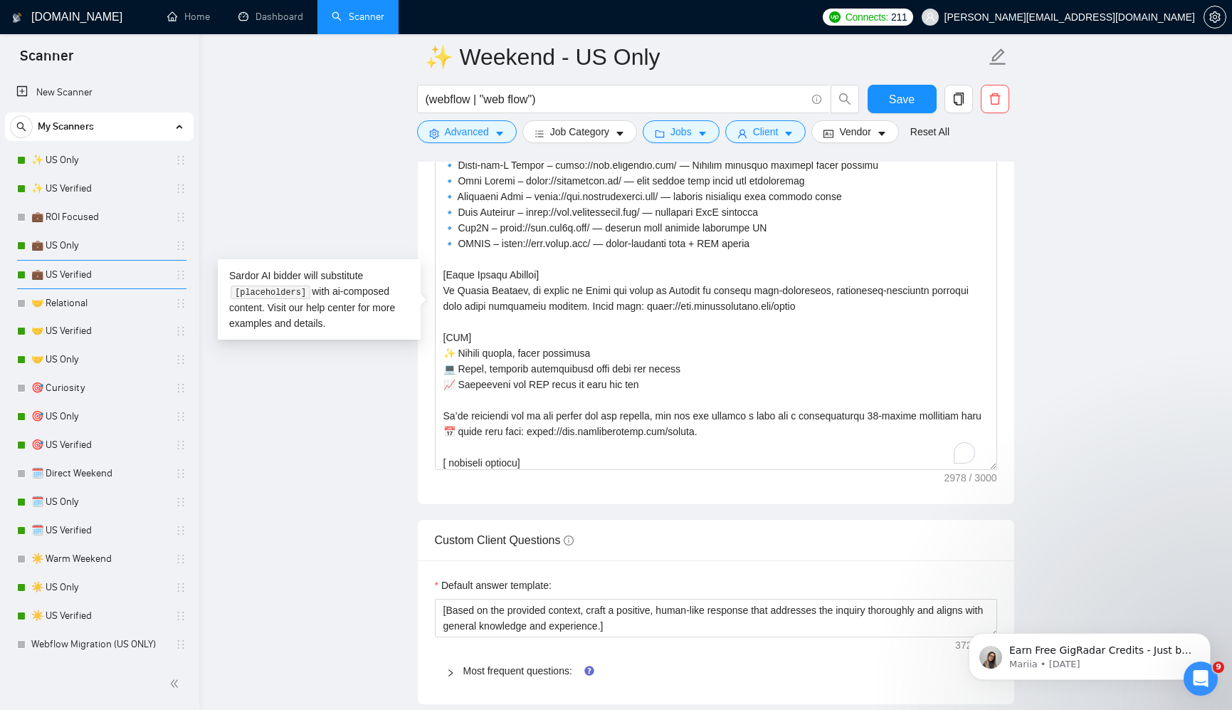
click at [1081, 400] on main "✨ Weekend - US Only (webflow | "web flow") Save Advanced Job Category Jobs Clie…" at bounding box center [715, 245] width 987 height 4121
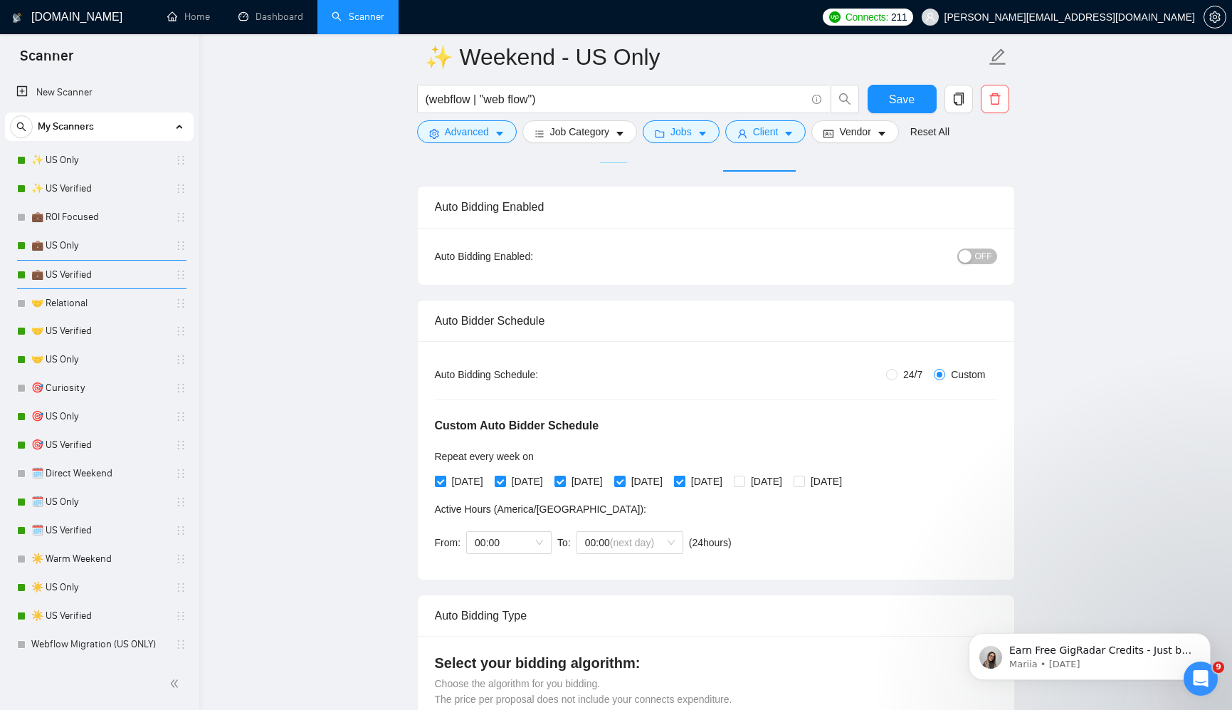
scroll to position [80, 0]
click at [684, 478] on input "[DATE]" at bounding box center [679, 482] width 10 height 10
checkbox input "false"
click at [661, 482] on span "[DATE]" at bounding box center [647, 483] width 43 height 16
click at [624, 482] on input "[DATE]" at bounding box center [619, 482] width 10 height 10
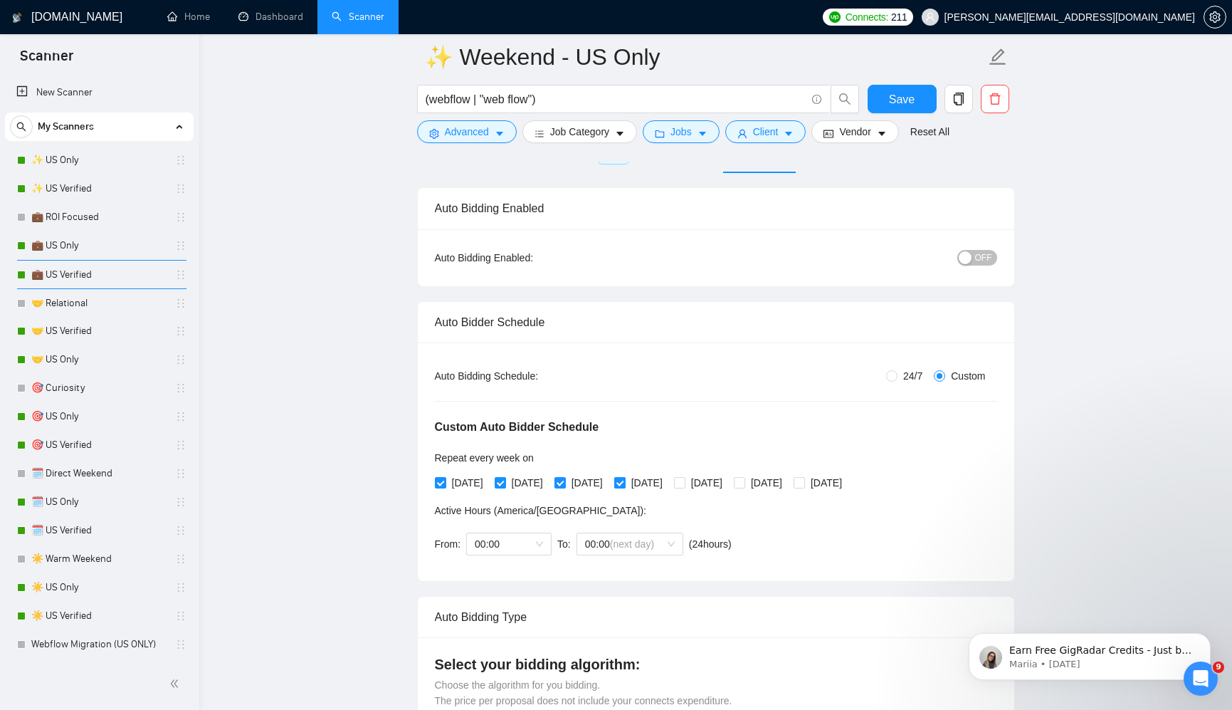
checkbox input "false"
drag, startPoint x: 573, startPoint y: 485, endPoint x: 560, endPoint y: 485, distance: 12.8
click at [564, 485] on input "[DATE]" at bounding box center [559, 482] width 10 height 10
checkbox input "false"
click at [513, 483] on span "[DATE]" at bounding box center [527, 483] width 43 height 16
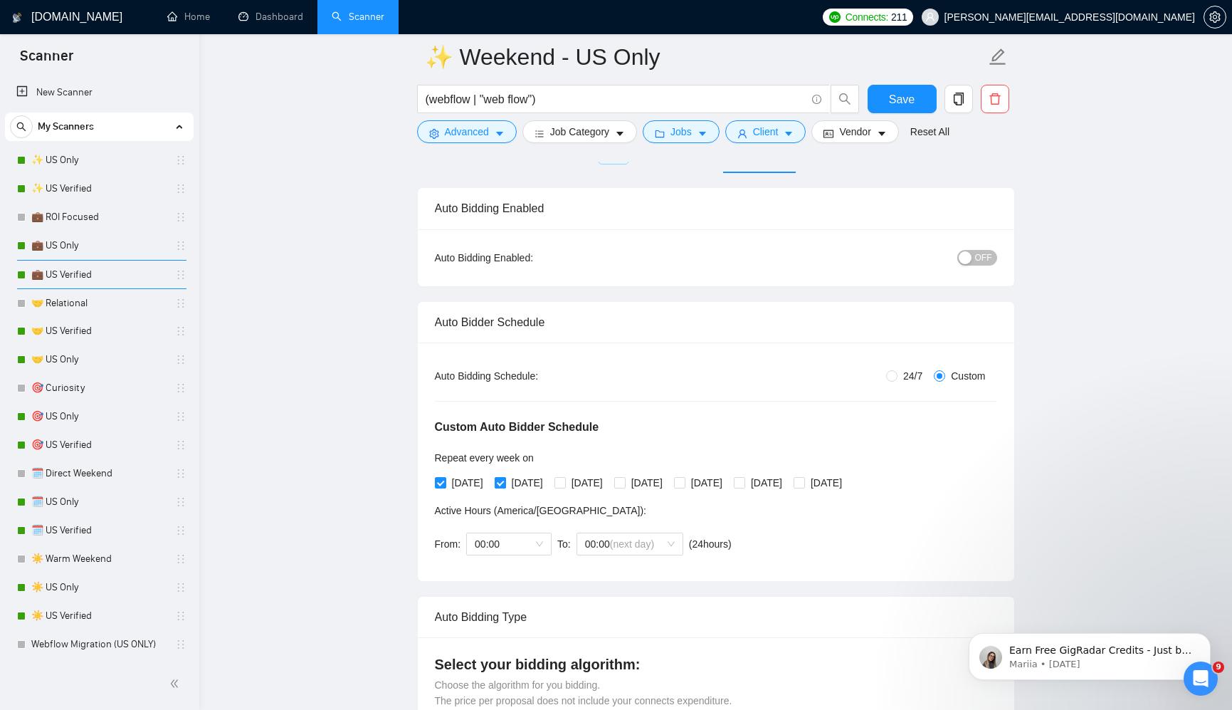
click at [505, 483] on input "[DATE]" at bounding box center [500, 482] width 10 height 10
checkbox input "false"
click at [451, 483] on span "[DATE]" at bounding box center [467, 483] width 43 height 16
click at [445, 483] on input "[DATE]" at bounding box center [440, 482] width 10 height 10
checkbox input "false"
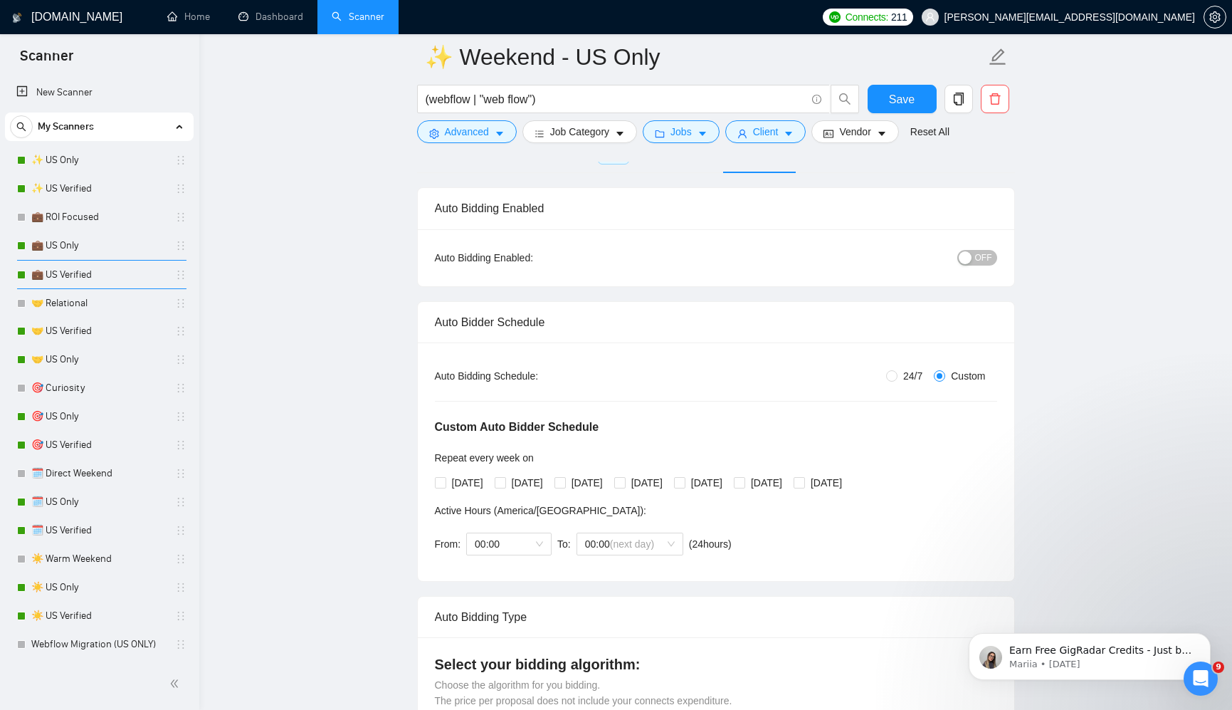
click at [775, 483] on div "[DATE] [DATE] [DATE] [DATE] [DATE] [DATE] [DATE]" at bounding box center [642, 483] width 414 height 16
click at [744, 483] on input "[DATE]" at bounding box center [739, 482] width 10 height 10
checkbox input "true"
click at [843, 479] on div "[DATE] [DATE] [DATE] [DATE] [DATE] [DATE] [DATE]" at bounding box center [642, 483] width 414 height 16
click at [804, 480] on input "[DATE]" at bounding box center [799, 482] width 10 height 10
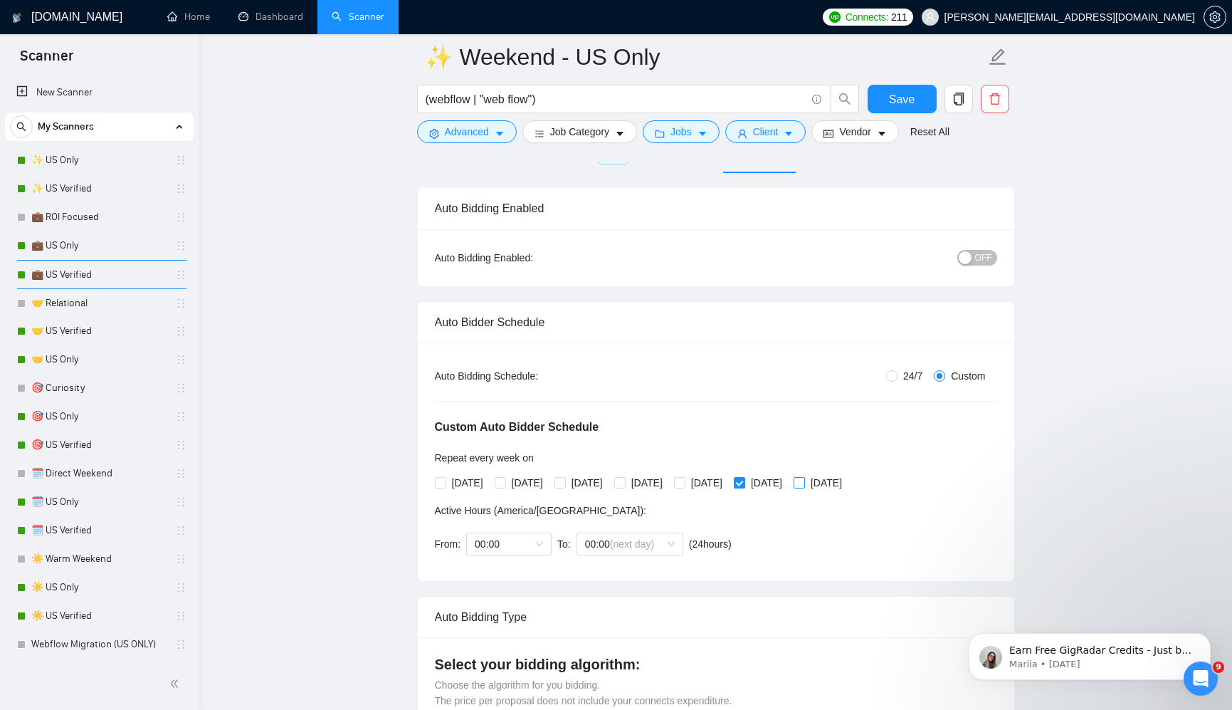
checkbox input "true"
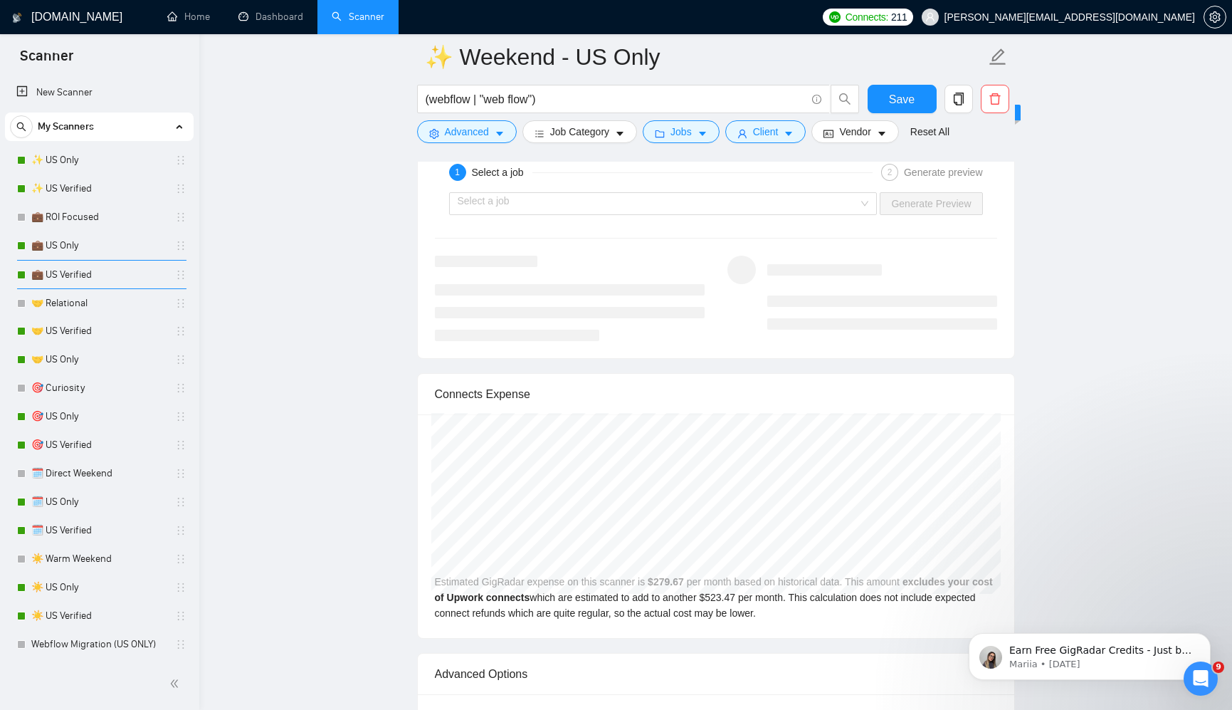
scroll to position [2859, 0]
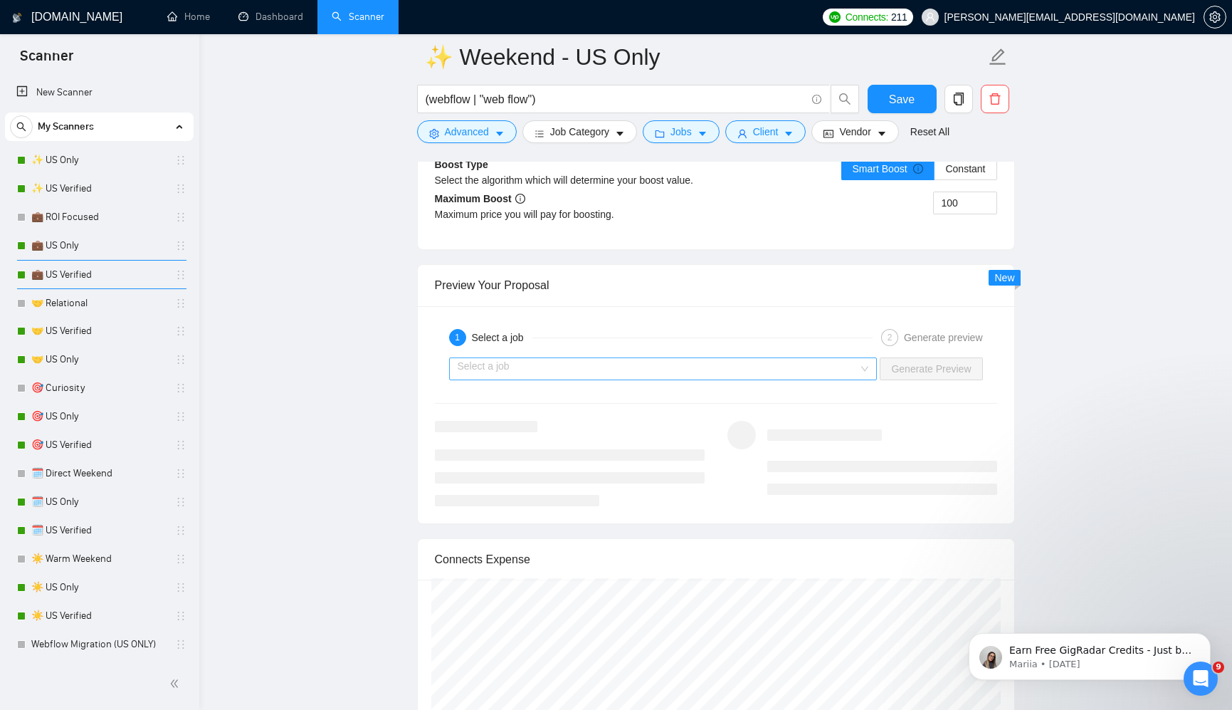
click at [845, 376] on input "search" at bounding box center [658, 368] width 401 height 21
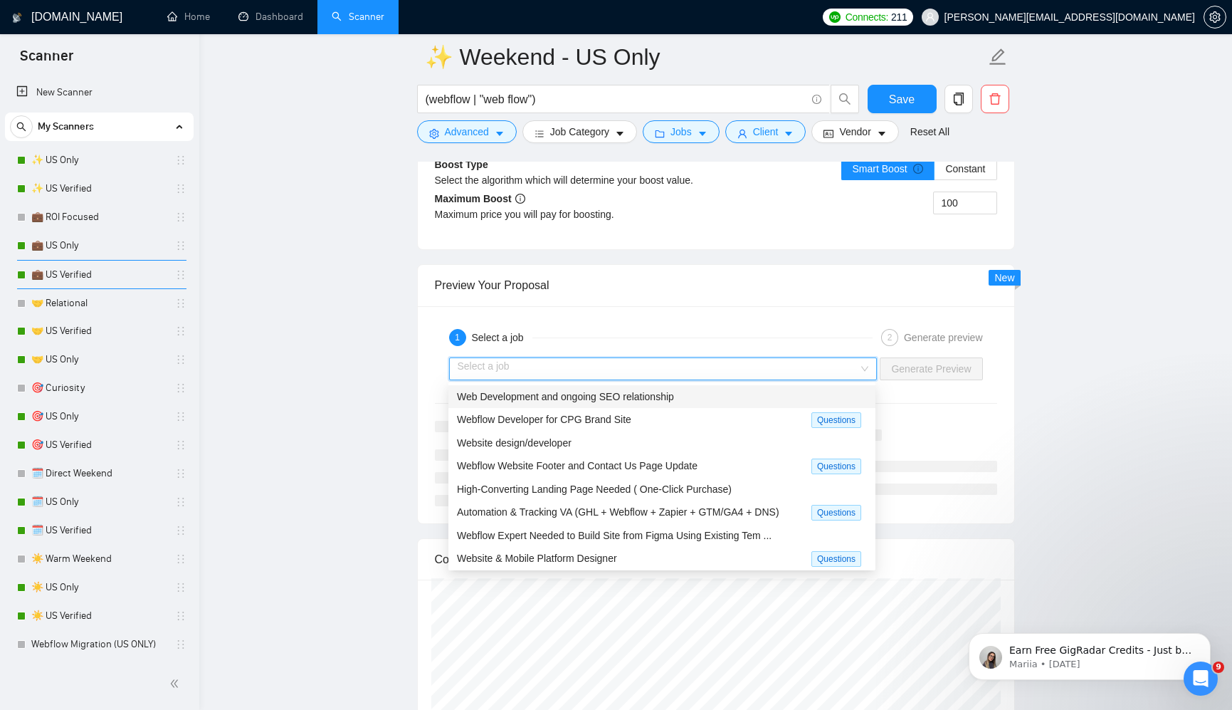
click at [730, 396] on div "Web Development and ongoing SEO relationship" at bounding box center [662, 397] width 410 height 16
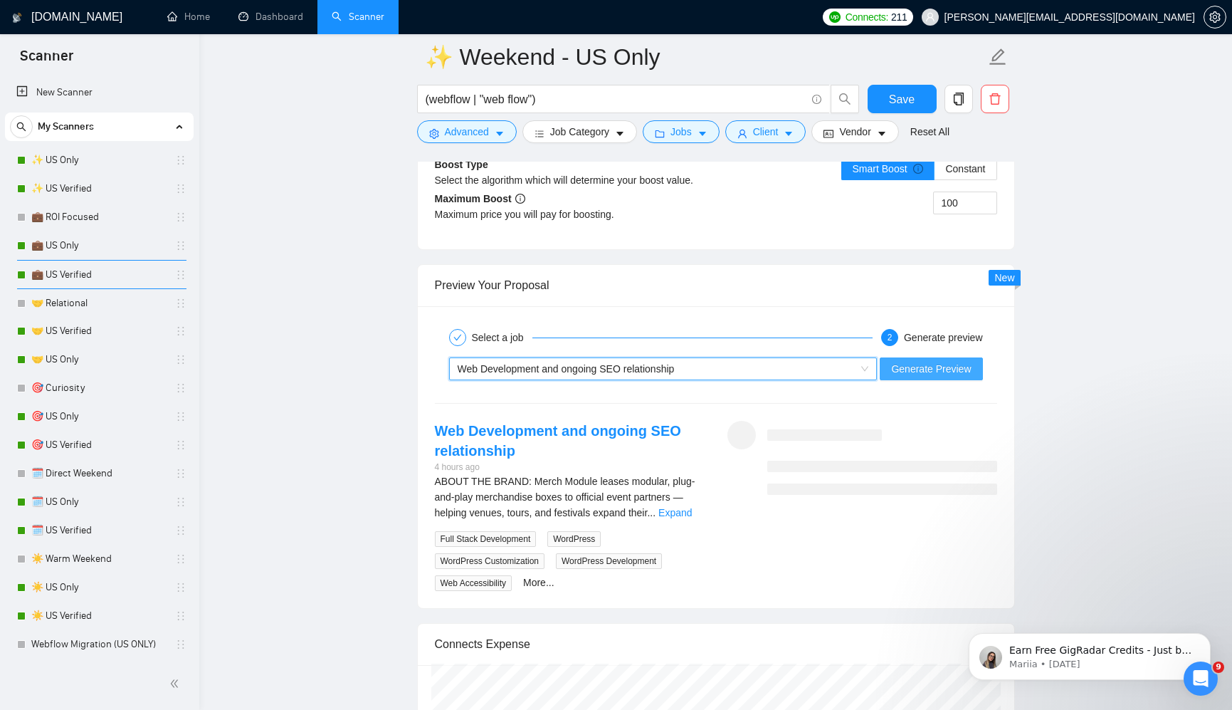
click at [937, 369] on span "Generate Preview" at bounding box center [931, 369] width 80 height 16
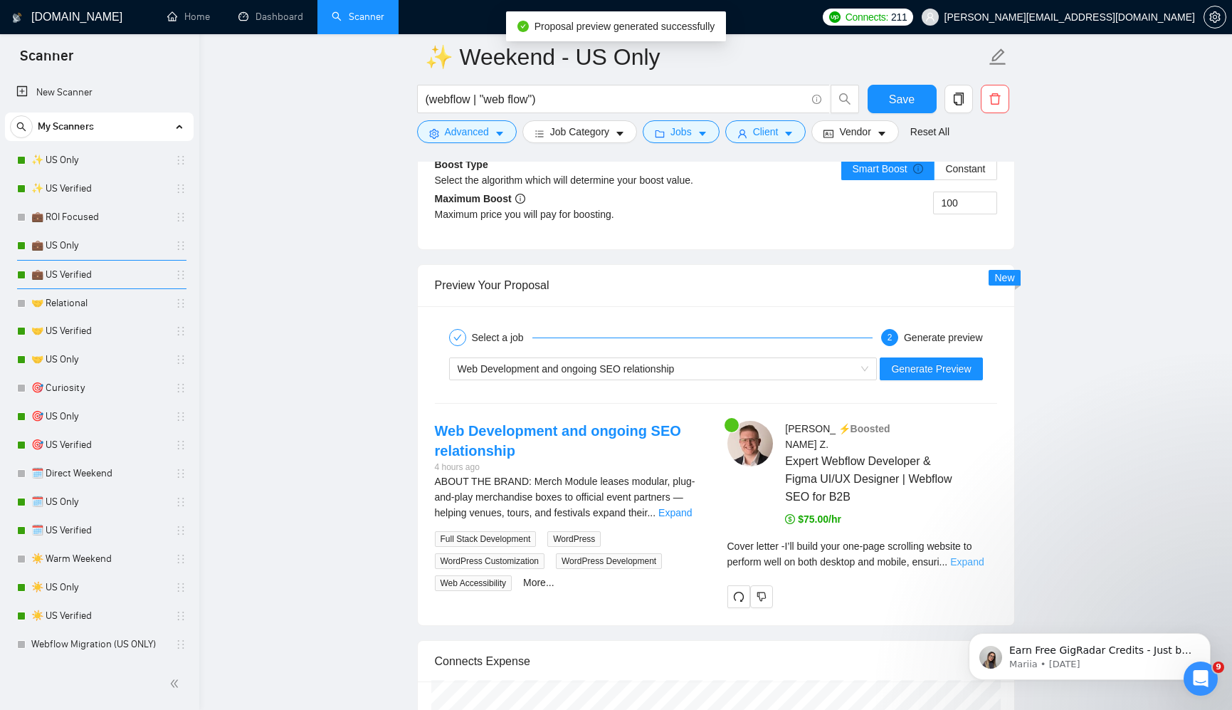
click at [984, 556] on link "Expand" at bounding box center [966, 561] width 33 height 11
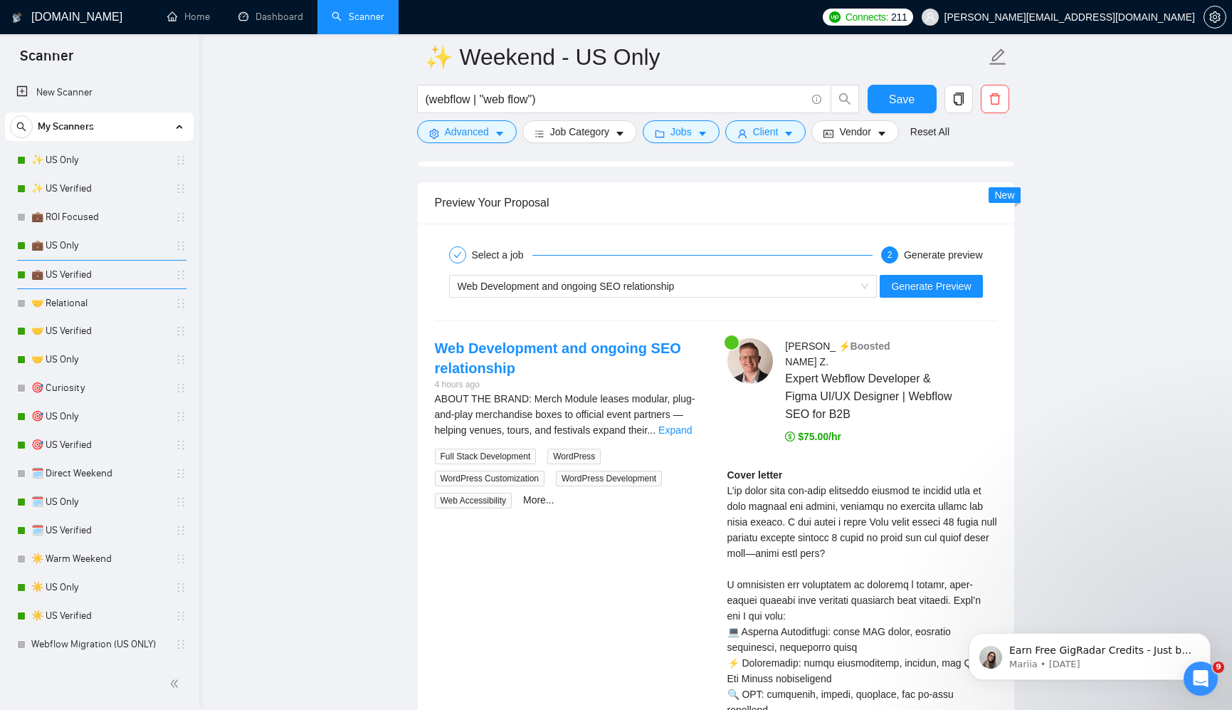
scroll to position [2933, 0]
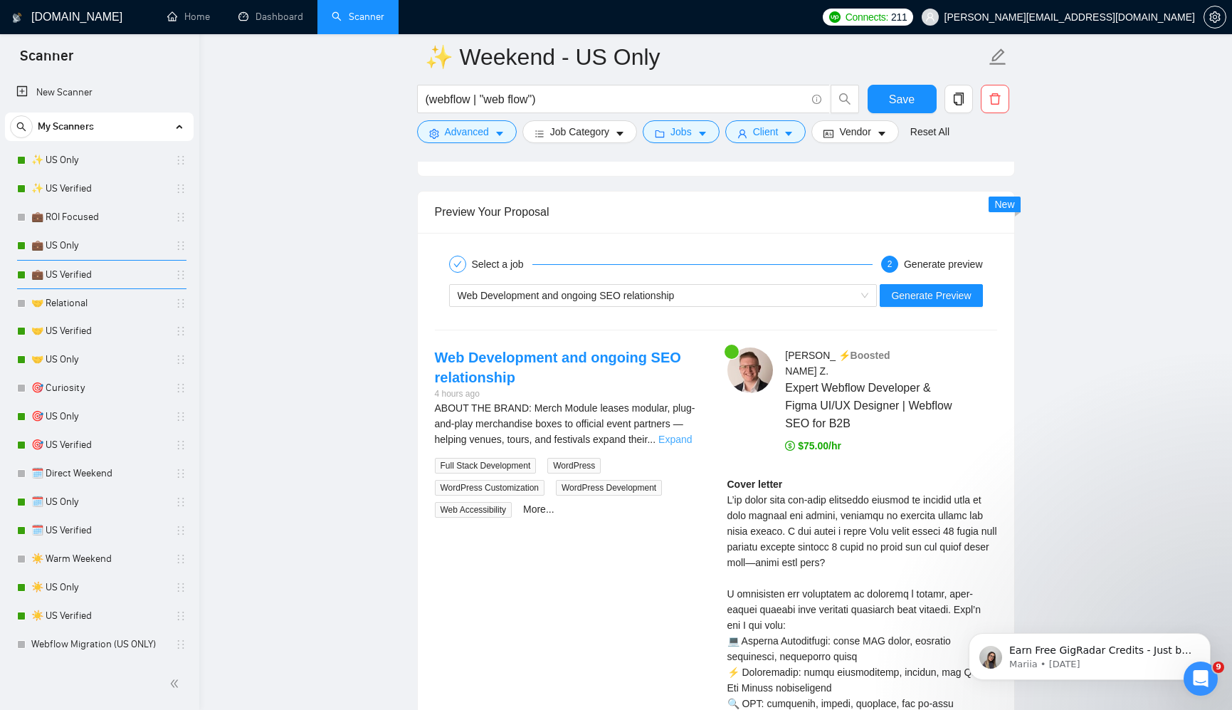
click at [686, 438] on link "Expand" at bounding box center [674, 438] width 33 height 11
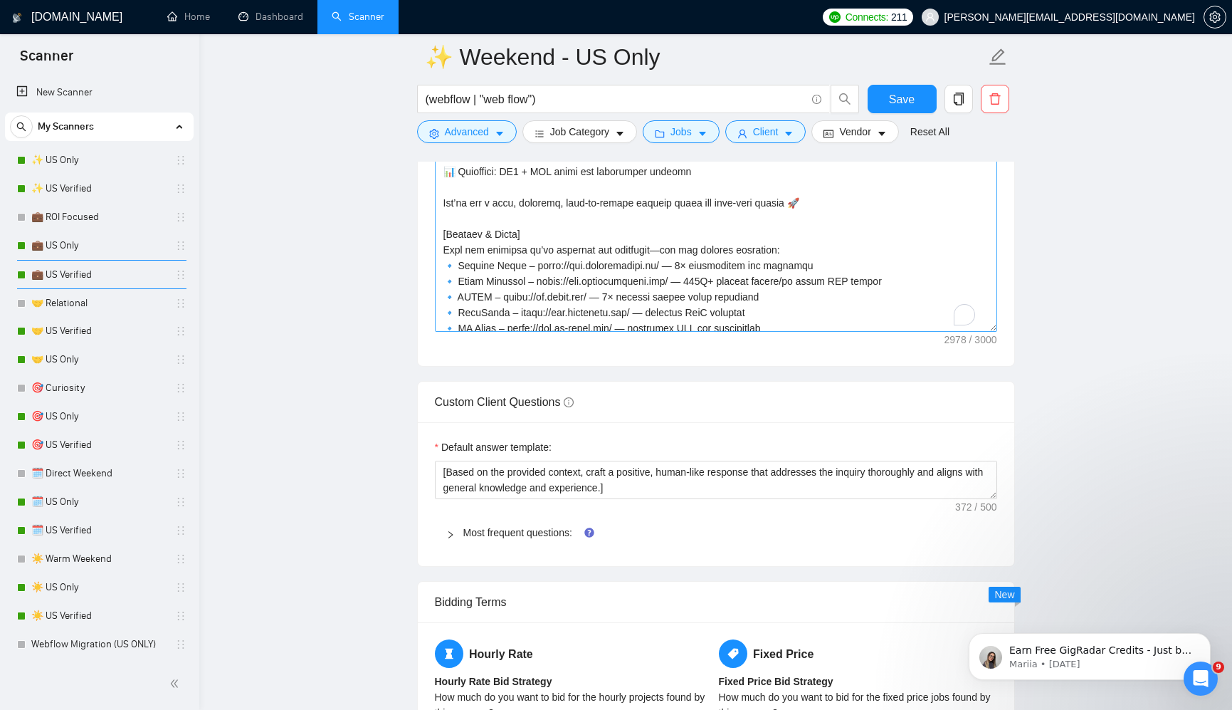
scroll to position [108, 0]
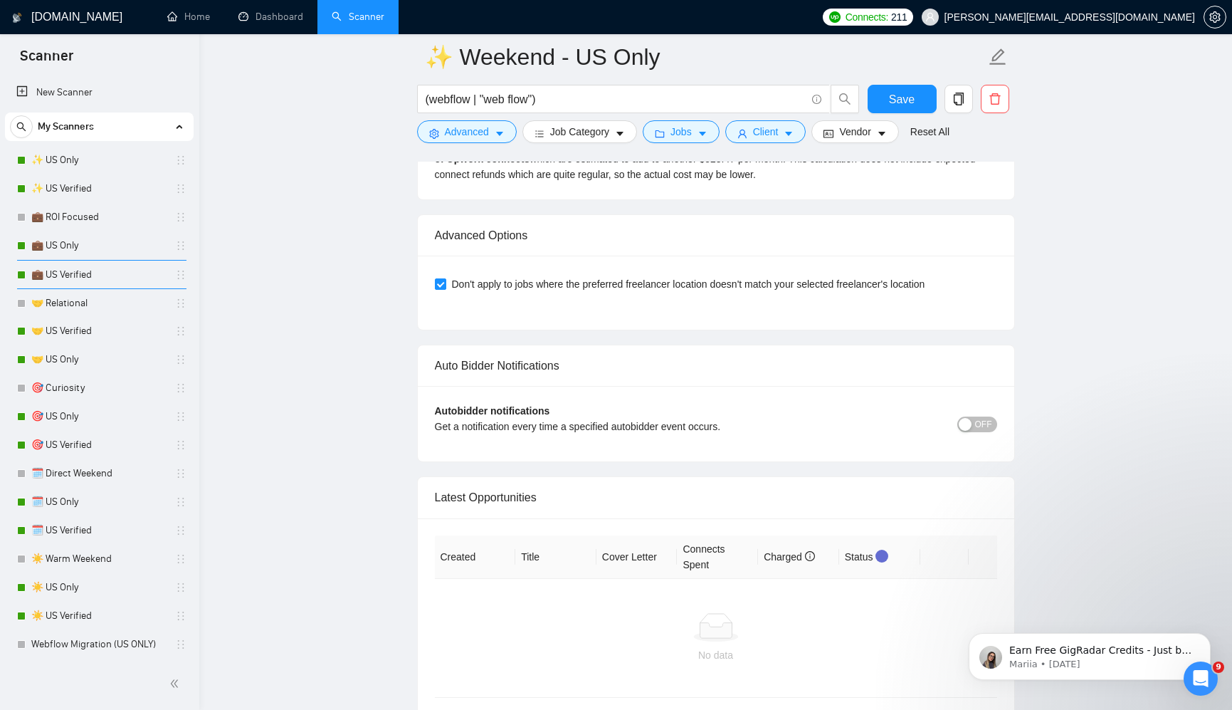
click at [982, 424] on span "OFF" at bounding box center [983, 424] width 17 height 16
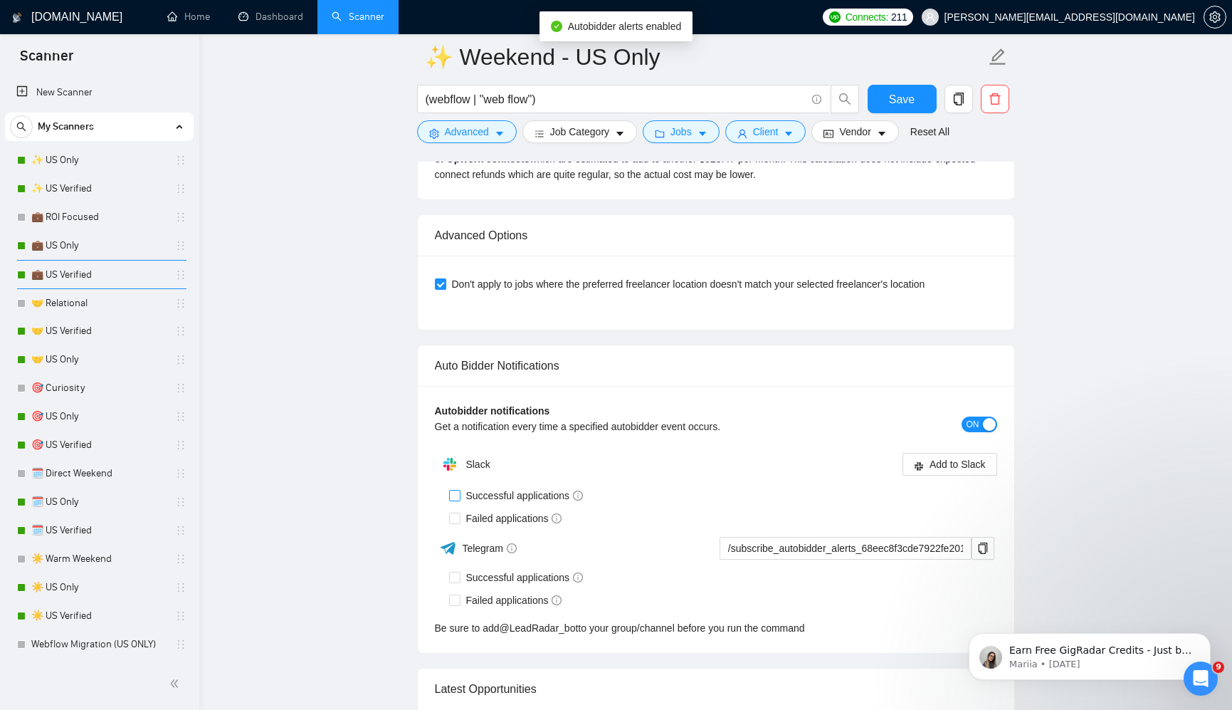
click at [453, 491] on input "Successful applications" at bounding box center [454, 495] width 10 height 10
checkbox input "true"
click at [455, 517] on input "Failed applications" at bounding box center [454, 517] width 10 height 10
checkbox input "true"
click at [932, 459] on span "Add to Slack" at bounding box center [958, 464] width 56 height 16
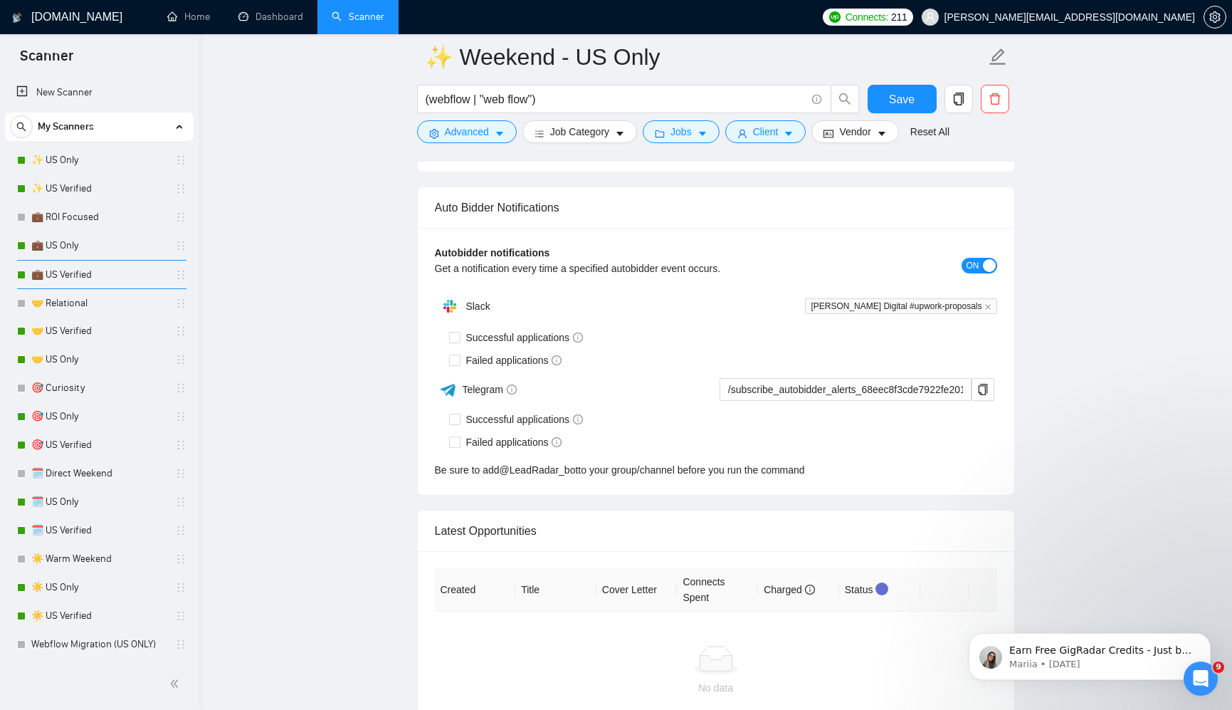
checkbox input "true"
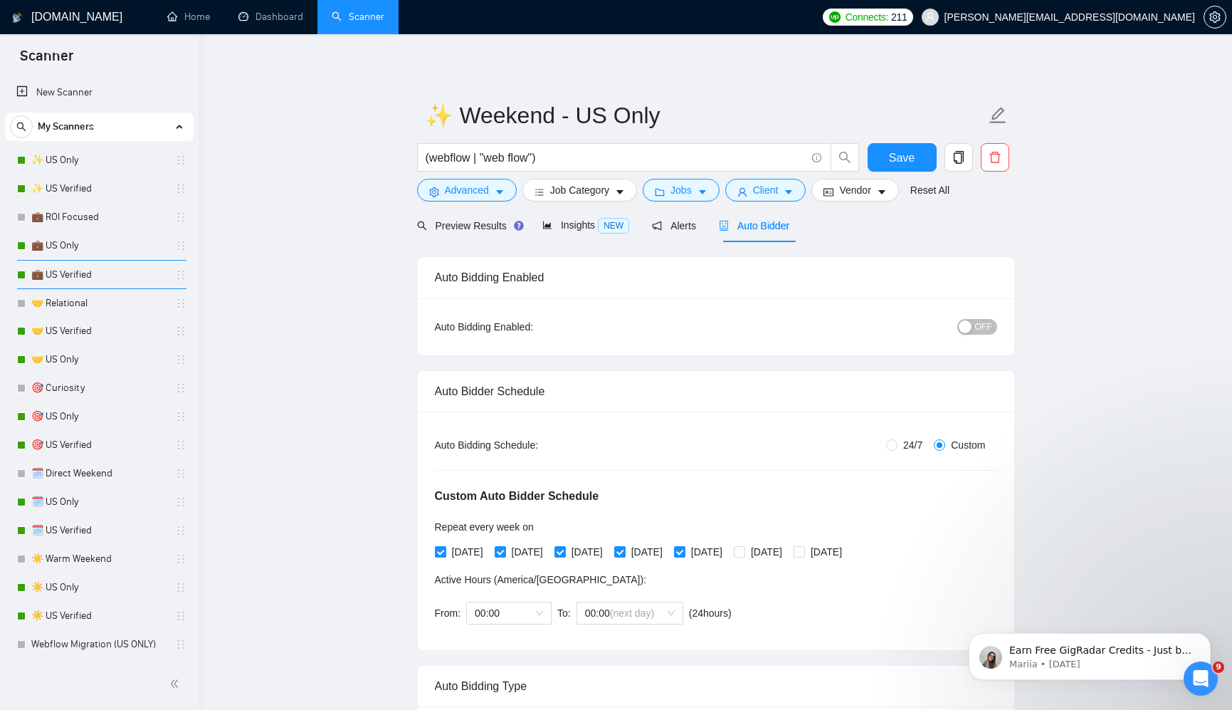
click at [989, 327] on span "OFF" at bounding box center [983, 327] width 17 height 16
click at [910, 159] on span "Save" at bounding box center [902, 158] width 26 height 18
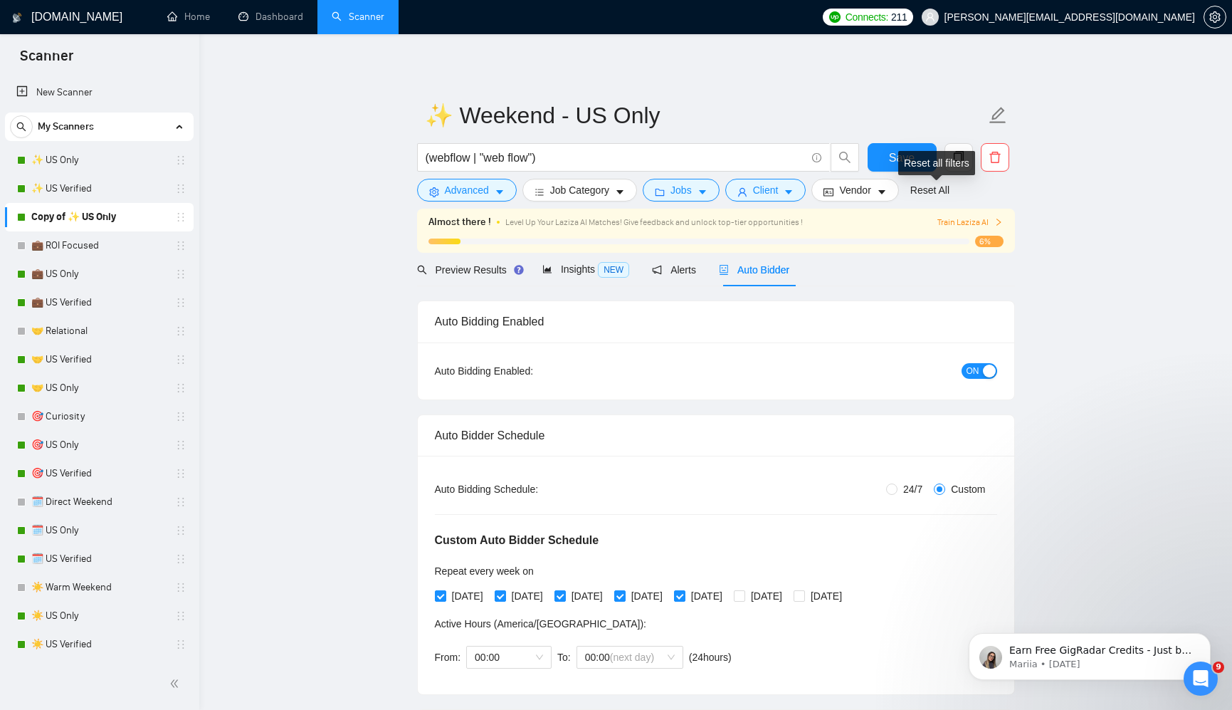
click at [914, 157] on div "Reset all filters" at bounding box center [936, 163] width 77 height 24
click at [889, 157] on span "Save" at bounding box center [902, 158] width 26 height 18
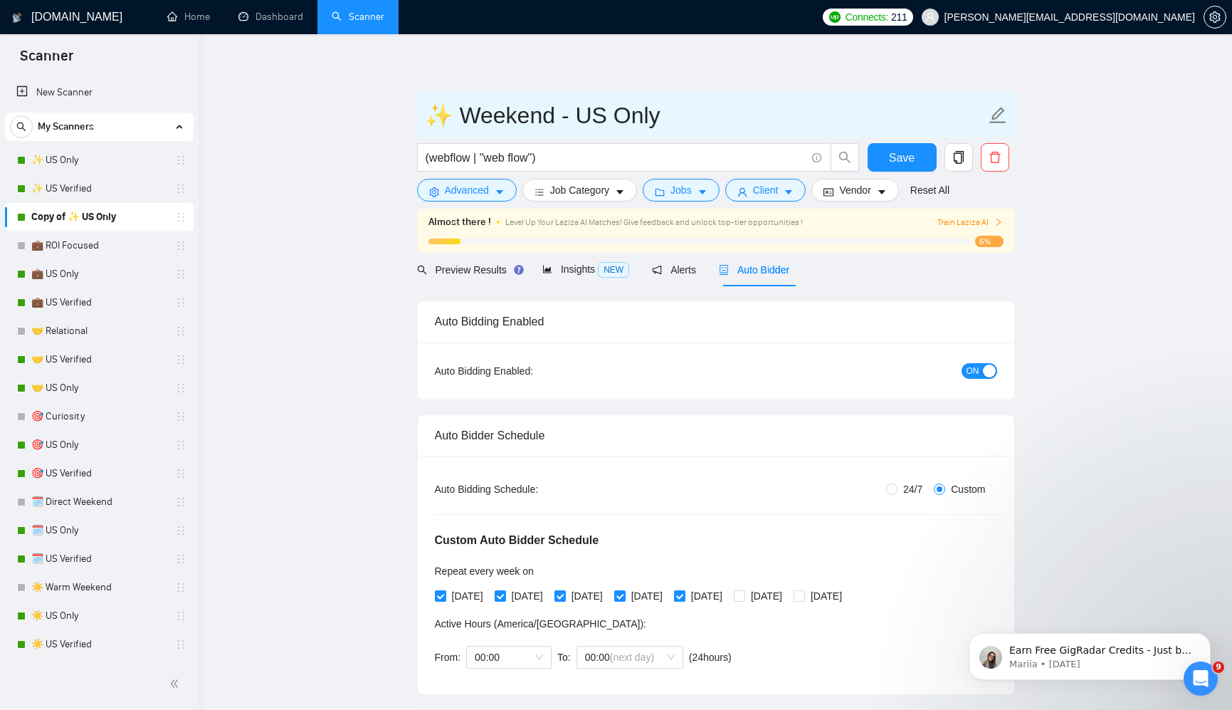
drag, startPoint x: 428, startPoint y: 121, endPoint x: 686, endPoint y: 122, distance: 258.4
click at [686, 122] on input "✨ Weekend - US Only" at bounding box center [705, 116] width 561 height 36
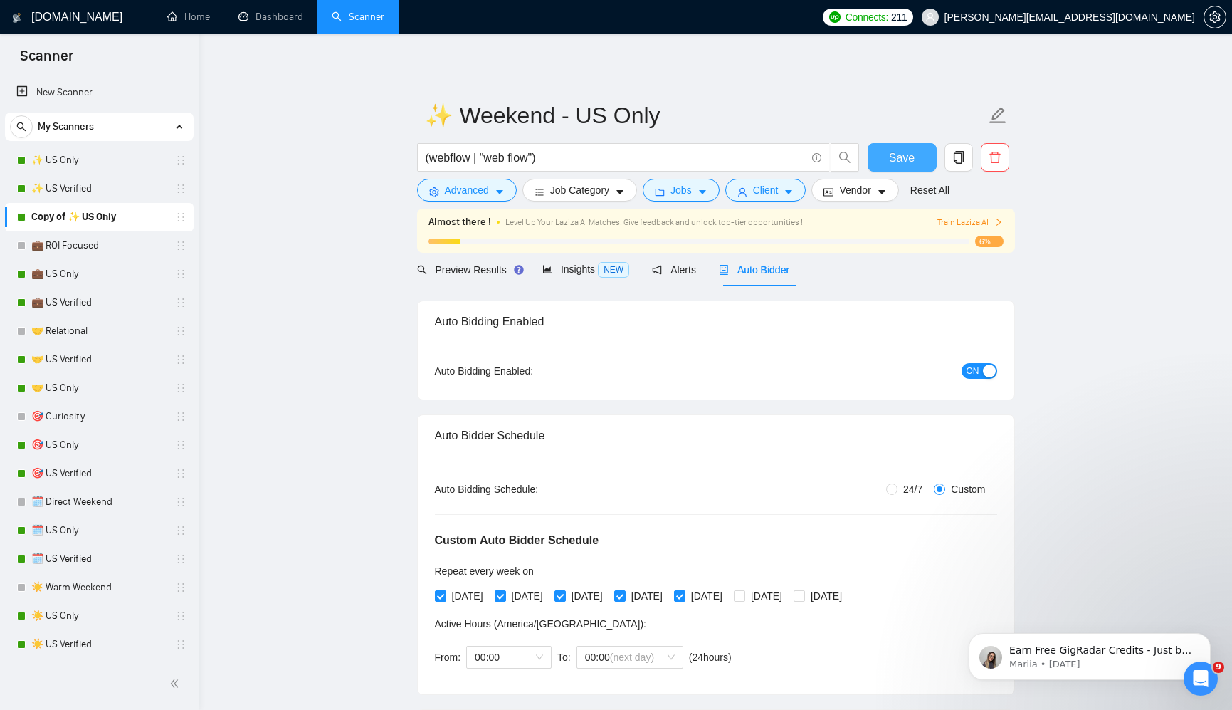
click at [902, 149] on span "Save" at bounding box center [902, 158] width 26 height 18
checkbox input "true"
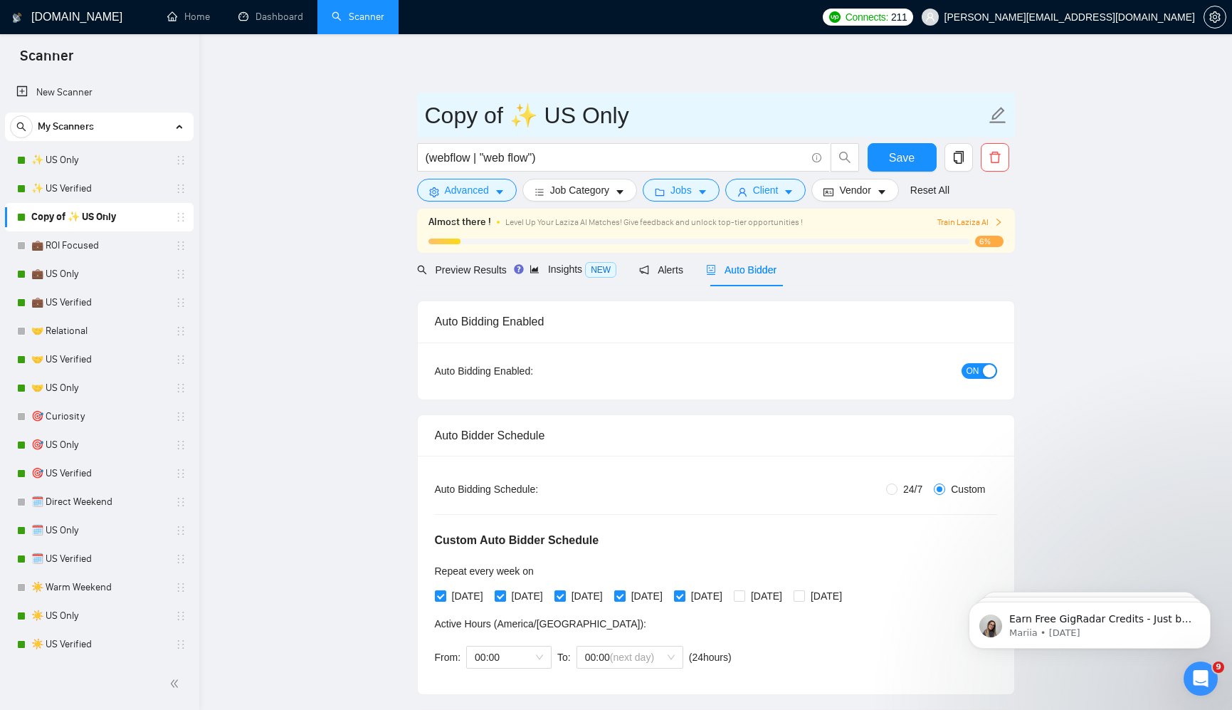
click at [474, 129] on input "Copy of ✨ US Only" at bounding box center [705, 116] width 561 height 36
paste input "✨ Weekend -"
type input "✨ Weekend - US Only"
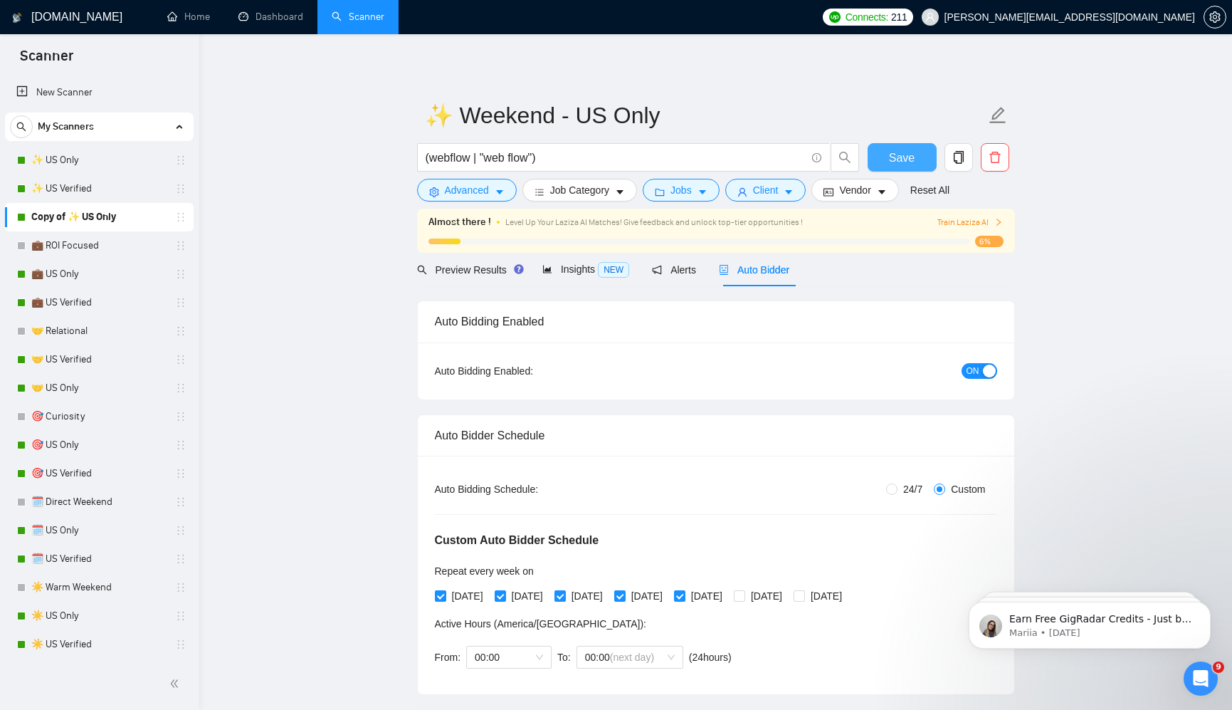
click at [916, 163] on button "Save" at bounding box center [902, 157] width 69 height 28
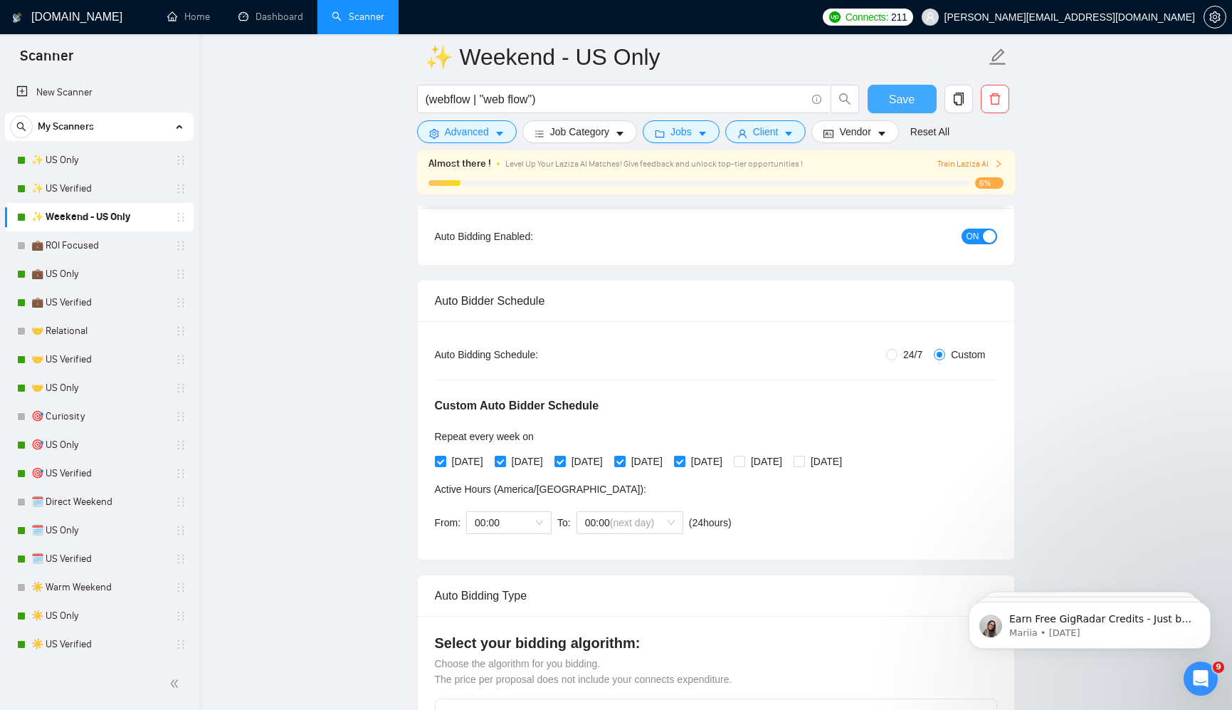
scroll to position [164, 0]
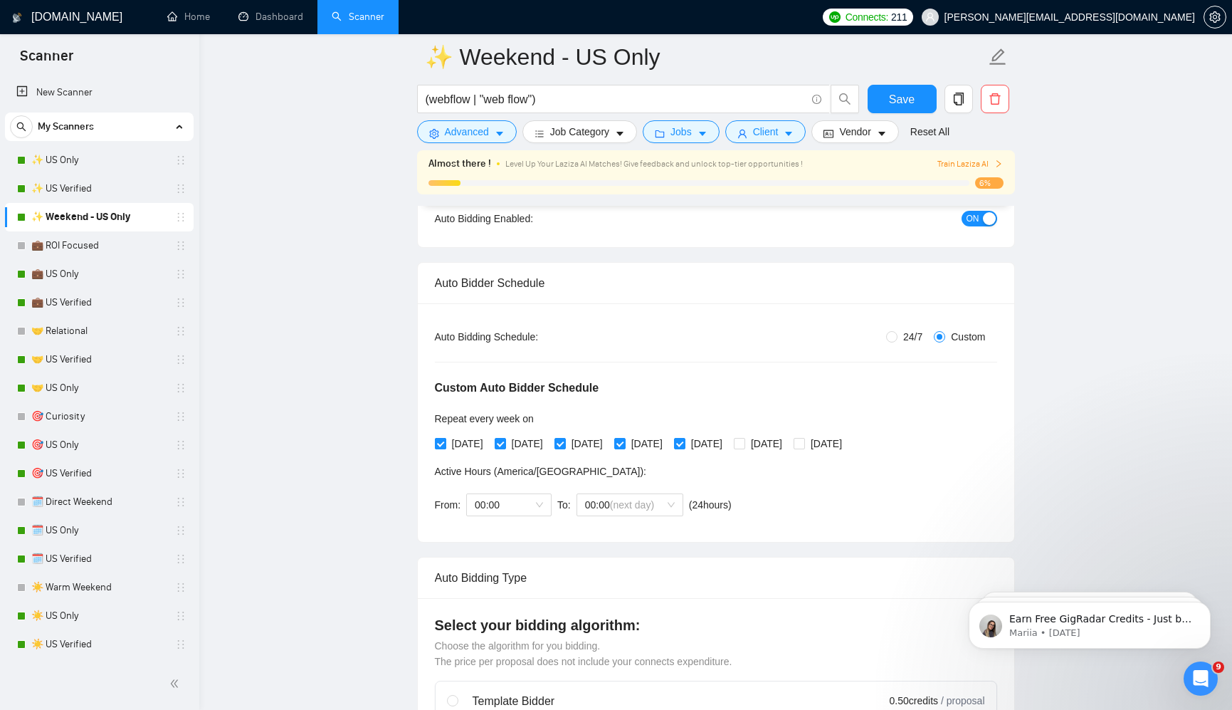
click at [456, 445] on span "[DATE]" at bounding box center [467, 444] width 43 height 16
click at [445, 445] on input "[DATE]" at bounding box center [440, 443] width 10 height 10
checkbox input "false"
click at [505, 439] on input "[DATE]" at bounding box center [500, 443] width 10 height 10
checkbox input "false"
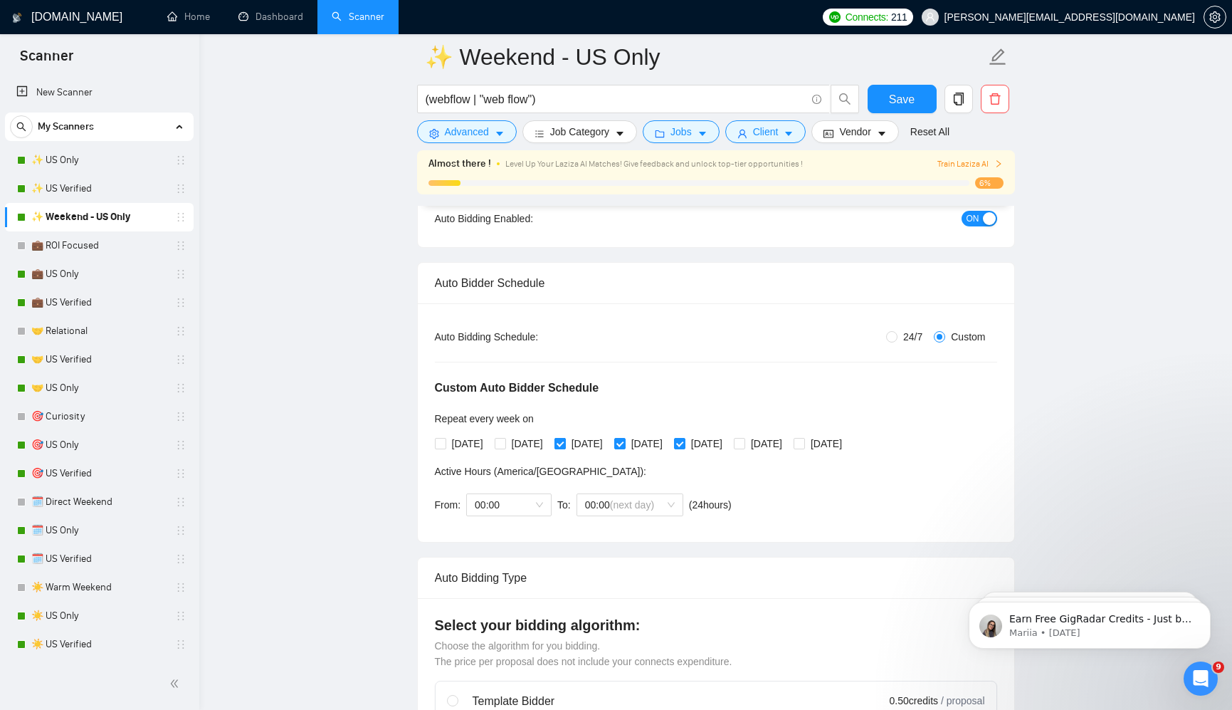
click at [564, 441] on input "[DATE]" at bounding box center [559, 443] width 10 height 10
checkbox input "false"
click at [624, 441] on input "[DATE]" at bounding box center [619, 443] width 10 height 10
checkbox input "false"
click at [685, 448] on span at bounding box center [679, 443] width 11 height 11
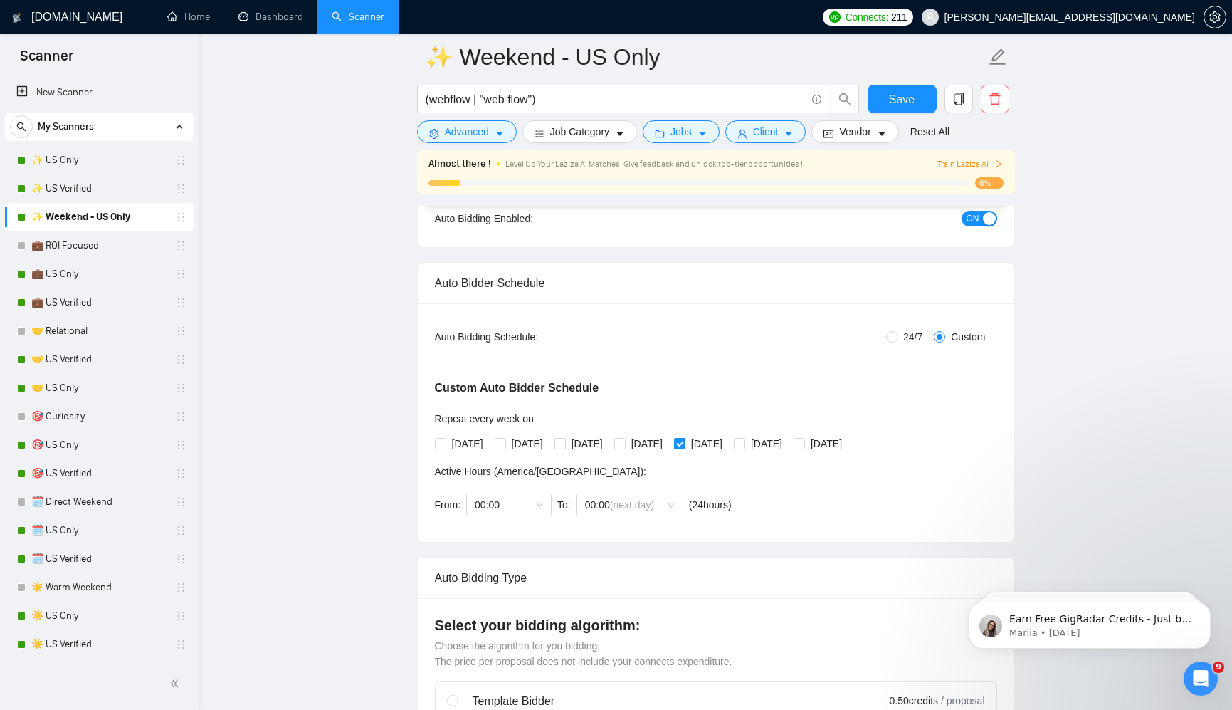
click at [684, 448] on input "[DATE]" at bounding box center [679, 443] width 10 height 10
checkbox input "false"
click at [744, 444] on input "[DATE]" at bounding box center [739, 443] width 10 height 10
checkbox input "true"
click at [804, 445] on input "[DATE]" at bounding box center [799, 443] width 10 height 10
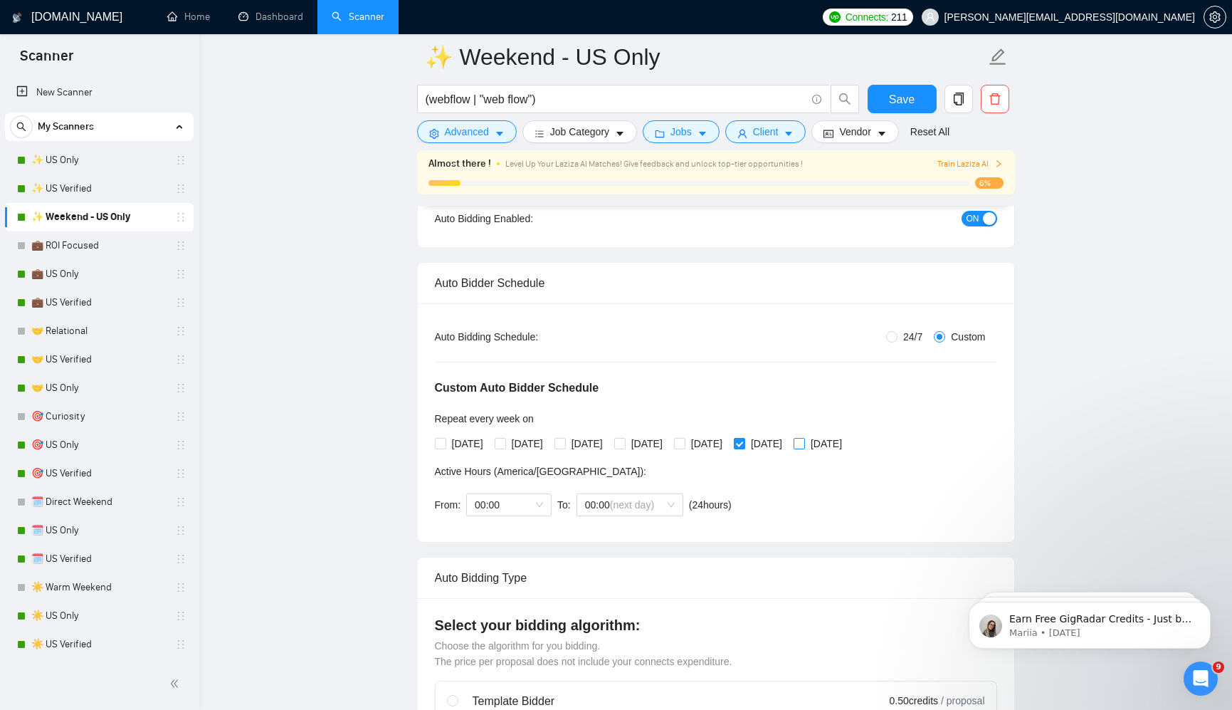
checkbox input "true"
drag, startPoint x: 899, startPoint y: 94, endPoint x: 937, endPoint y: 345, distance: 253.4
click at [900, 94] on span "Save" at bounding box center [902, 99] width 26 height 18
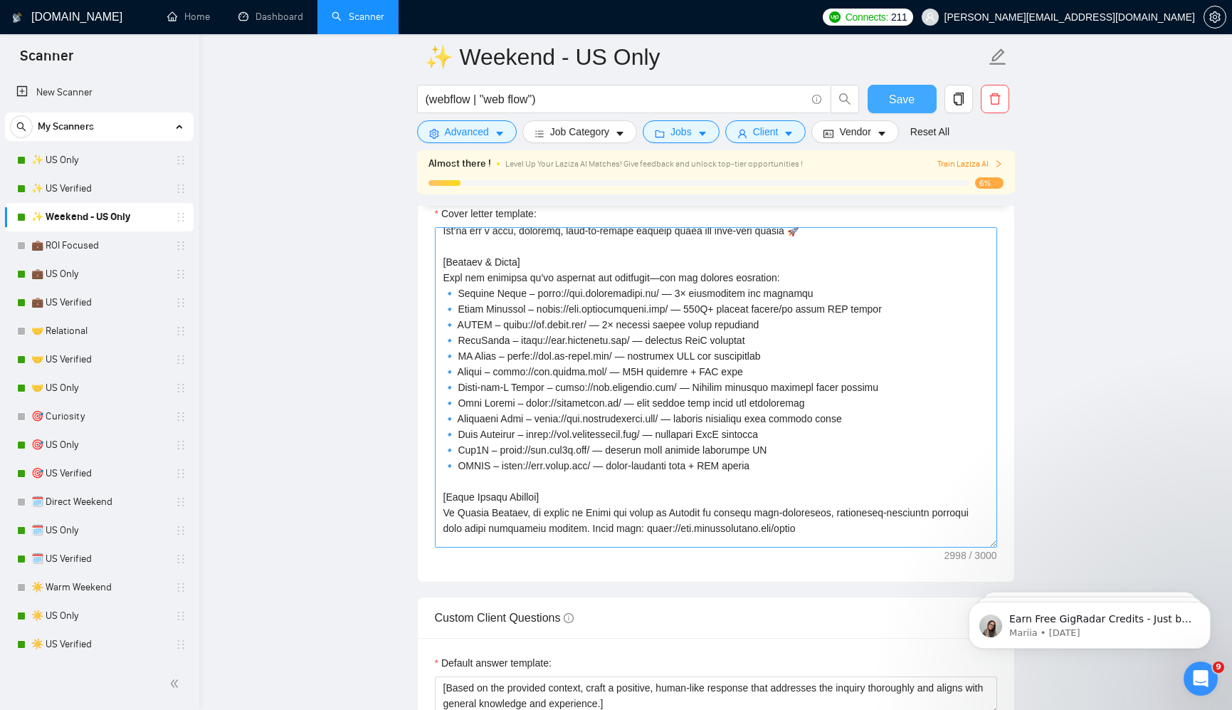
scroll to position [517, 0]
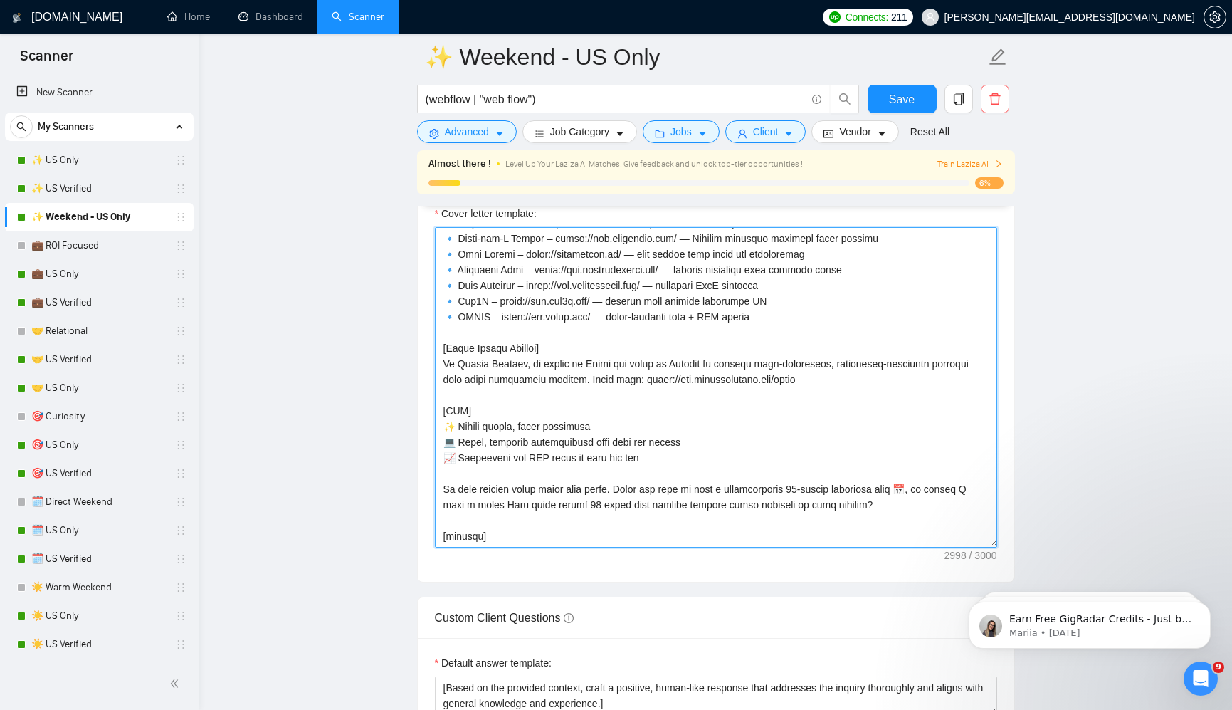
click at [722, 431] on textarea "Cover letter template:" at bounding box center [716, 387] width 562 height 320
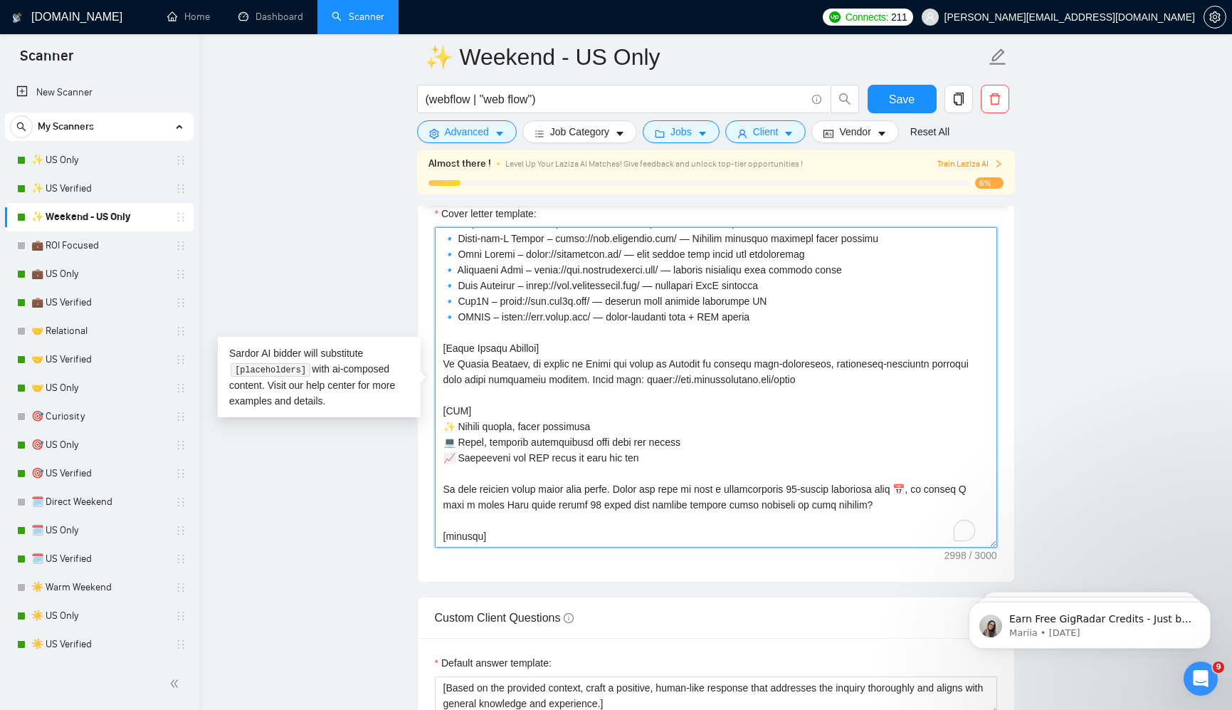
paste textarea "’re currently out of the office for the weekend, but you can reserve a spot for…"
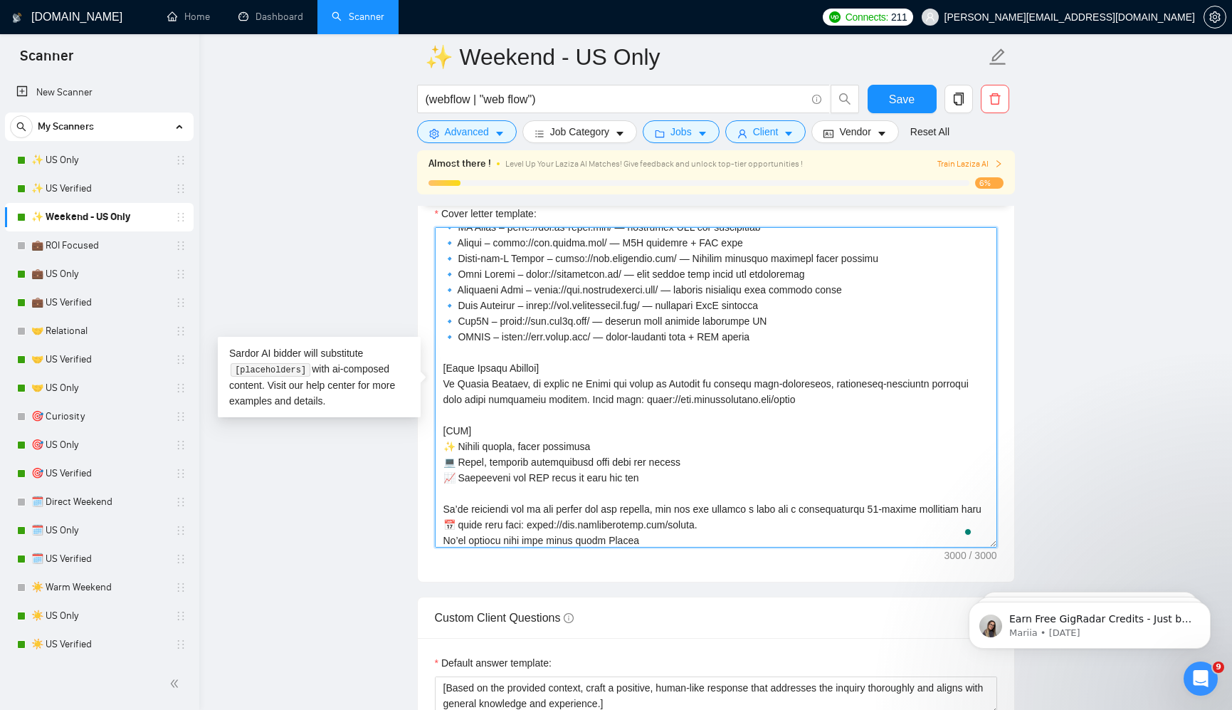
scroll to position [501, 0]
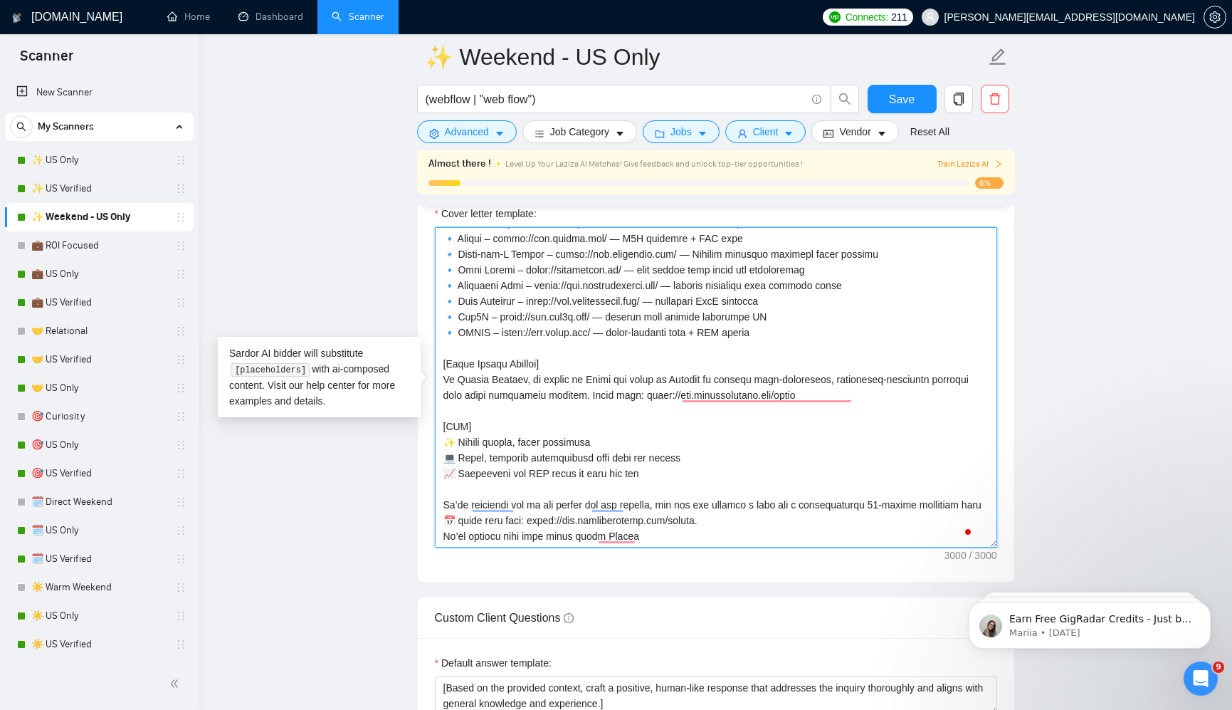
drag, startPoint x: 671, startPoint y: 540, endPoint x: 438, endPoint y: 532, distance: 233.6
click at [438, 532] on textarea "Cover letter template:" at bounding box center [716, 387] width 562 height 320
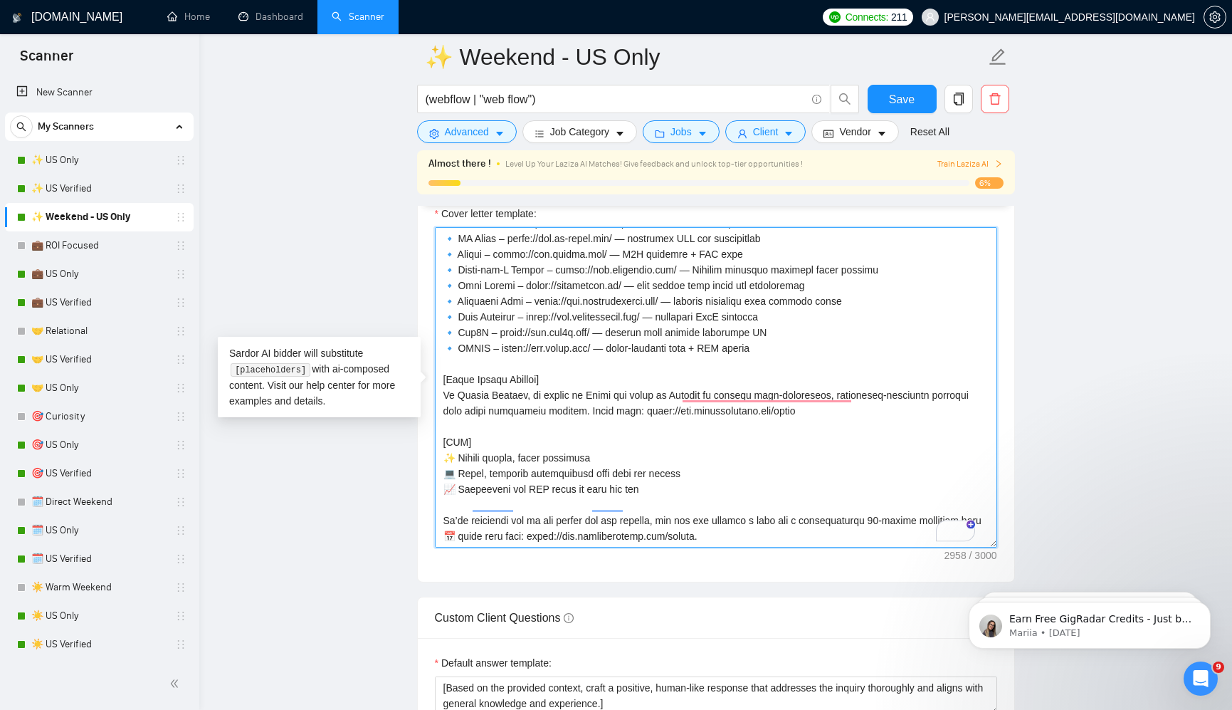
scroll to position [512, 0]
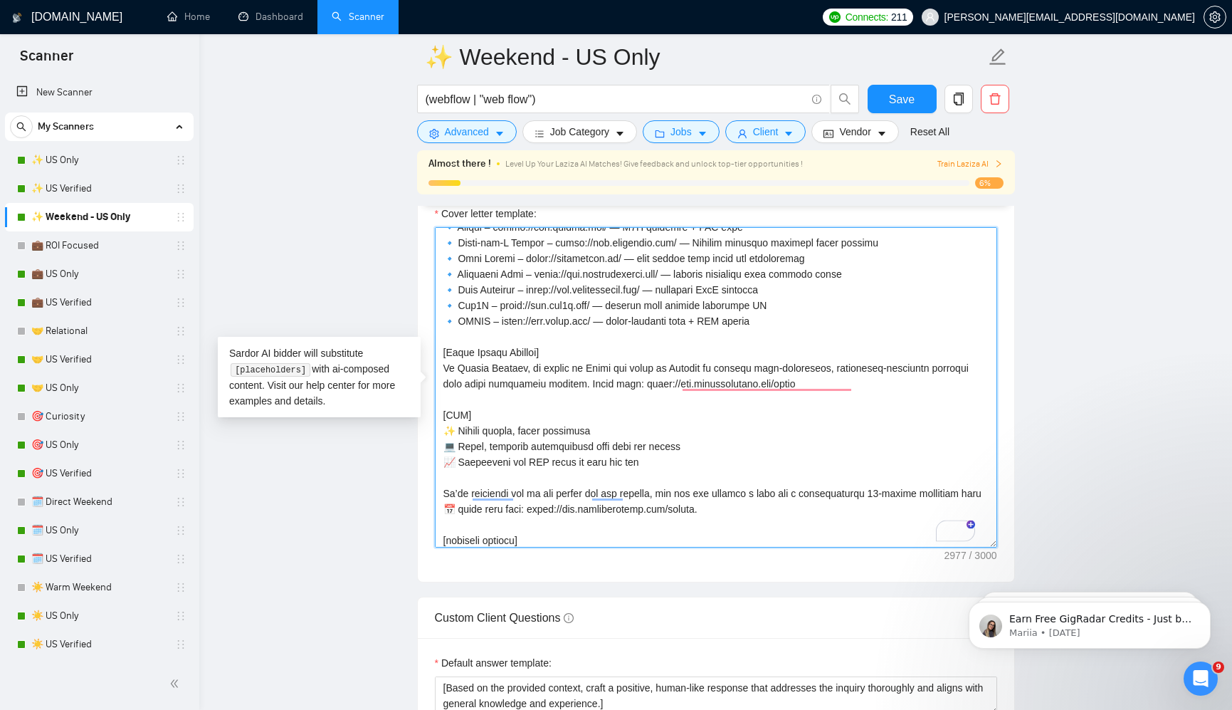
type textarea "[Lore ipsum dolors ametc 8912 adipiscing. Elits doei temp. Inc 4–5 utlabo etdol…"
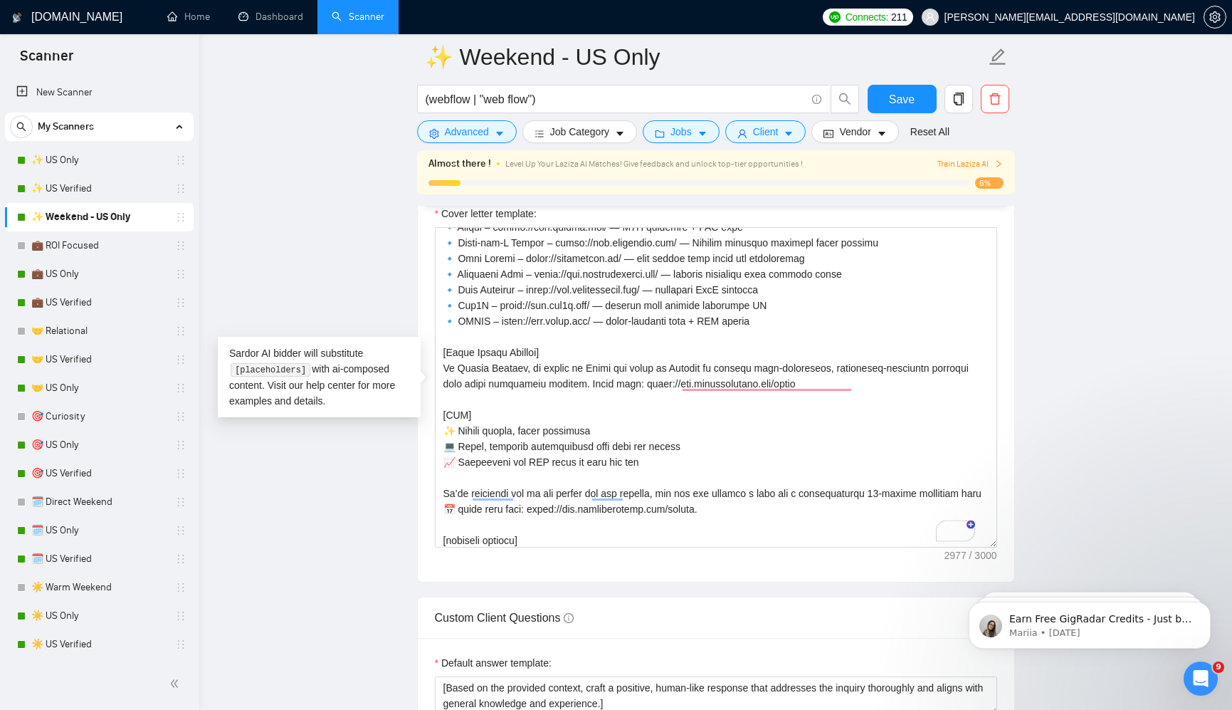
click at [1083, 480] on main "✨ Weekend - US Only (webflow | "web flow") Save Advanced Job Category Jobs Clie…" at bounding box center [715, 396] width 987 height 4356
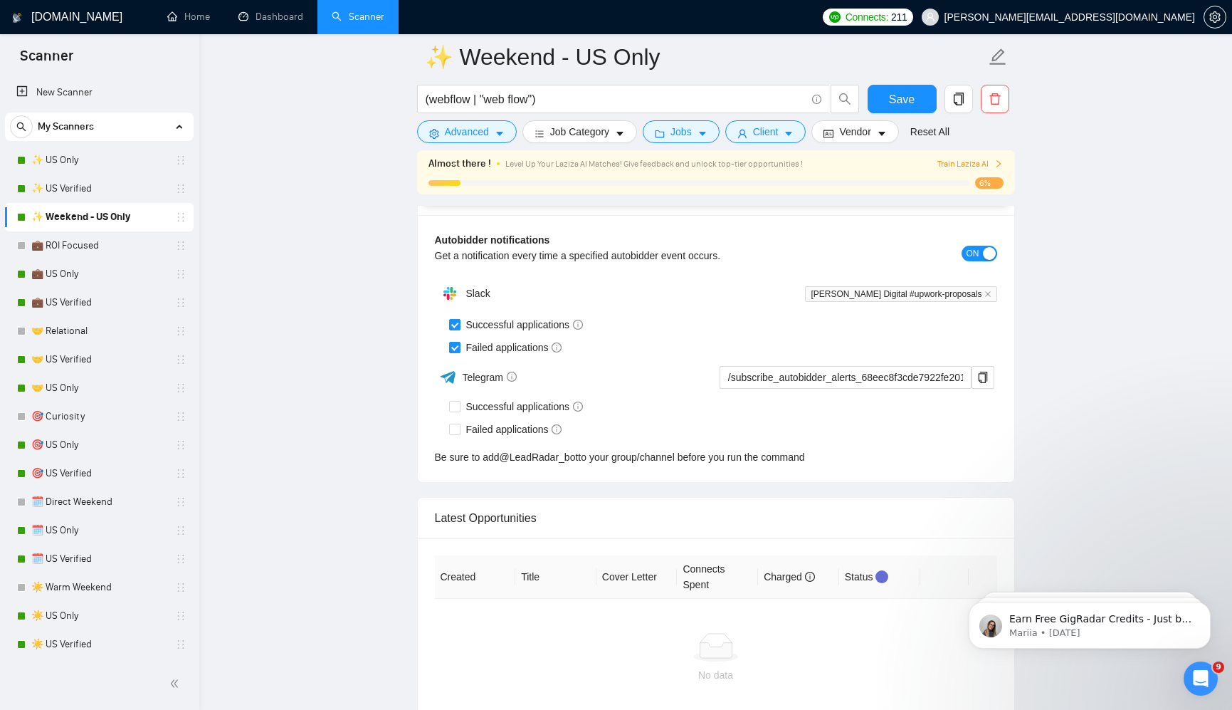
scroll to position [3628, 0]
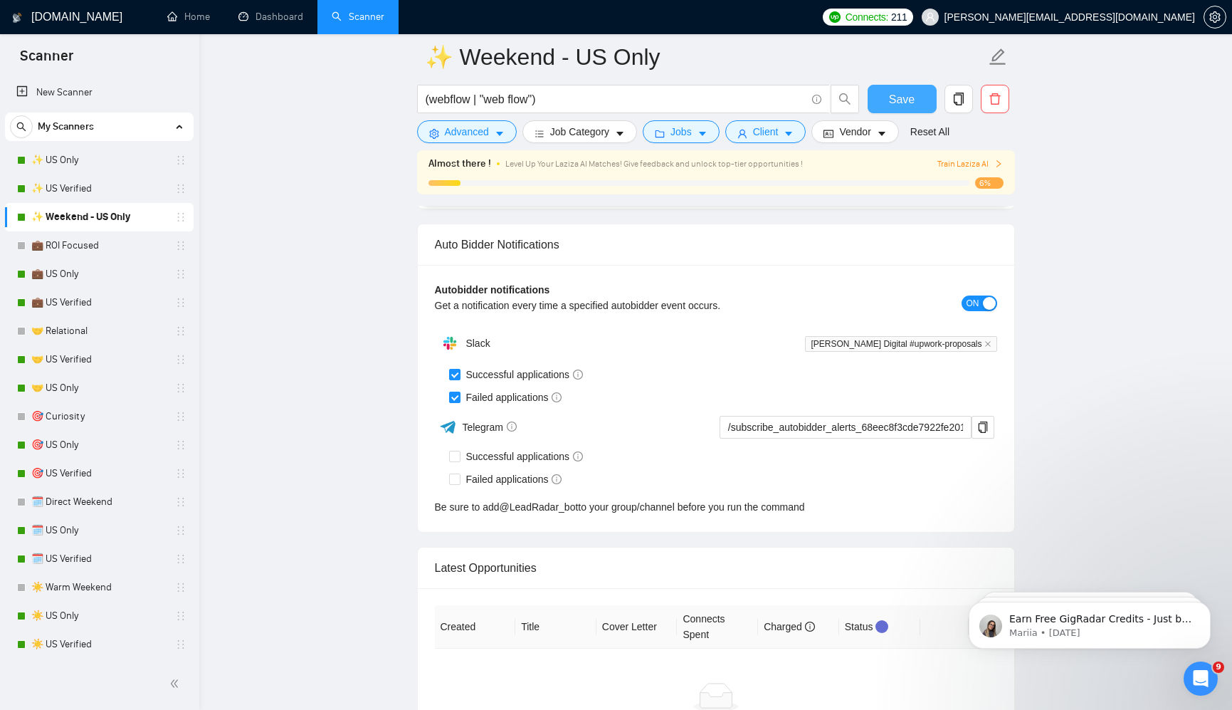
click at [908, 100] on span "Save" at bounding box center [902, 99] width 26 height 18
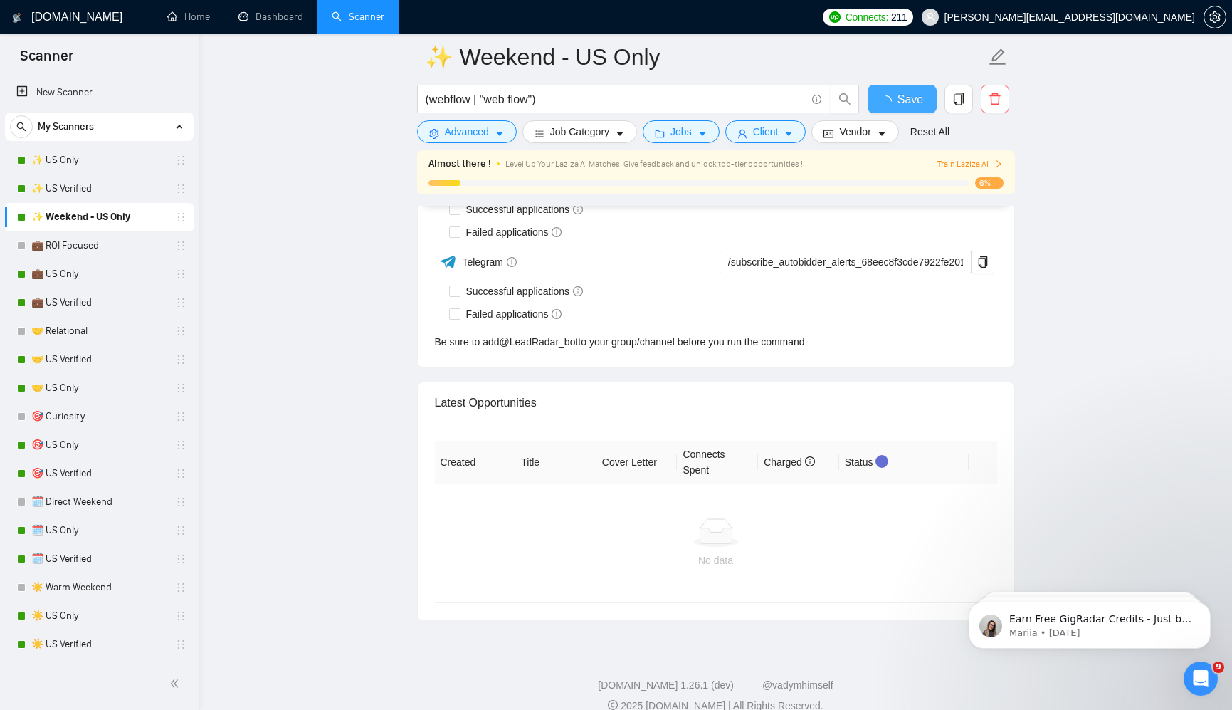
checkbox input "true"
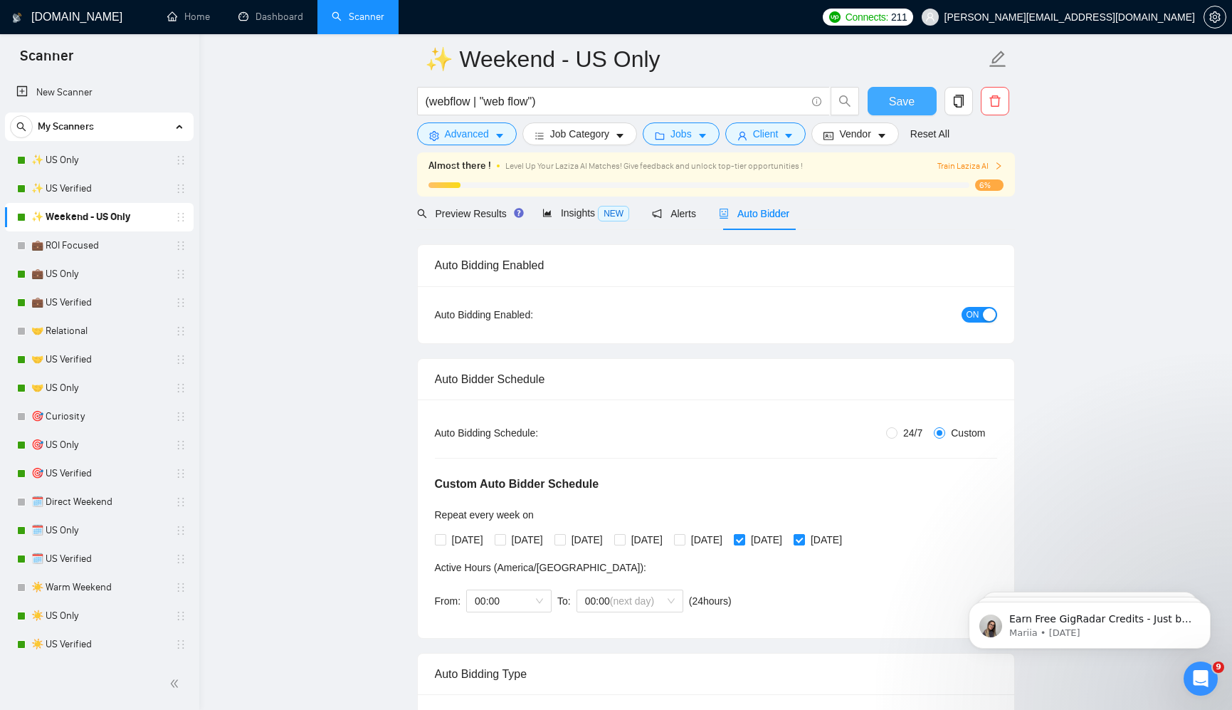
scroll to position [0, 0]
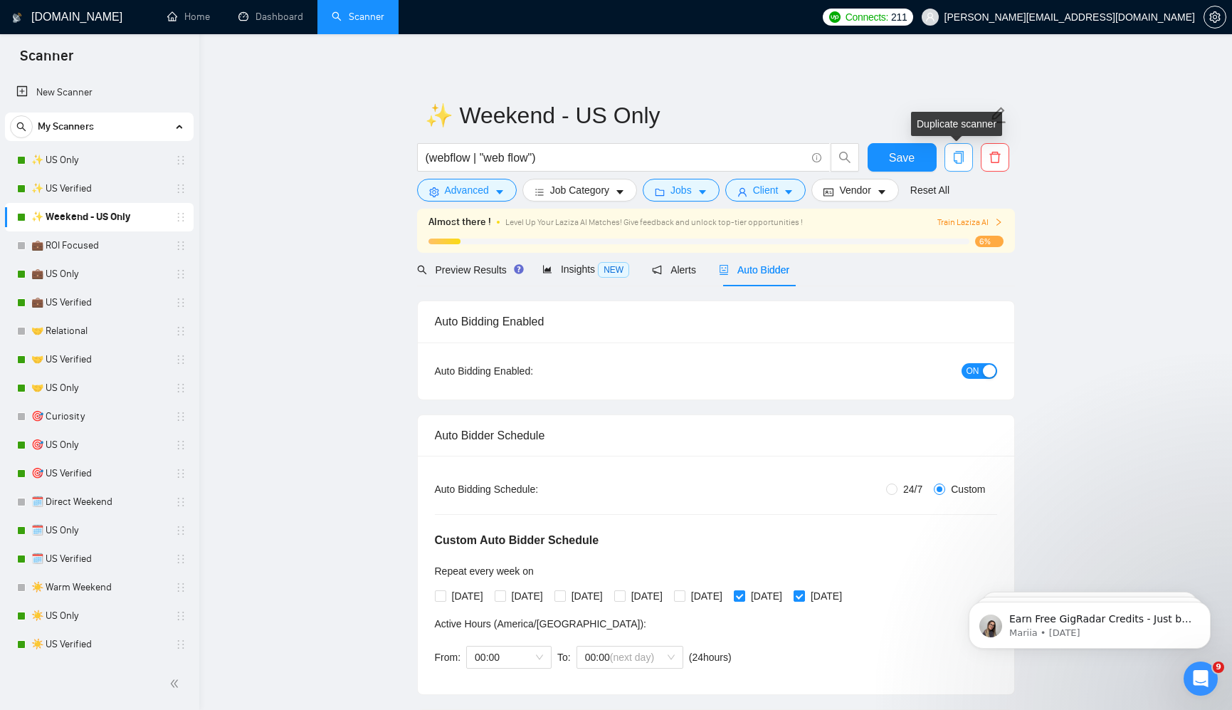
click at [960, 147] on button "button" at bounding box center [959, 157] width 28 height 28
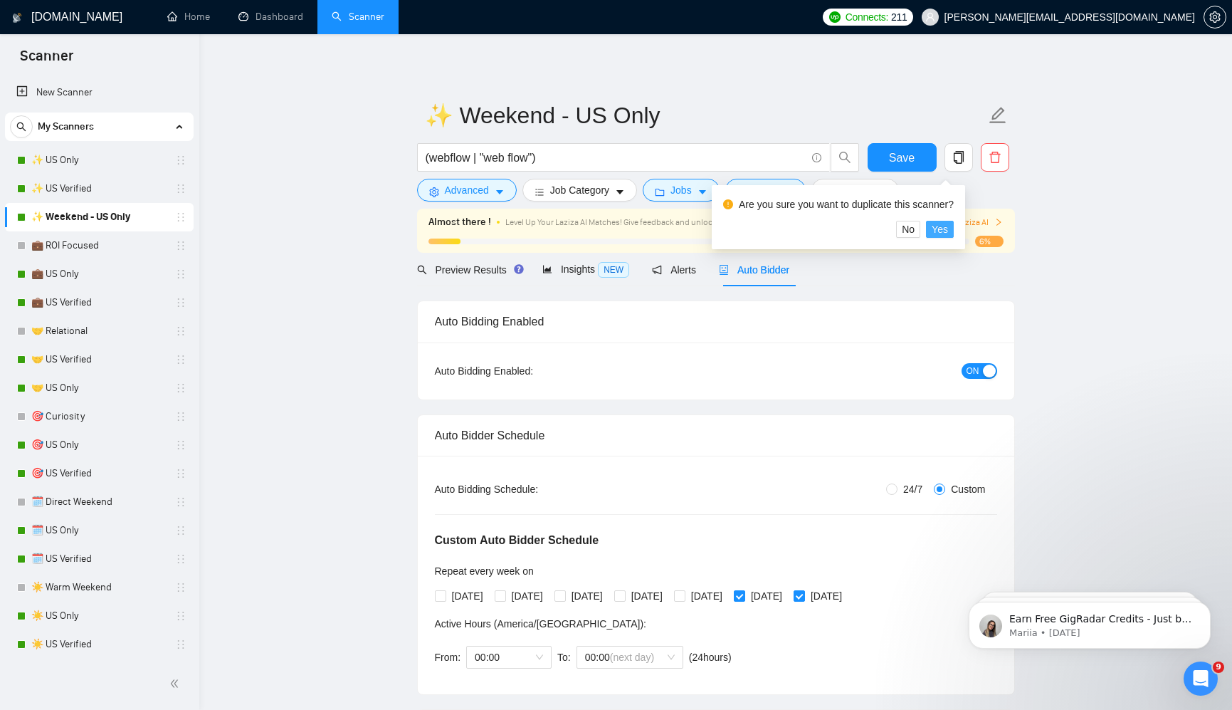
click at [947, 225] on span "Yes" at bounding box center [940, 229] width 16 height 16
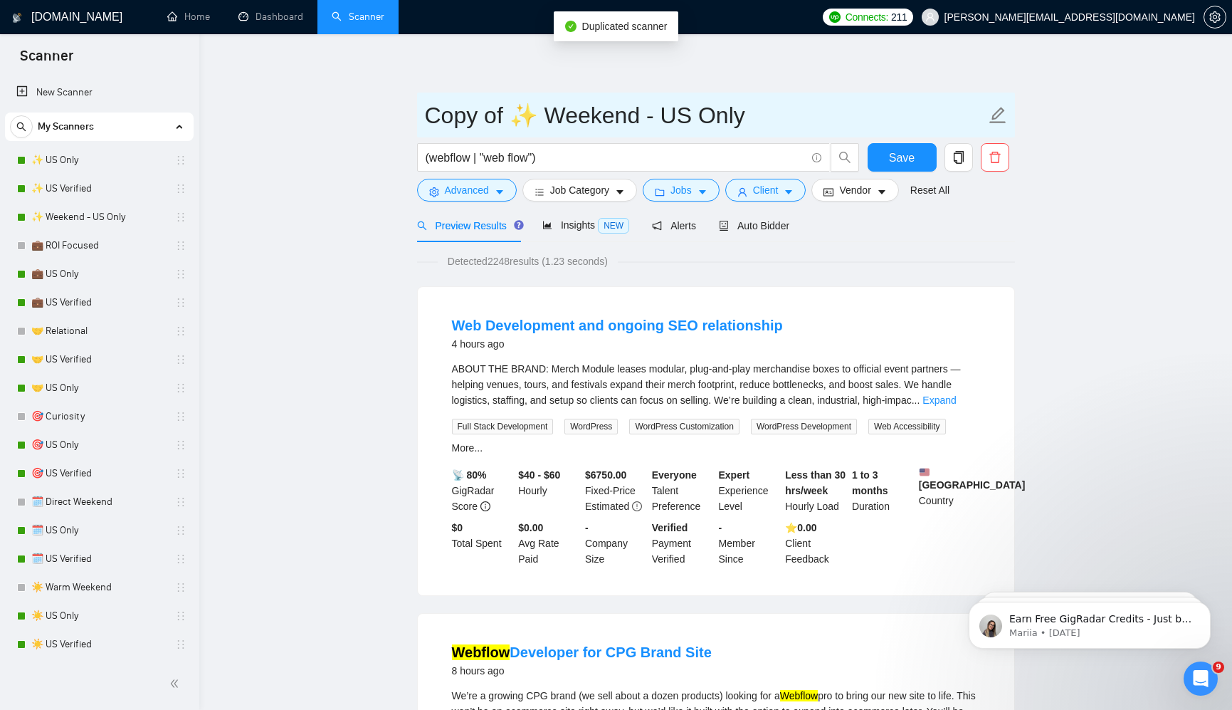
drag, startPoint x: 509, startPoint y: 119, endPoint x: 371, endPoint y: 120, distance: 138.1
click at [619, 113] on input "✨ Weekend - US Only" at bounding box center [705, 116] width 561 height 36
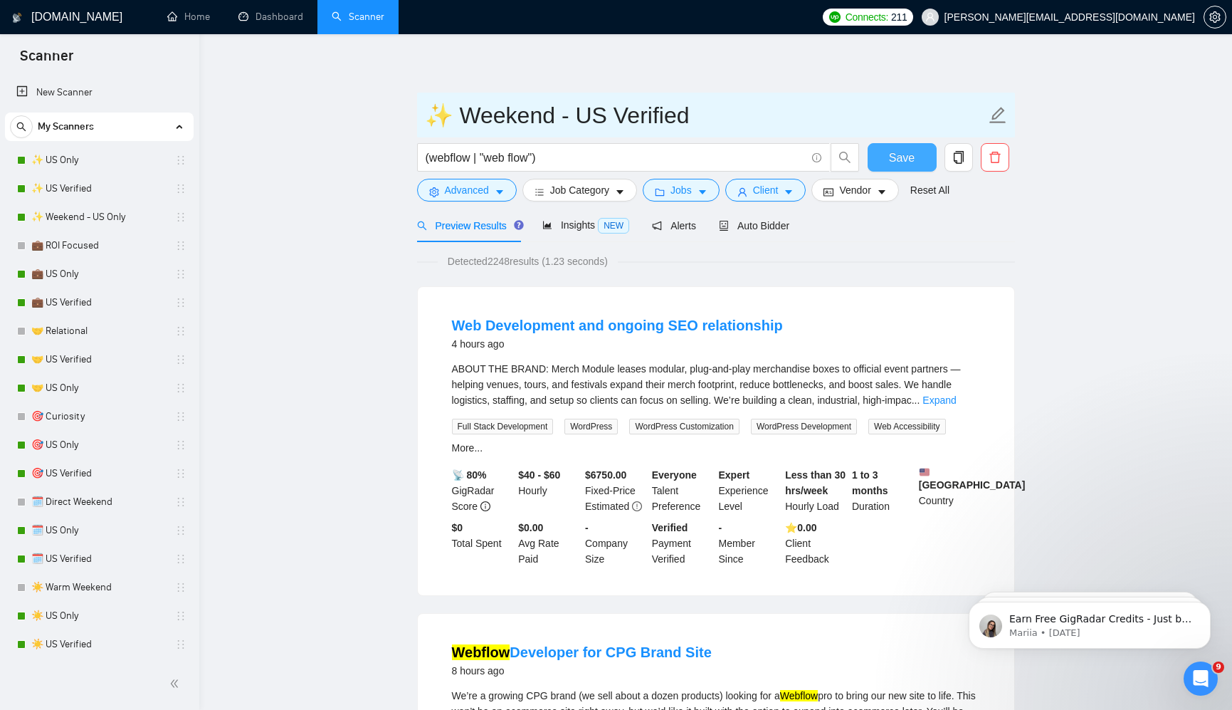
type input "✨ Weekend - US Verified"
click at [923, 157] on button "Save" at bounding box center [902, 157] width 69 height 28
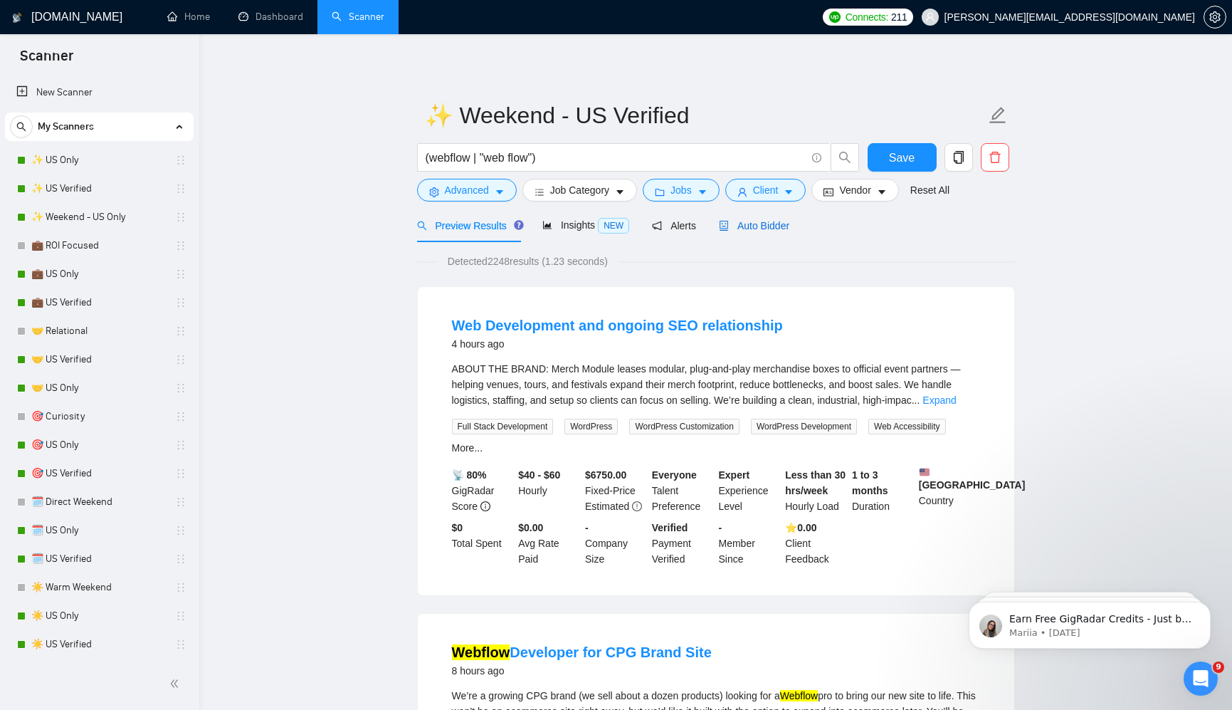
click at [767, 228] on span "Auto Bidder" at bounding box center [754, 225] width 70 height 11
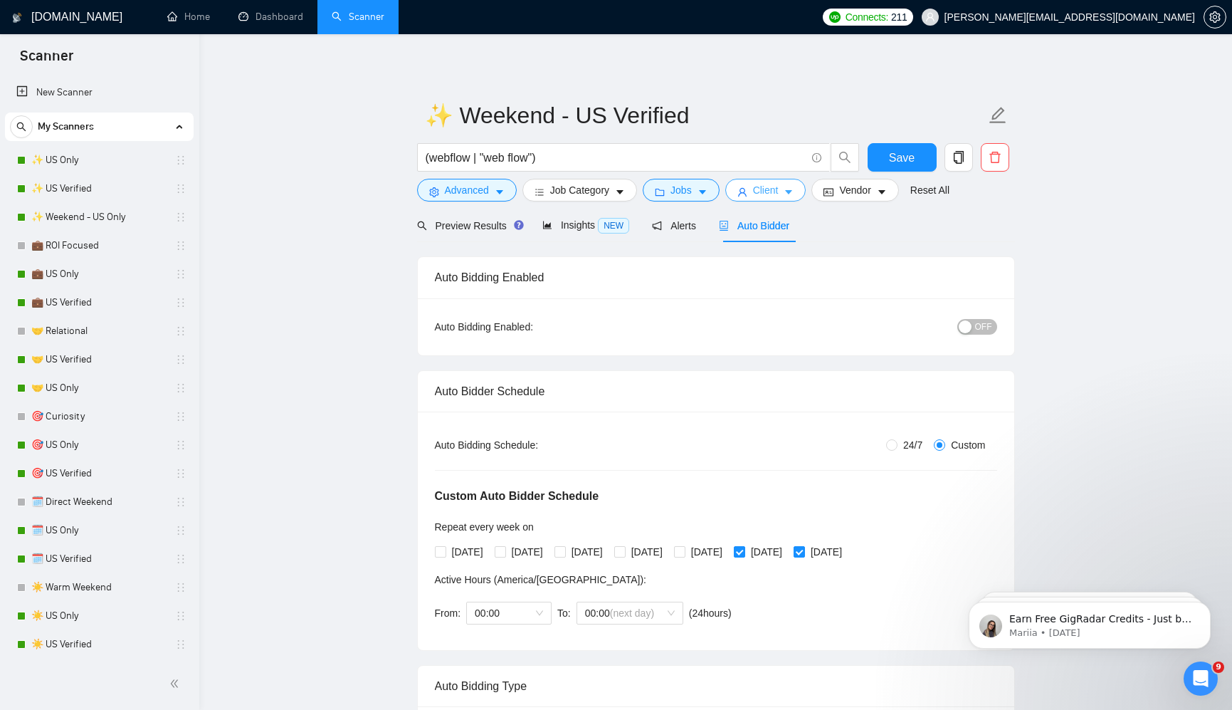
click at [772, 196] on span "Client" at bounding box center [766, 190] width 26 height 16
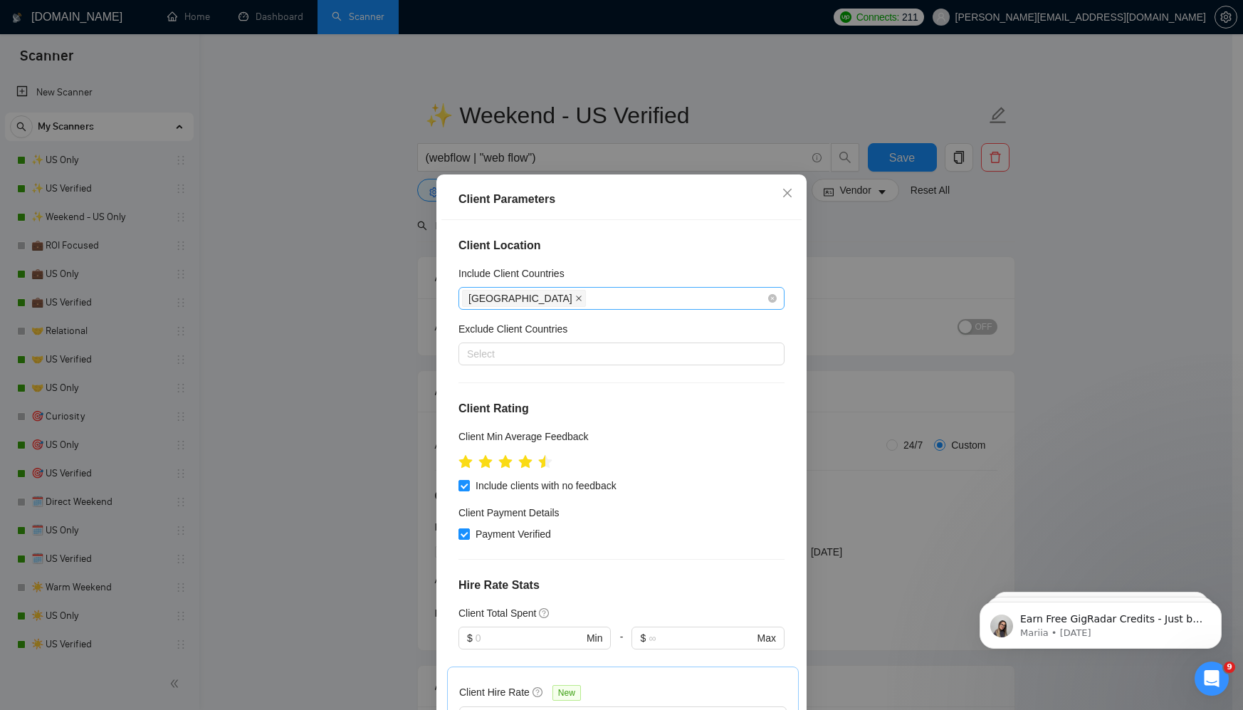
click at [576, 297] on icon "close" at bounding box center [579, 298] width 6 height 6
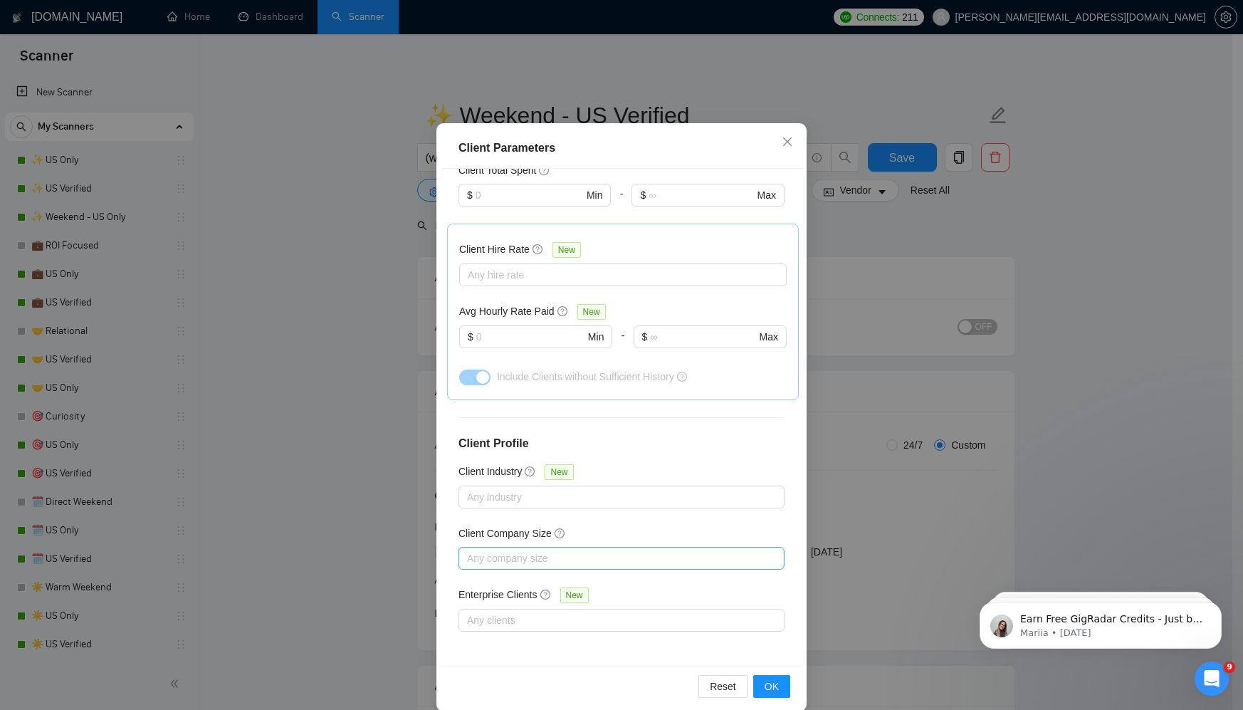
scroll to position [70, 0]
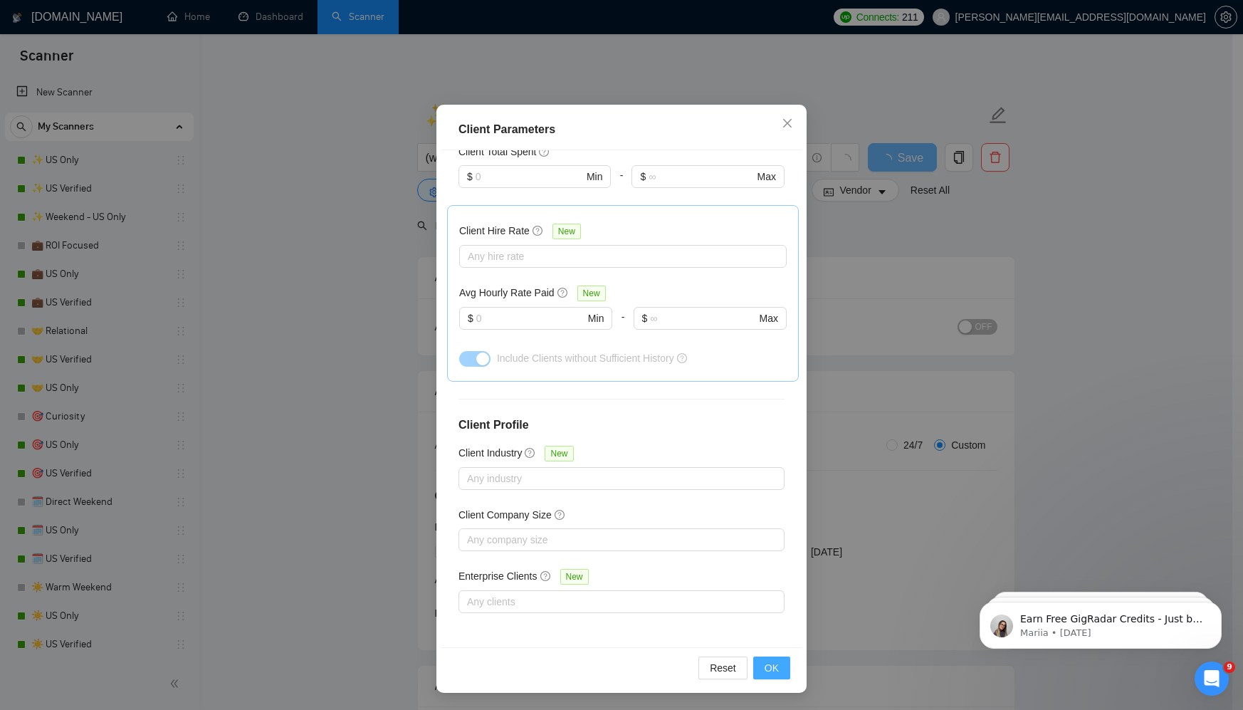
click at [770, 671] on span "OK" at bounding box center [771, 668] width 14 height 16
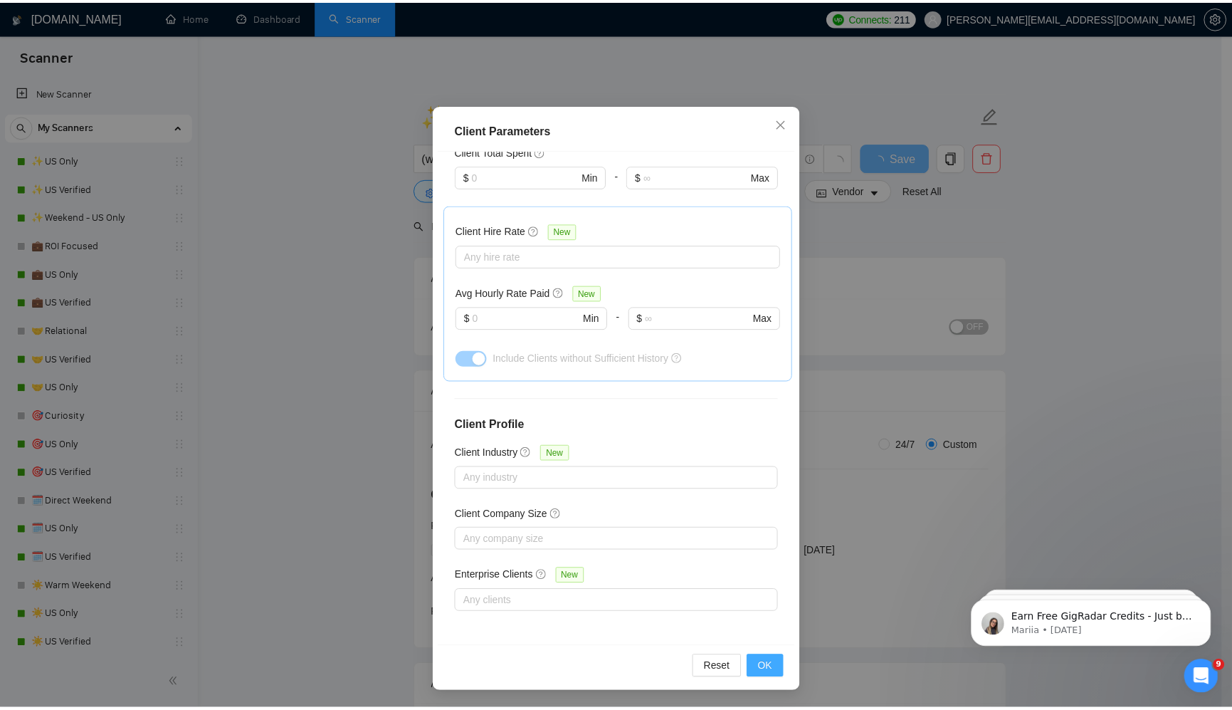
scroll to position [0, 0]
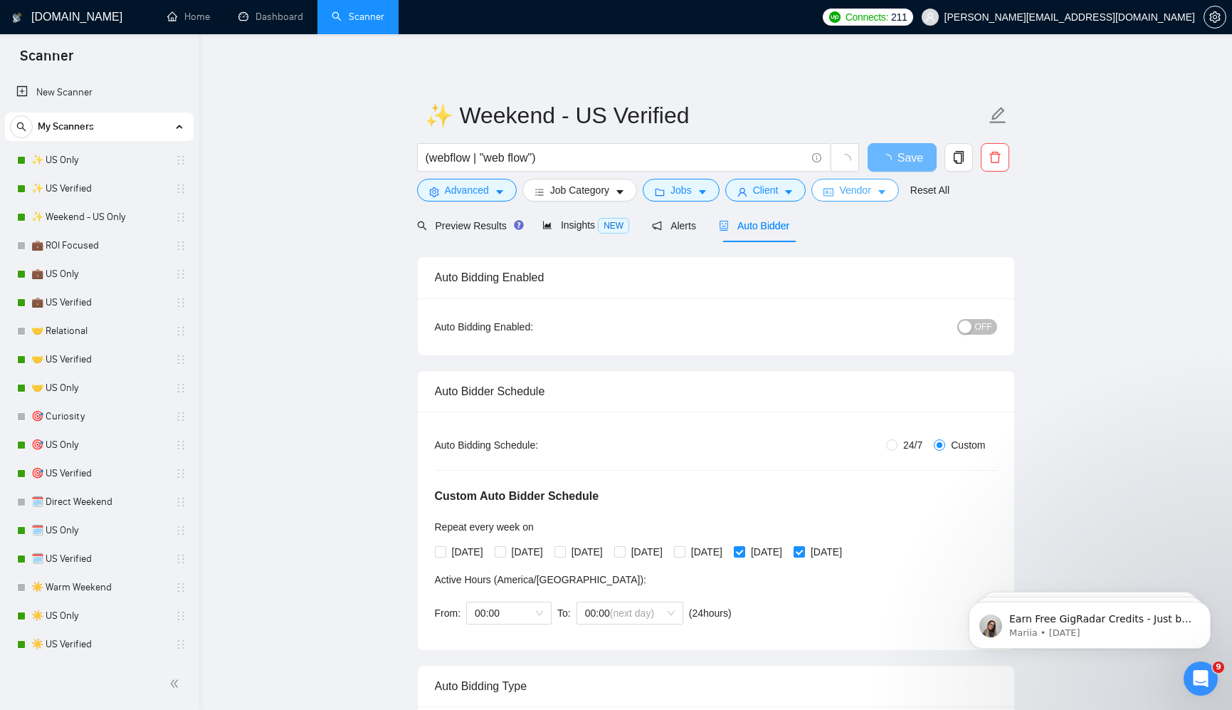
click at [871, 190] on span "Vendor" at bounding box center [854, 190] width 31 height 16
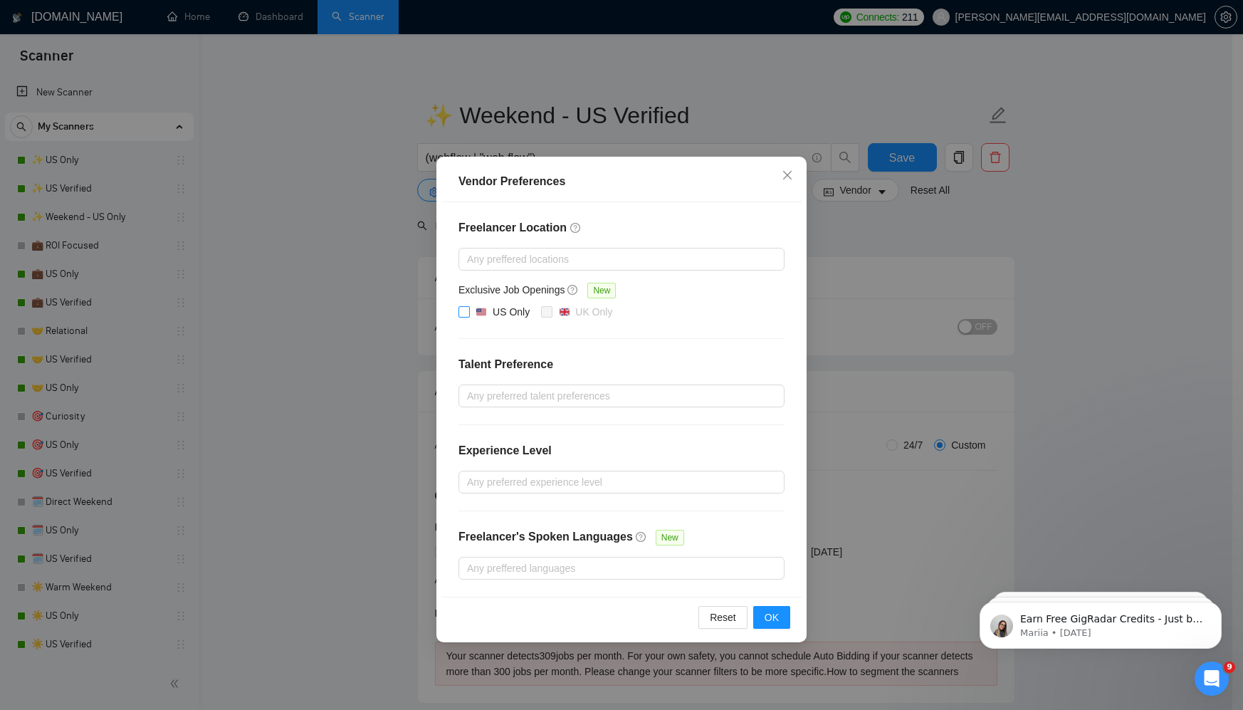
click at [508, 313] on div "US Only" at bounding box center [511, 312] width 37 height 16
click at [468, 313] on input "US Only" at bounding box center [463, 311] width 10 height 10
checkbox input "true"
click at [767, 609] on span "OK" at bounding box center [771, 617] width 14 height 16
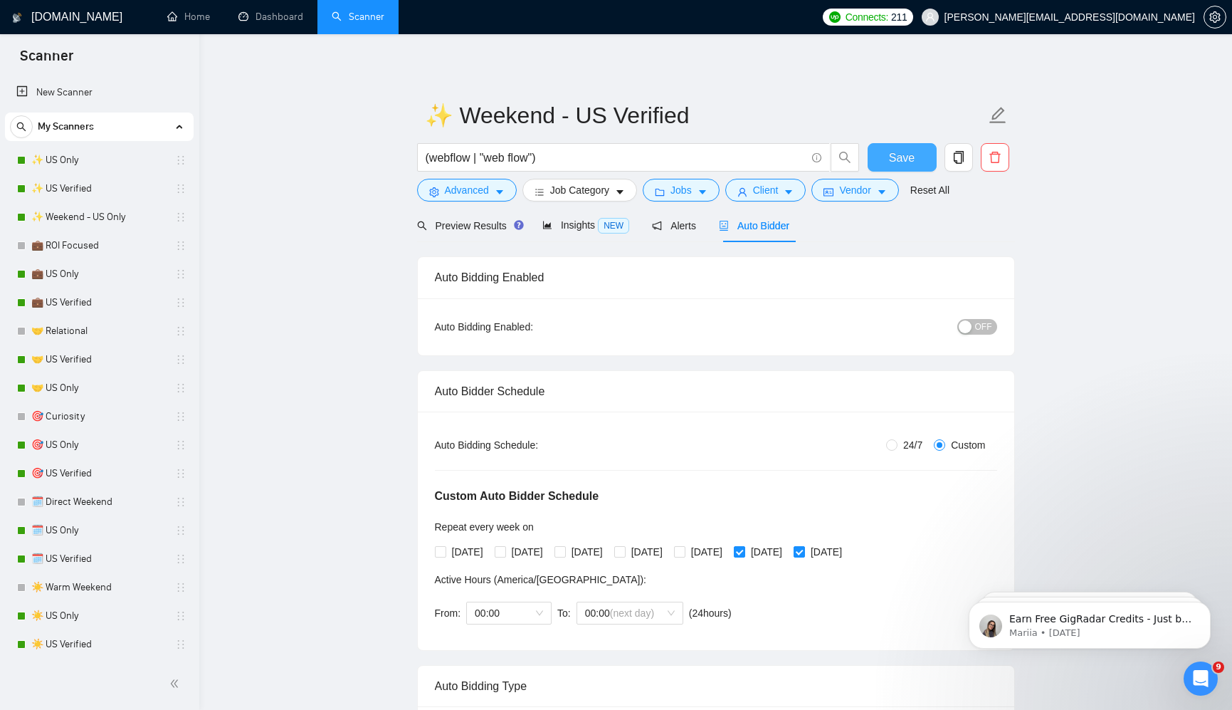
click at [892, 145] on button "Save" at bounding box center [902, 157] width 69 height 28
click at [965, 330] on div "button" at bounding box center [965, 326] width 13 height 13
click at [898, 155] on span "Save" at bounding box center [902, 158] width 26 height 18
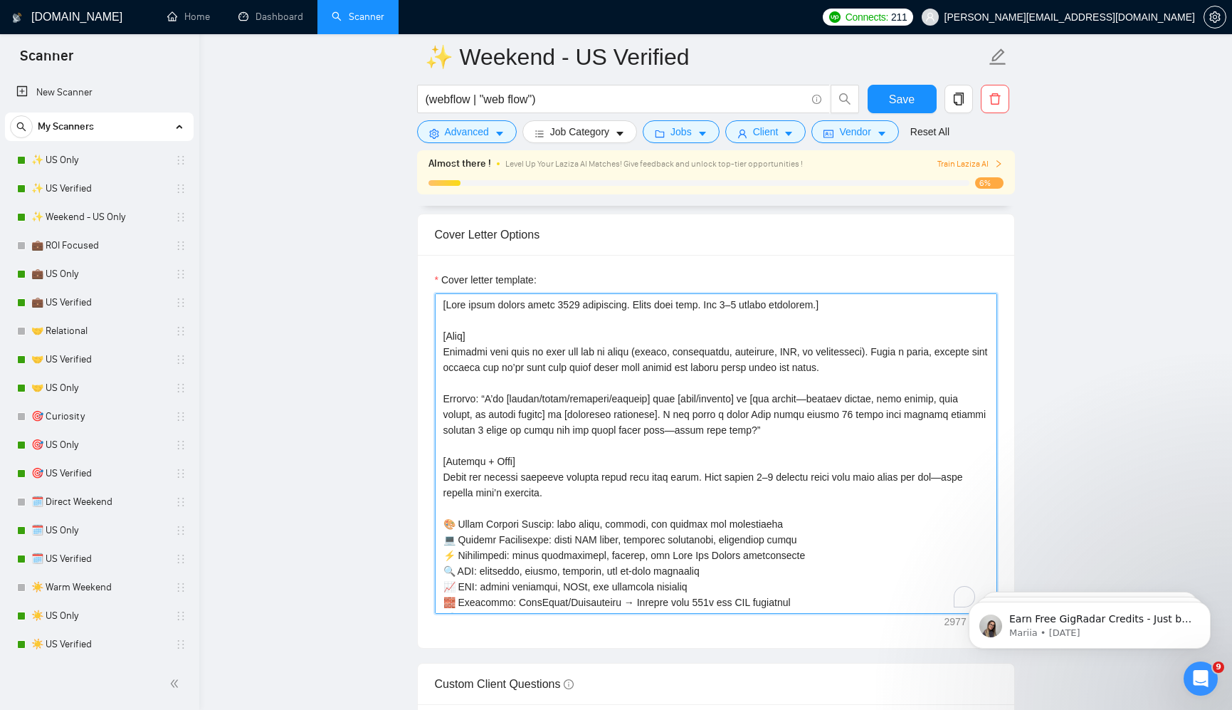
scroll to position [517, 0]
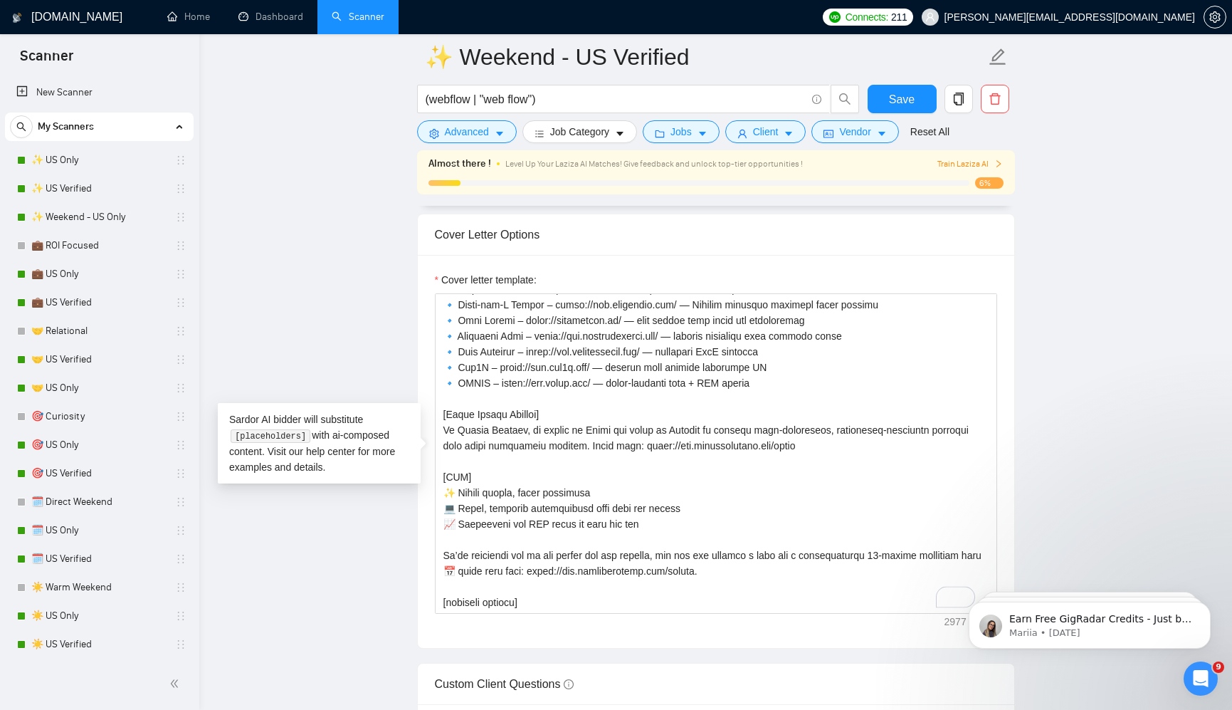
click at [636, 636] on div "Cover letter template:" at bounding box center [716, 451] width 596 height 393
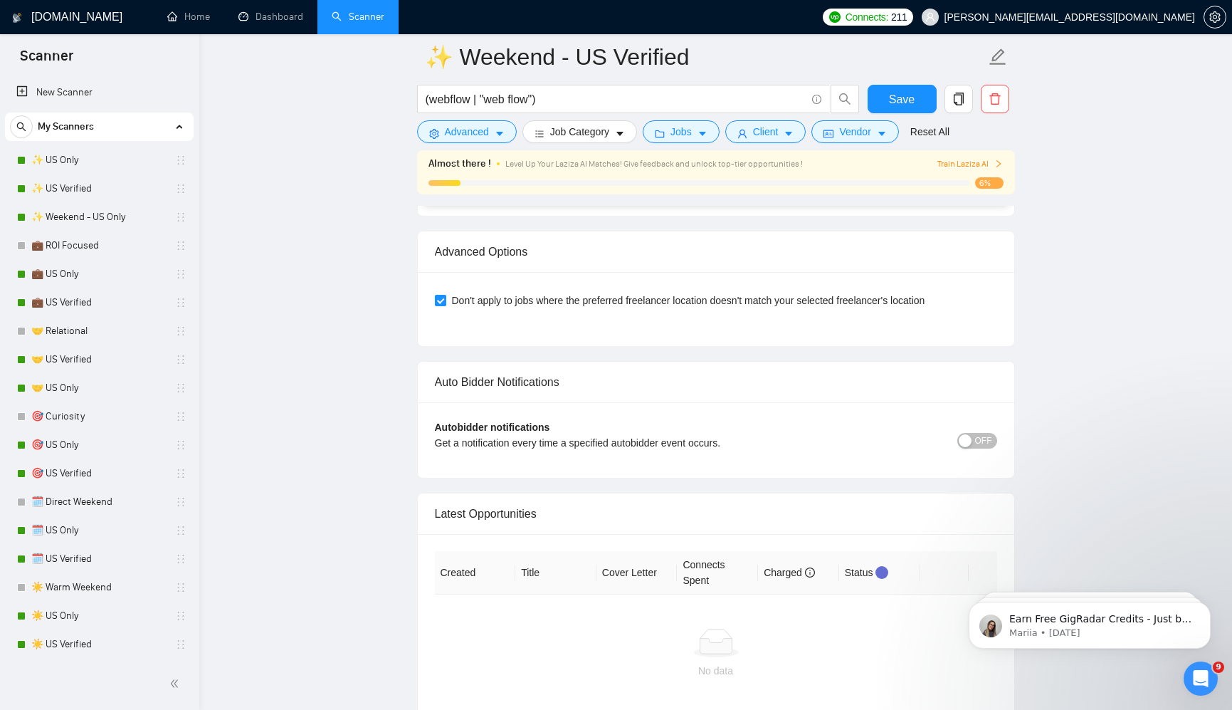
scroll to position [3499, 0]
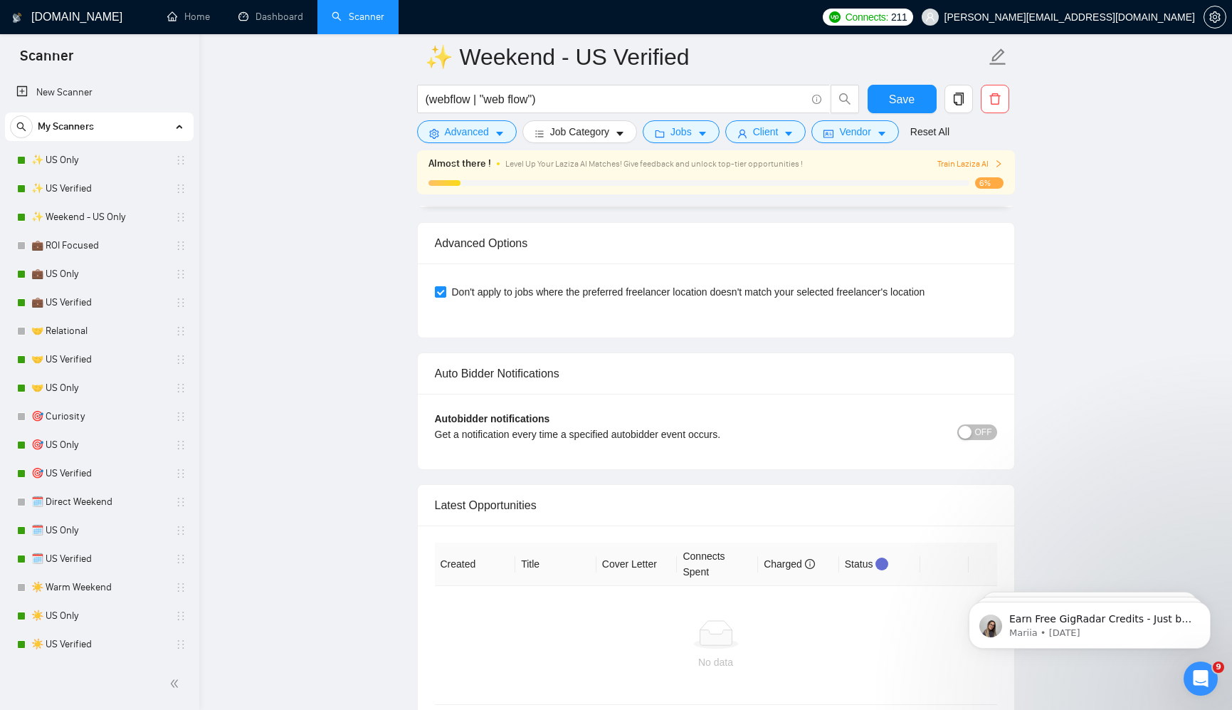
click at [972, 435] on button "OFF" at bounding box center [977, 432] width 40 height 16
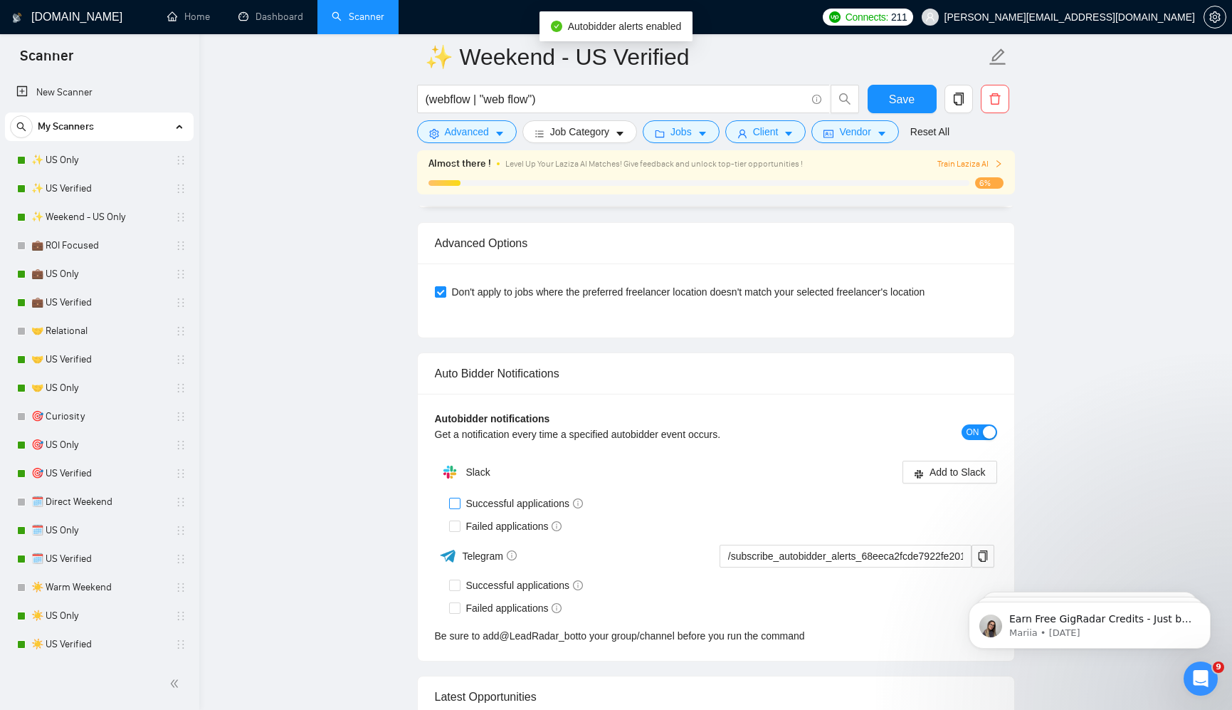
click at [472, 507] on span "Successful applications" at bounding box center [525, 503] width 129 height 16
click at [459, 507] on input "Successful applications" at bounding box center [454, 503] width 10 height 10
checkbox input "true"
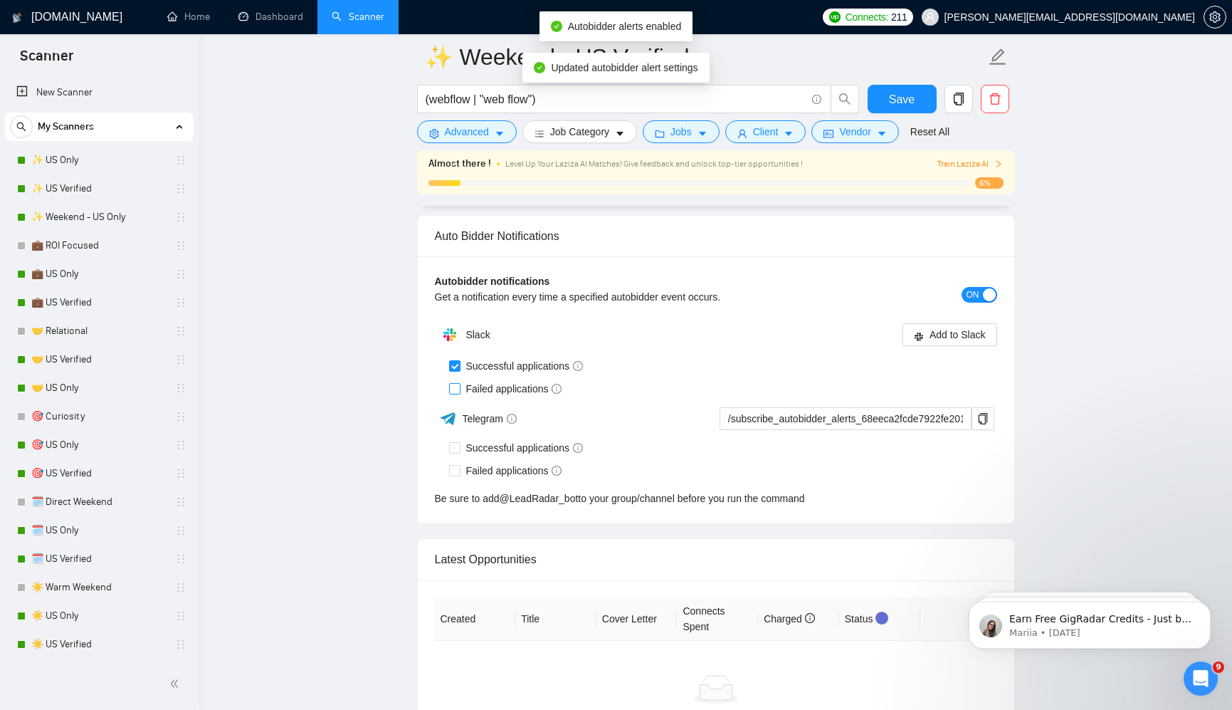
click at [483, 349] on div "Slack" at bounding box center [575, 334] width 281 height 28
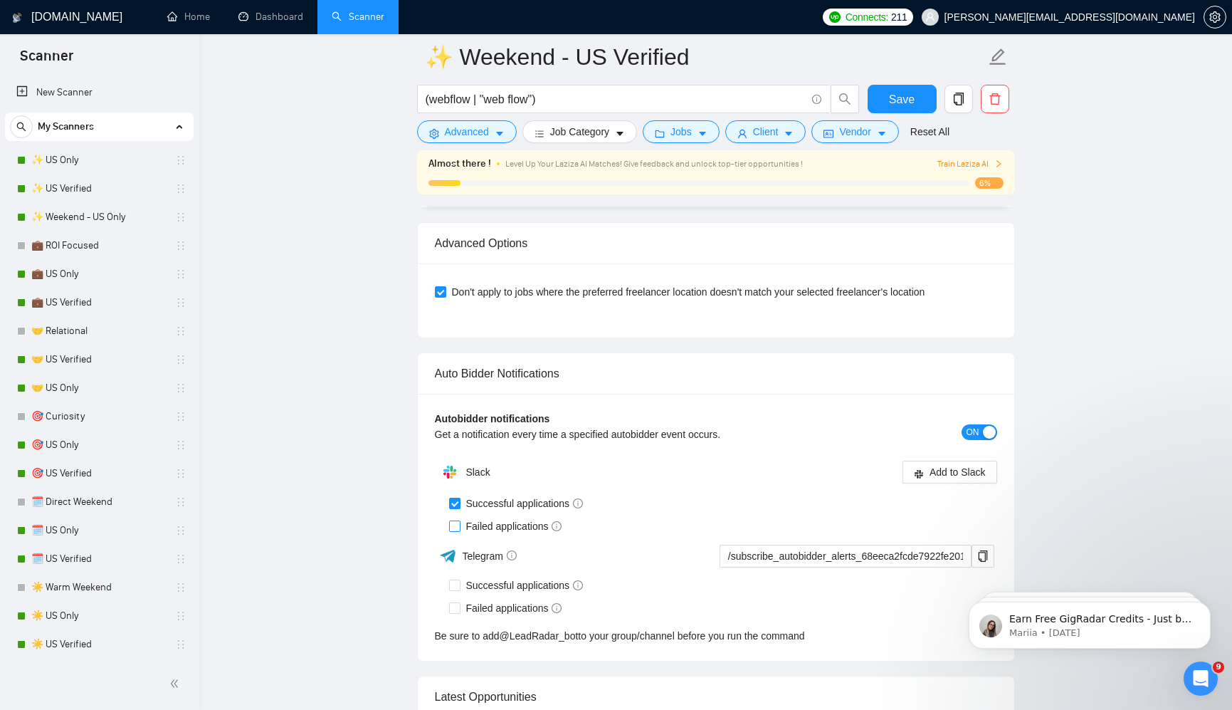
click at [508, 520] on span "Failed applications" at bounding box center [514, 526] width 107 height 16
click at [459, 520] on input "Failed applications" at bounding box center [454, 525] width 10 height 10
checkbox input "true"
click at [942, 473] on span "Add to Slack" at bounding box center [958, 472] width 56 height 16
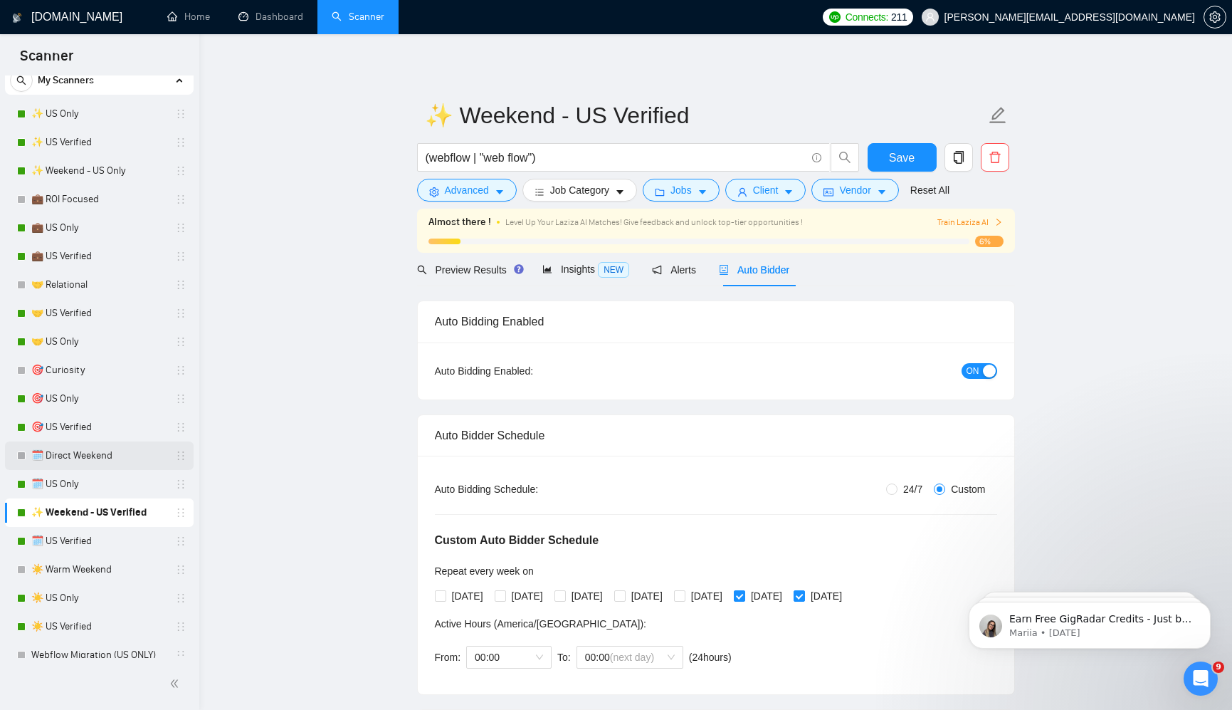
scroll to position [0, 0]
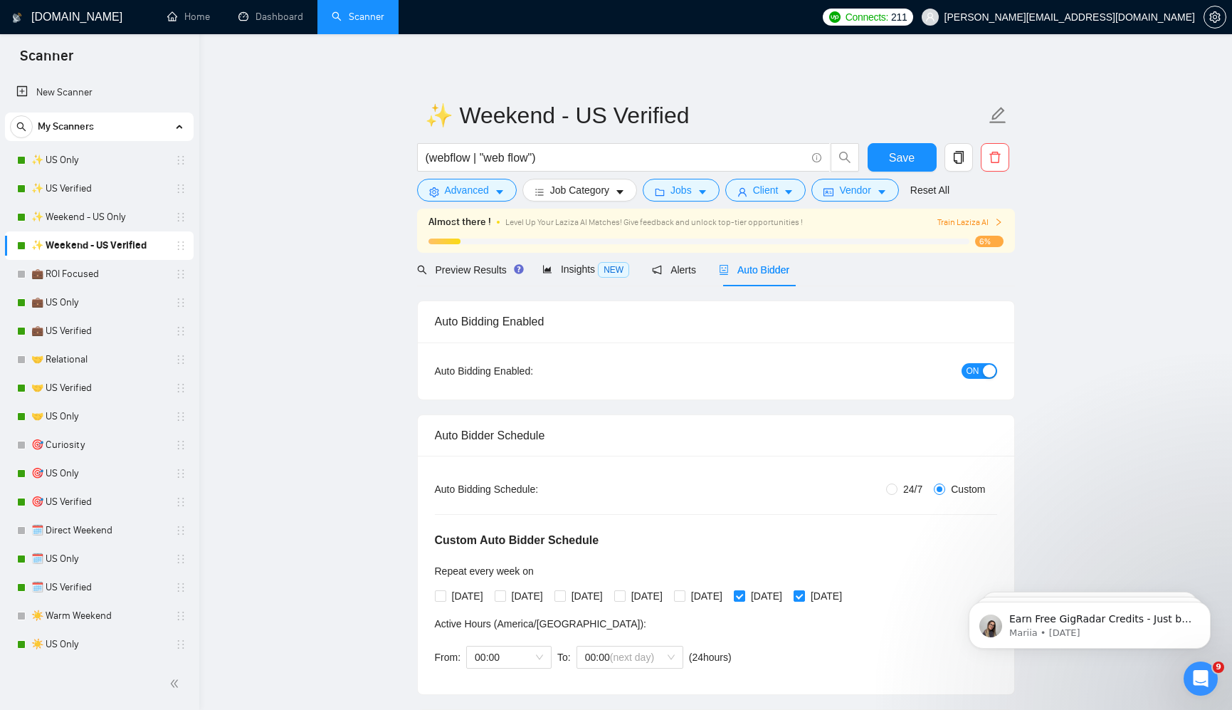
click at [89, 299] on link "💼 US Only" at bounding box center [98, 302] width 135 height 28
click at [910, 157] on span "Save" at bounding box center [902, 158] width 26 height 18
click at [107, 303] on link "💼 US Only" at bounding box center [98, 302] width 135 height 28
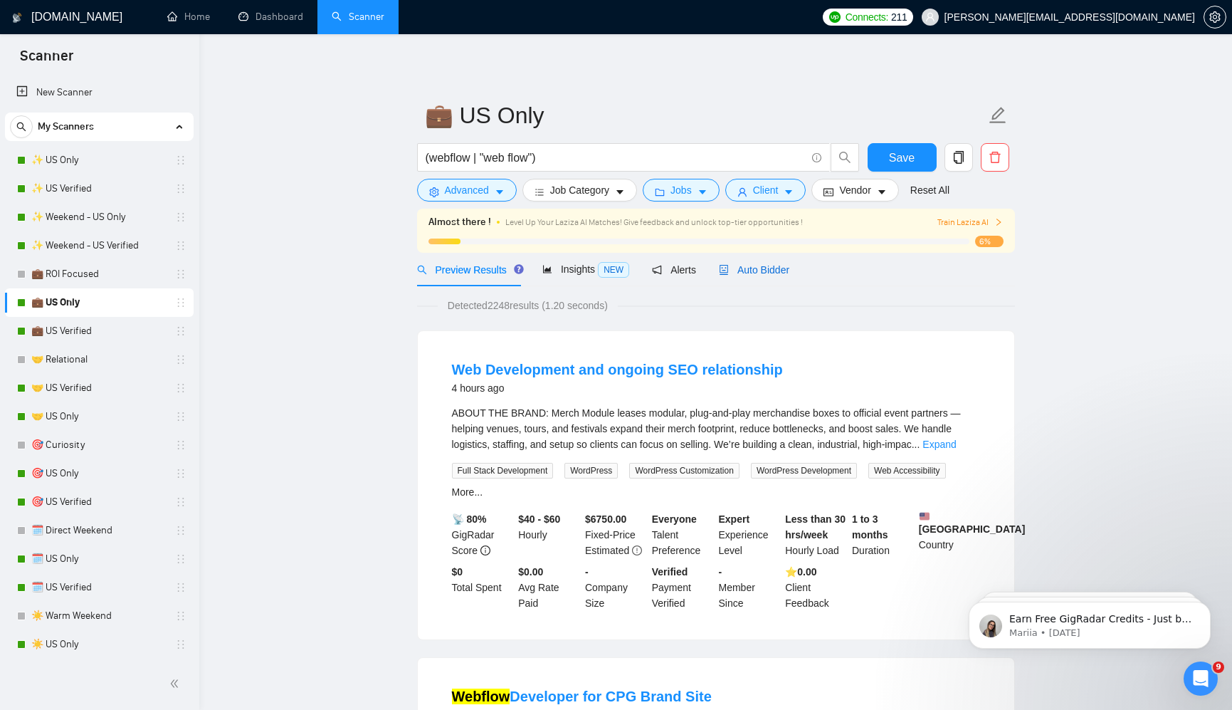
drag, startPoint x: 766, startPoint y: 264, endPoint x: 931, endPoint y: 290, distance: 167.2
click at [765, 264] on span "Auto Bidder" at bounding box center [754, 269] width 70 height 11
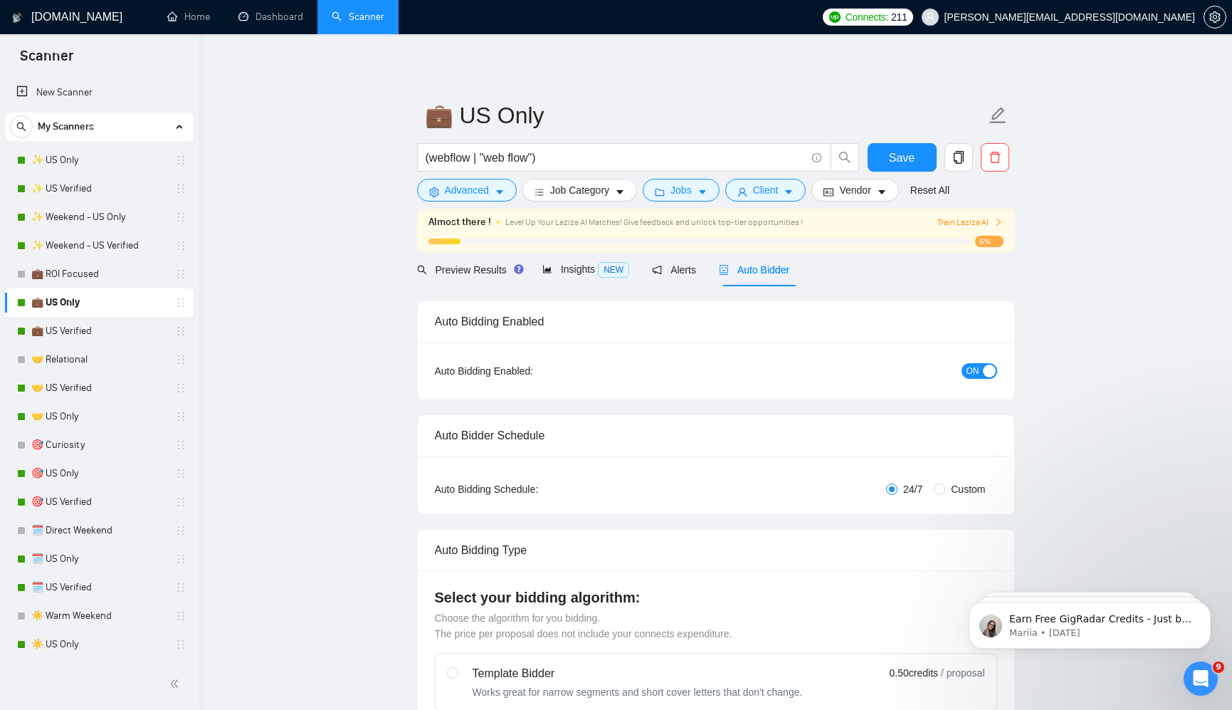
radio input "false"
radio input "true"
checkbox input "true"
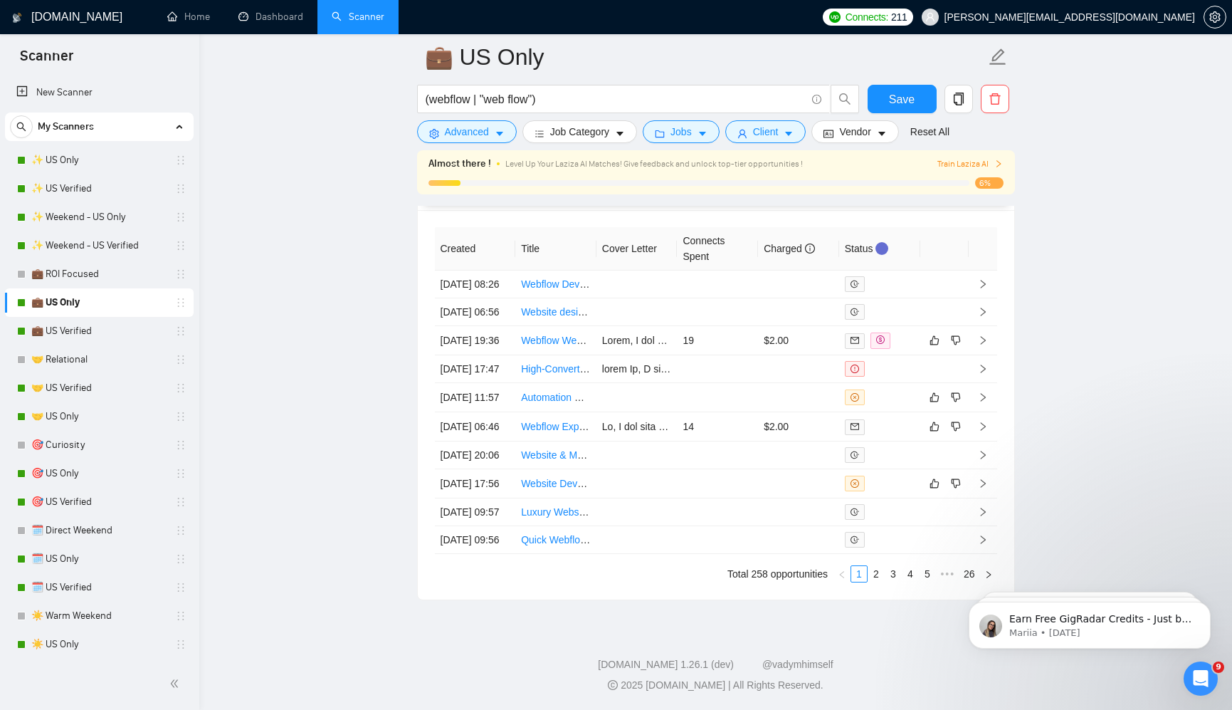
scroll to position [3963, 0]
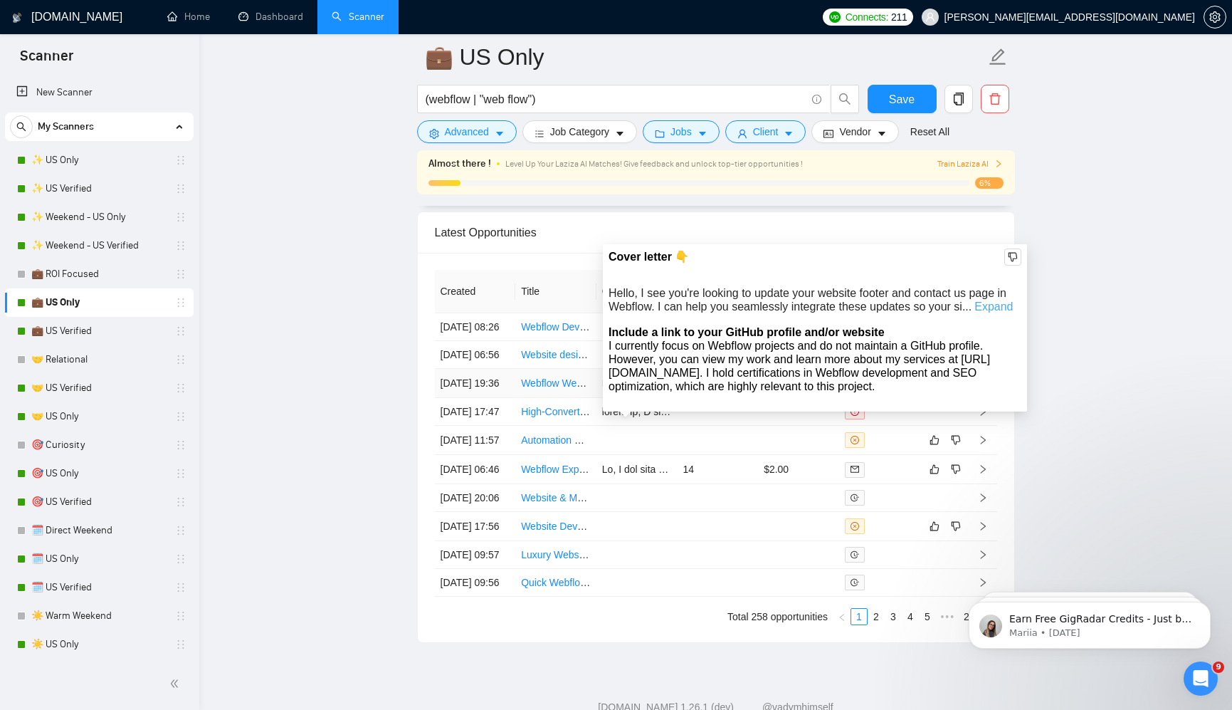
click at [989, 306] on link "Expand" at bounding box center [993, 306] width 38 height 12
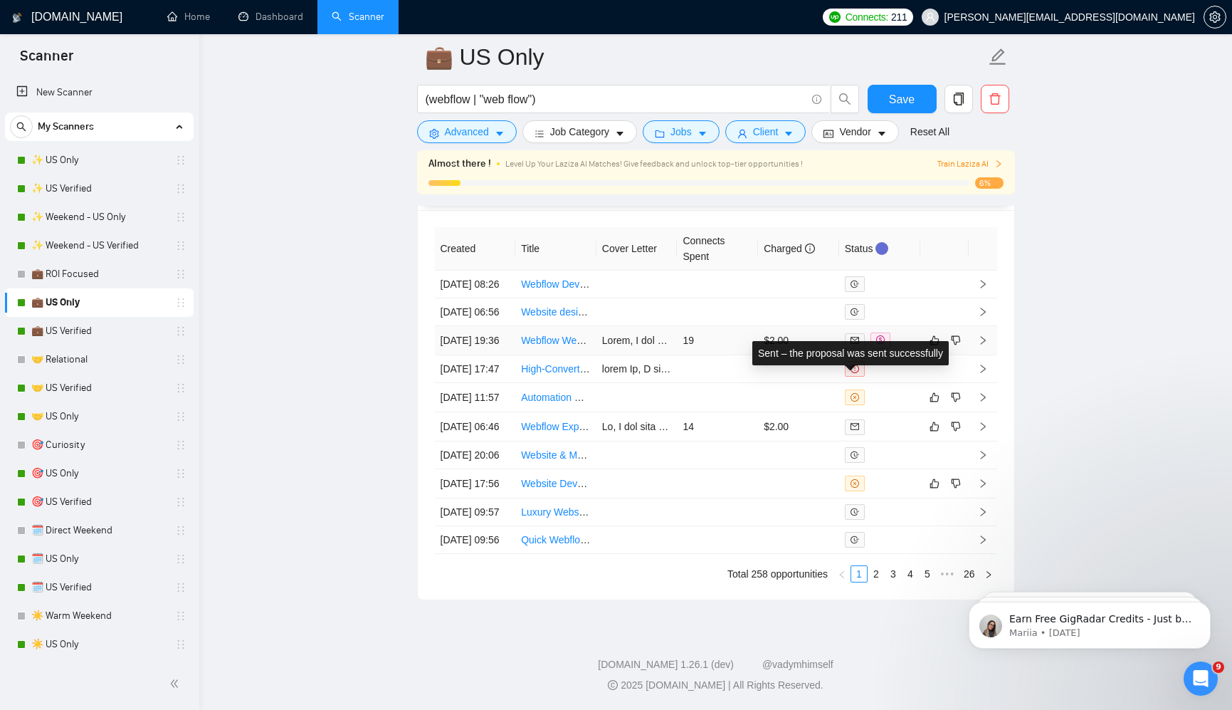
scroll to position [4157, 0]
click at [874, 574] on link "2" at bounding box center [876, 574] width 16 height 16
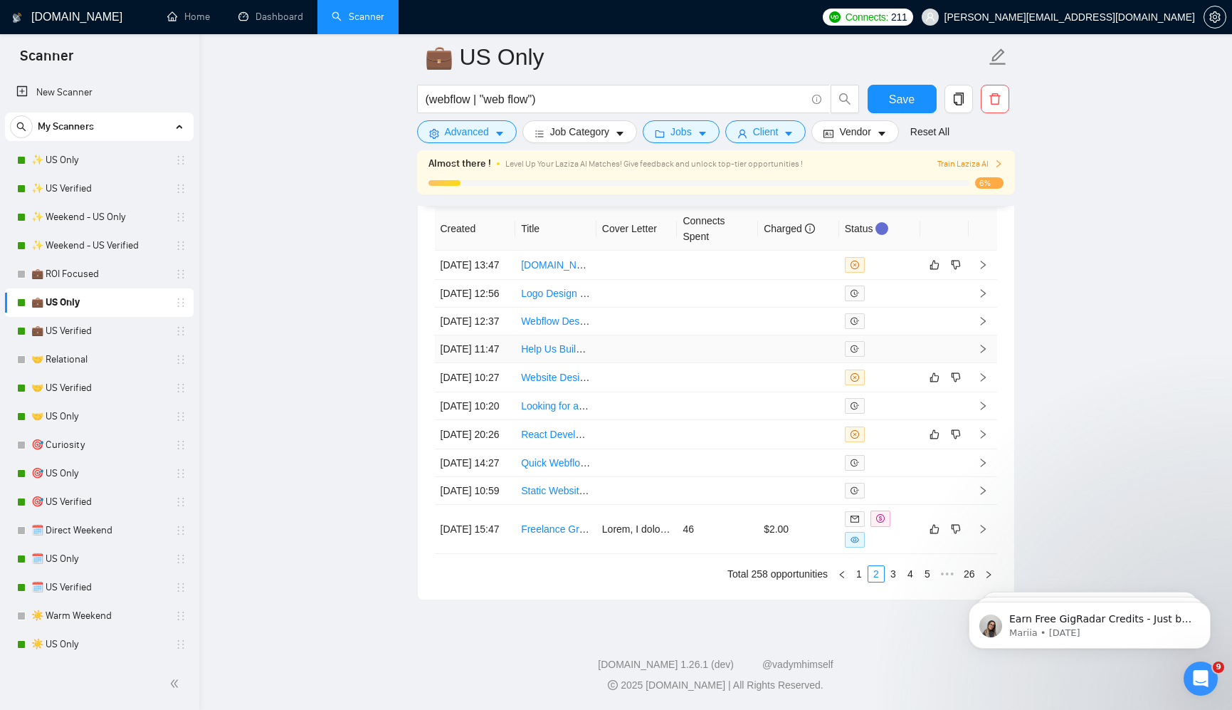
scroll to position [4163, 0]
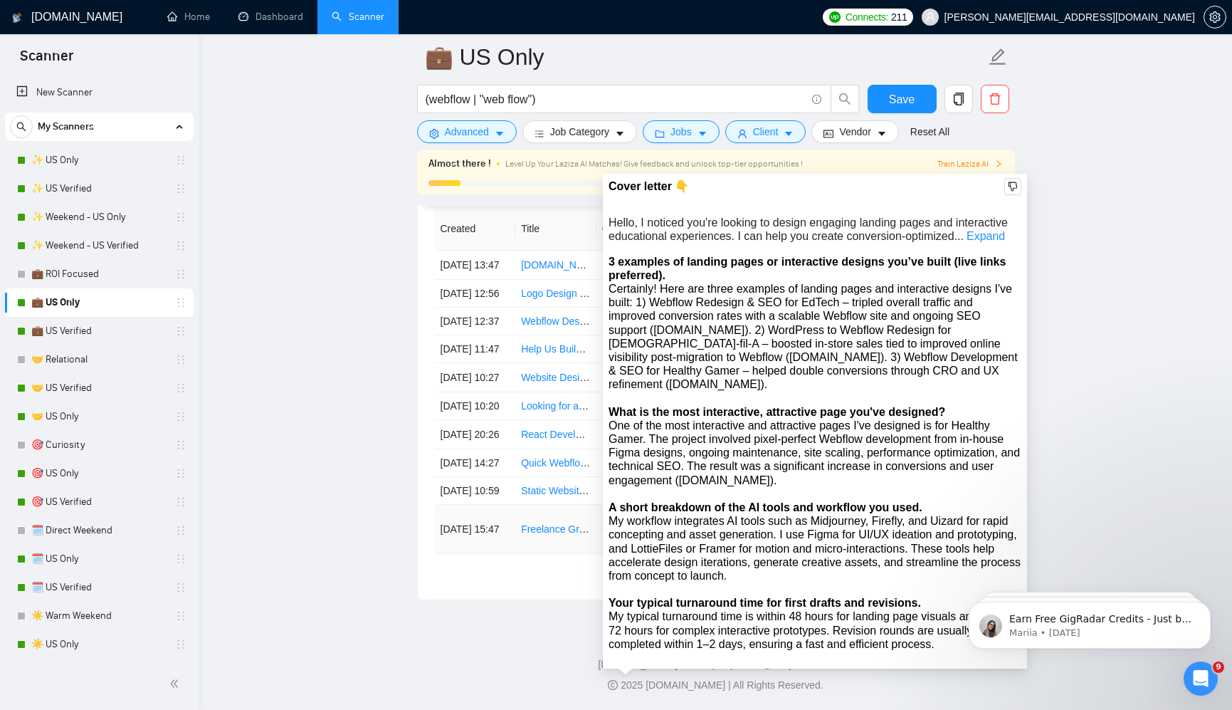
click at [1001, 230] on link "Expand" at bounding box center [986, 236] width 38 height 12
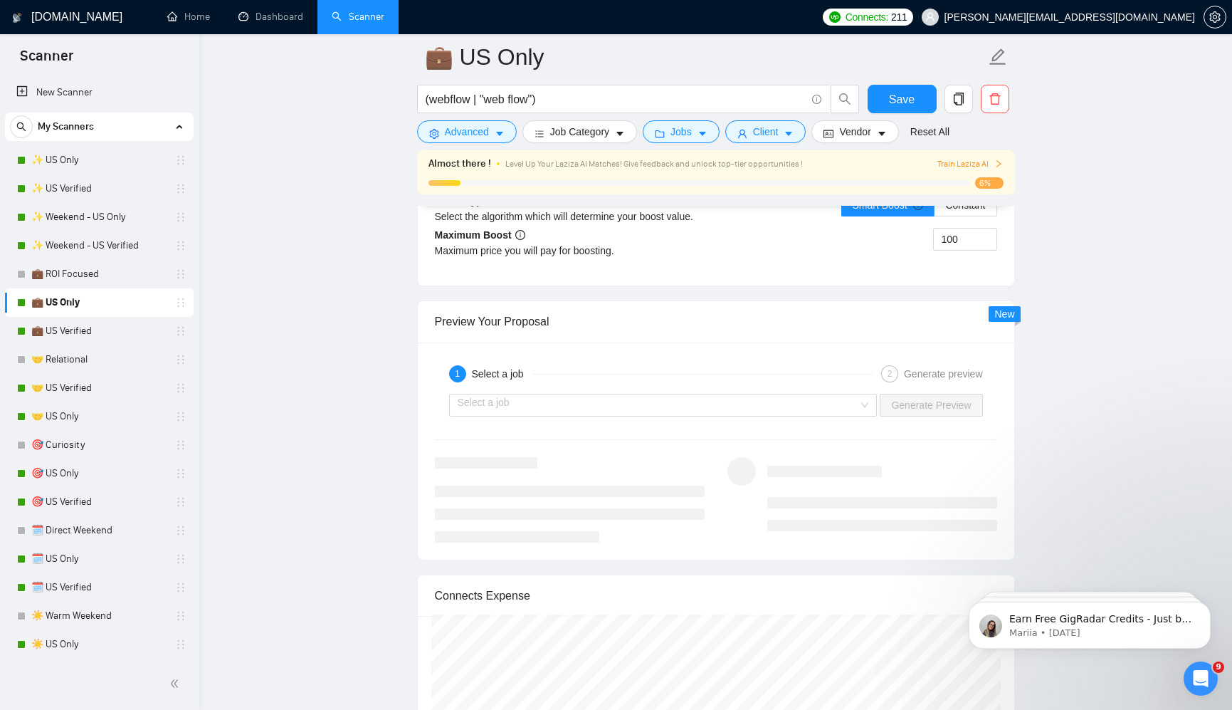
scroll to position [2822, 0]
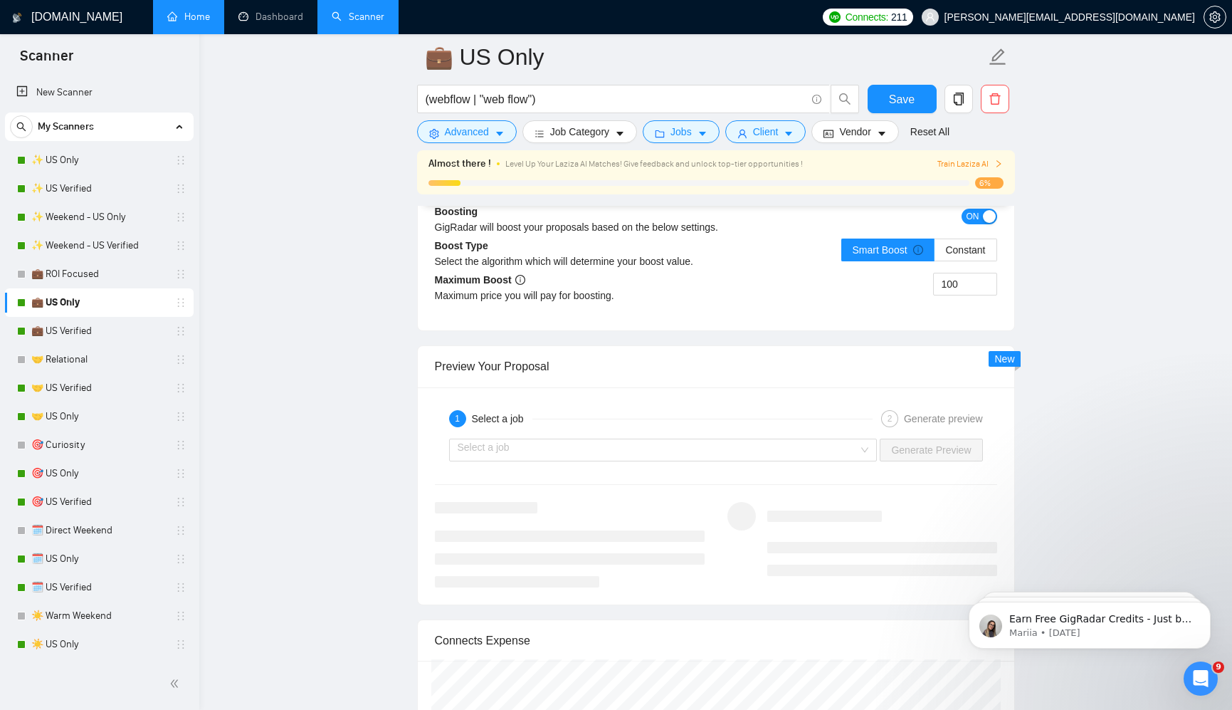
click at [167, 15] on link "Home" at bounding box center [188, 17] width 43 height 12
